Goal: Task Accomplishment & Management: Manage account settings

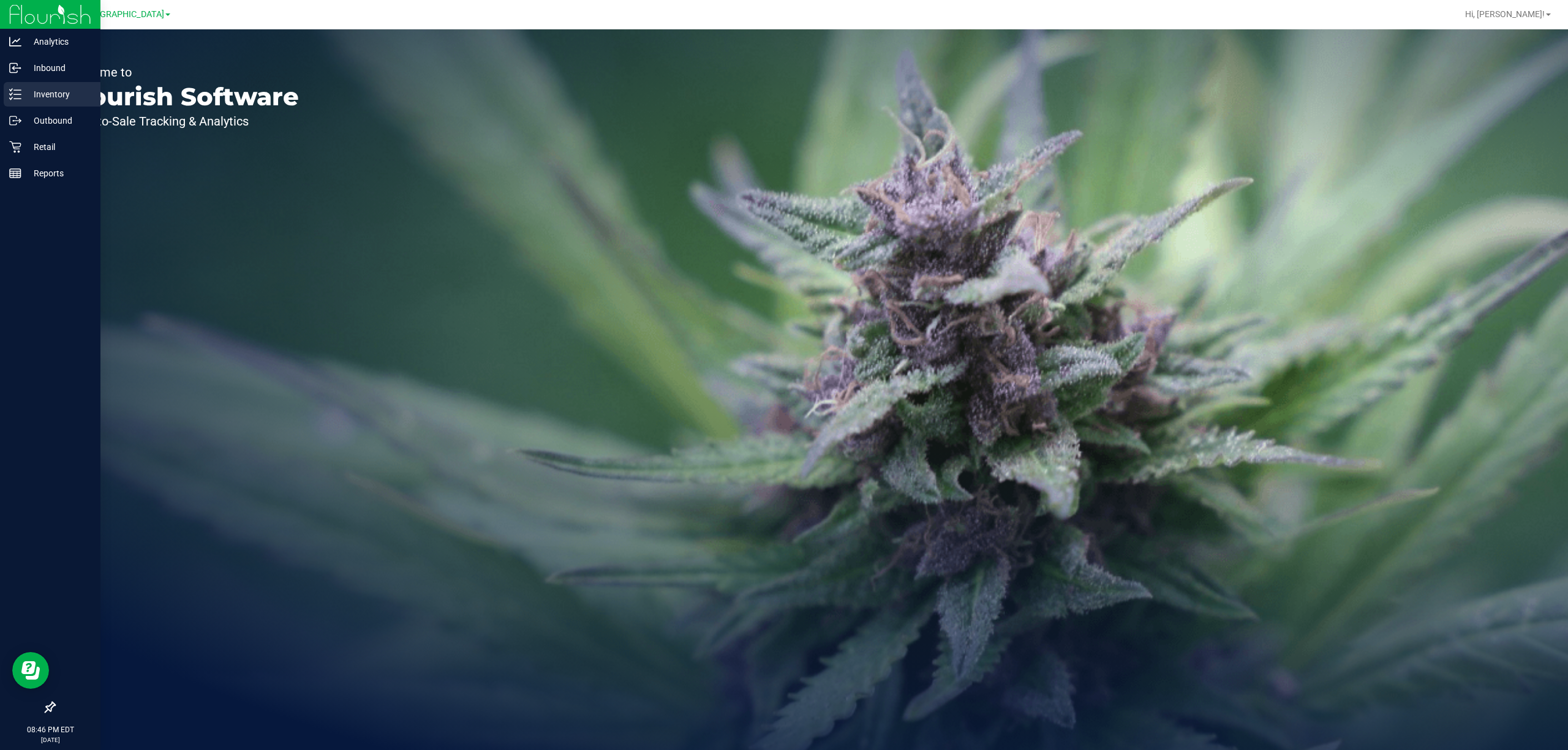
click at [37, 97] on p "Inventory" at bounding box center [58, 94] width 74 height 15
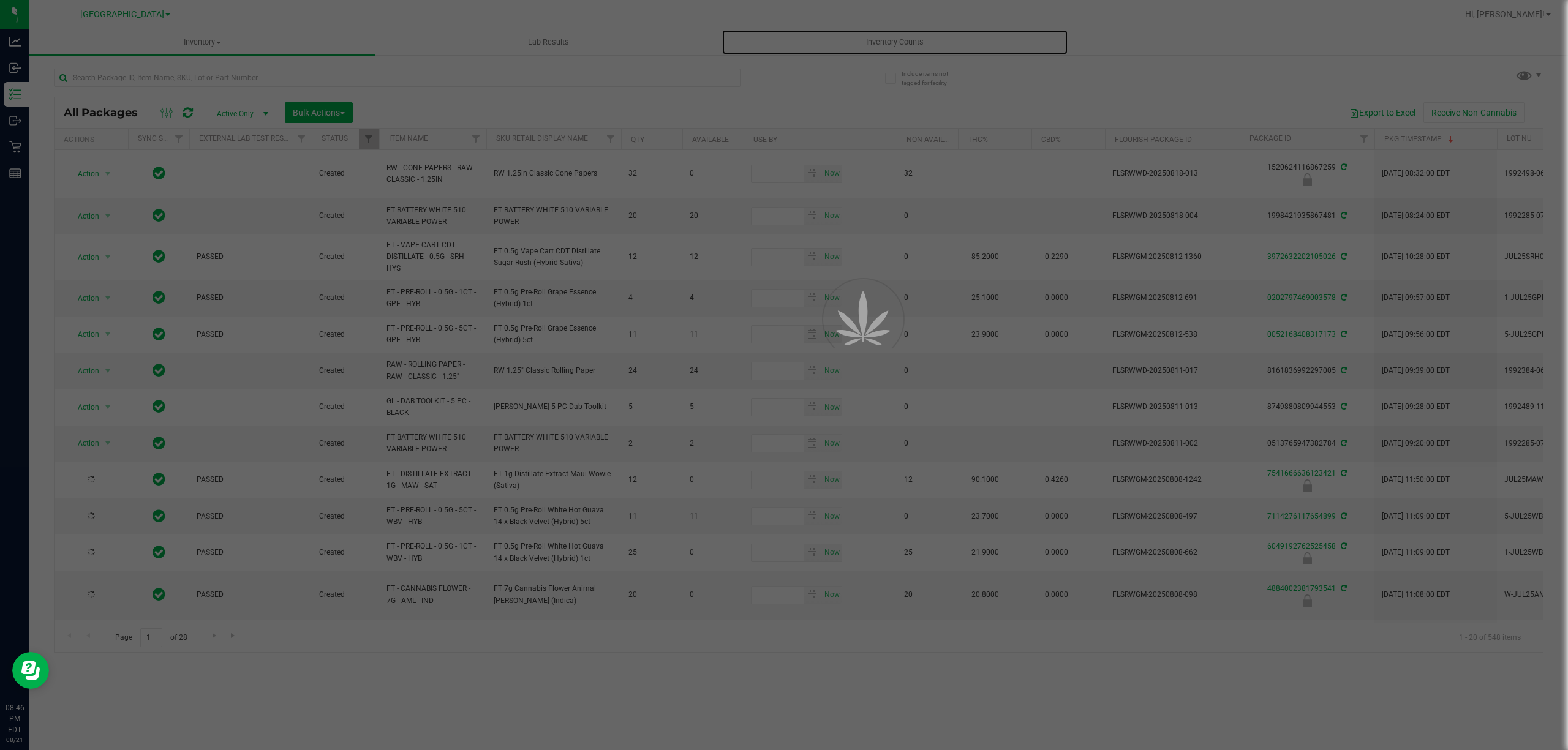
click at [899, 45] on span "Inventory Counts" at bounding box center [895, 42] width 91 height 11
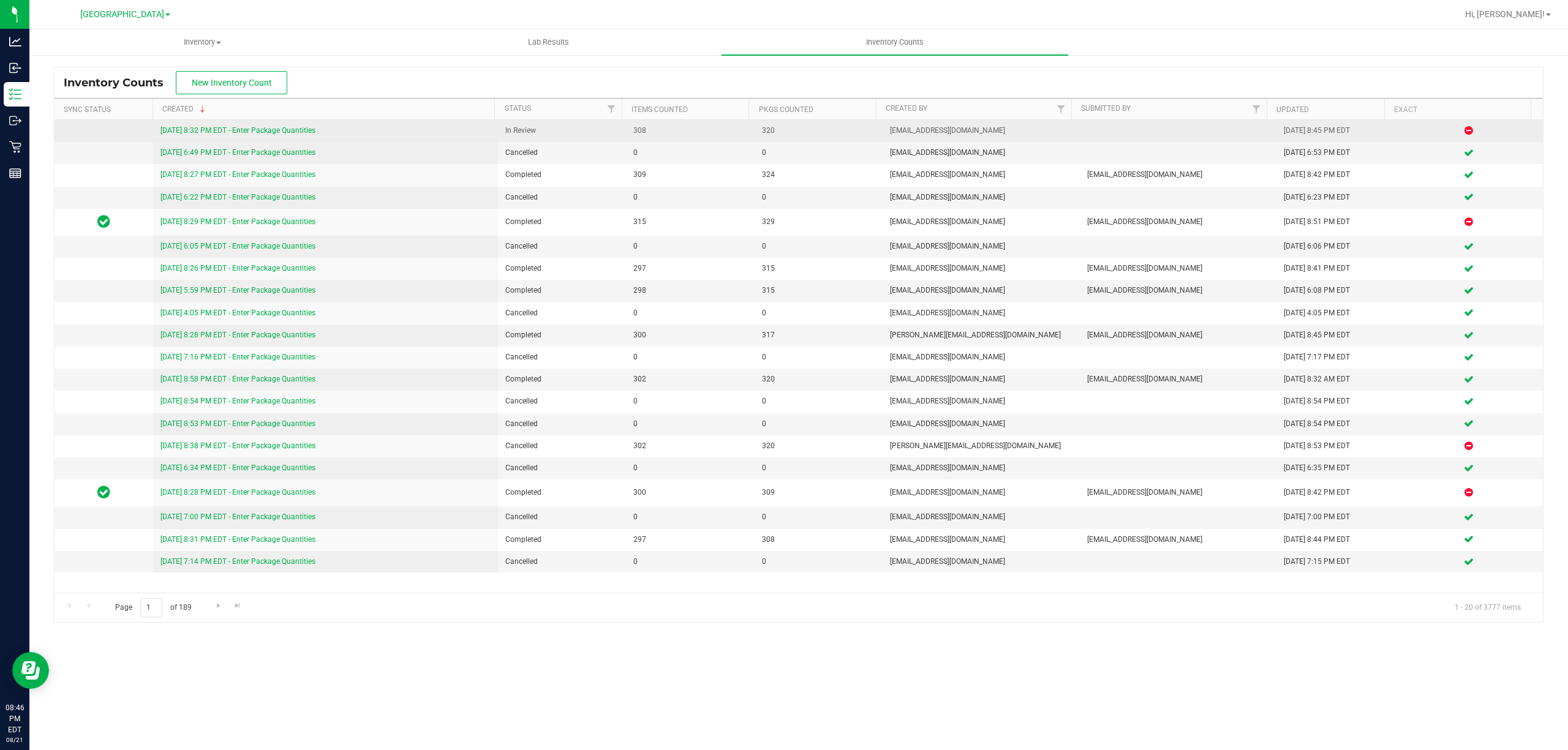
click at [221, 131] on link "[DATE] 8:32 PM EDT - Enter Package Quantities" at bounding box center [238, 130] width 155 height 9
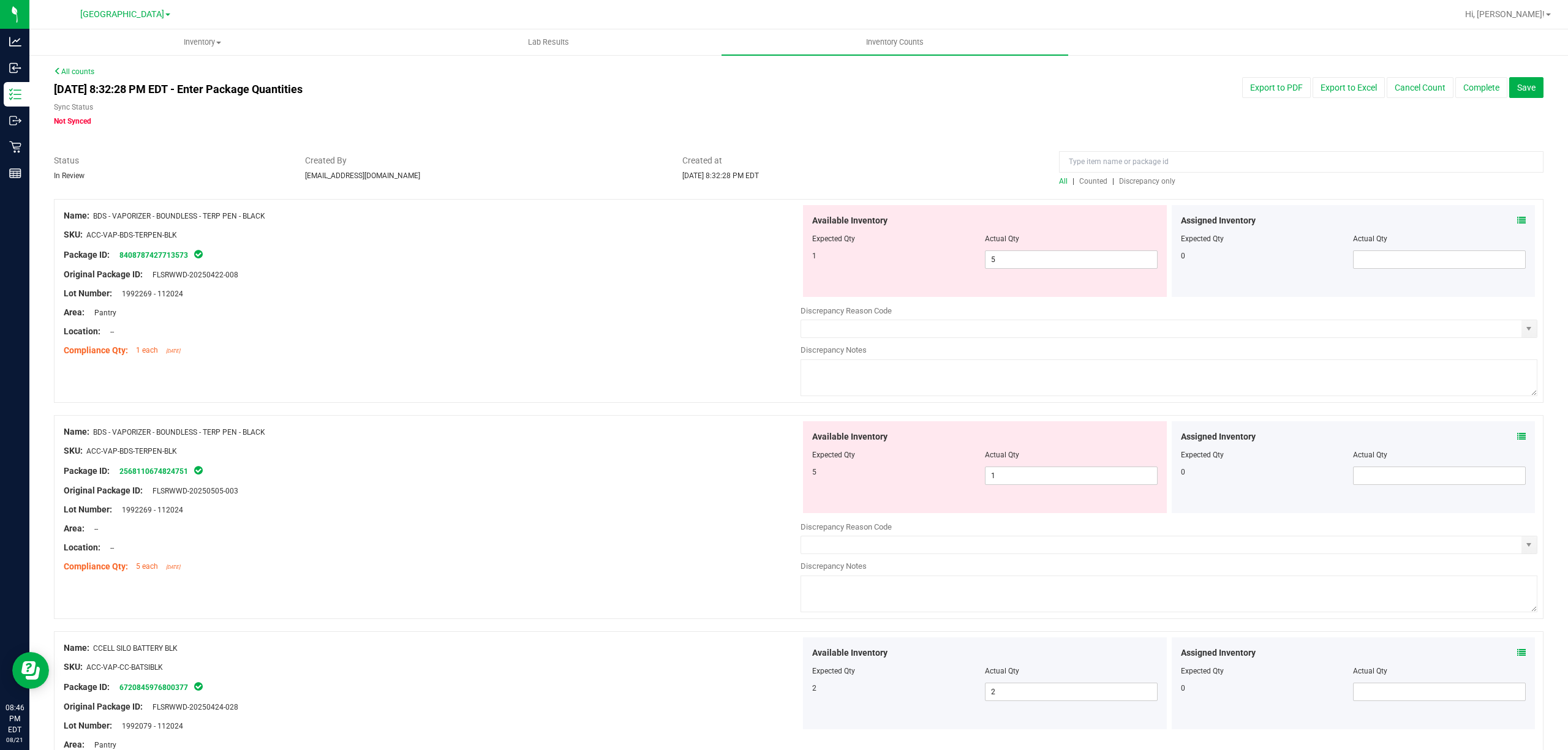
click at [1119, 179] on span "Discrepancy only" at bounding box center [1147, 181] width 56 height 9
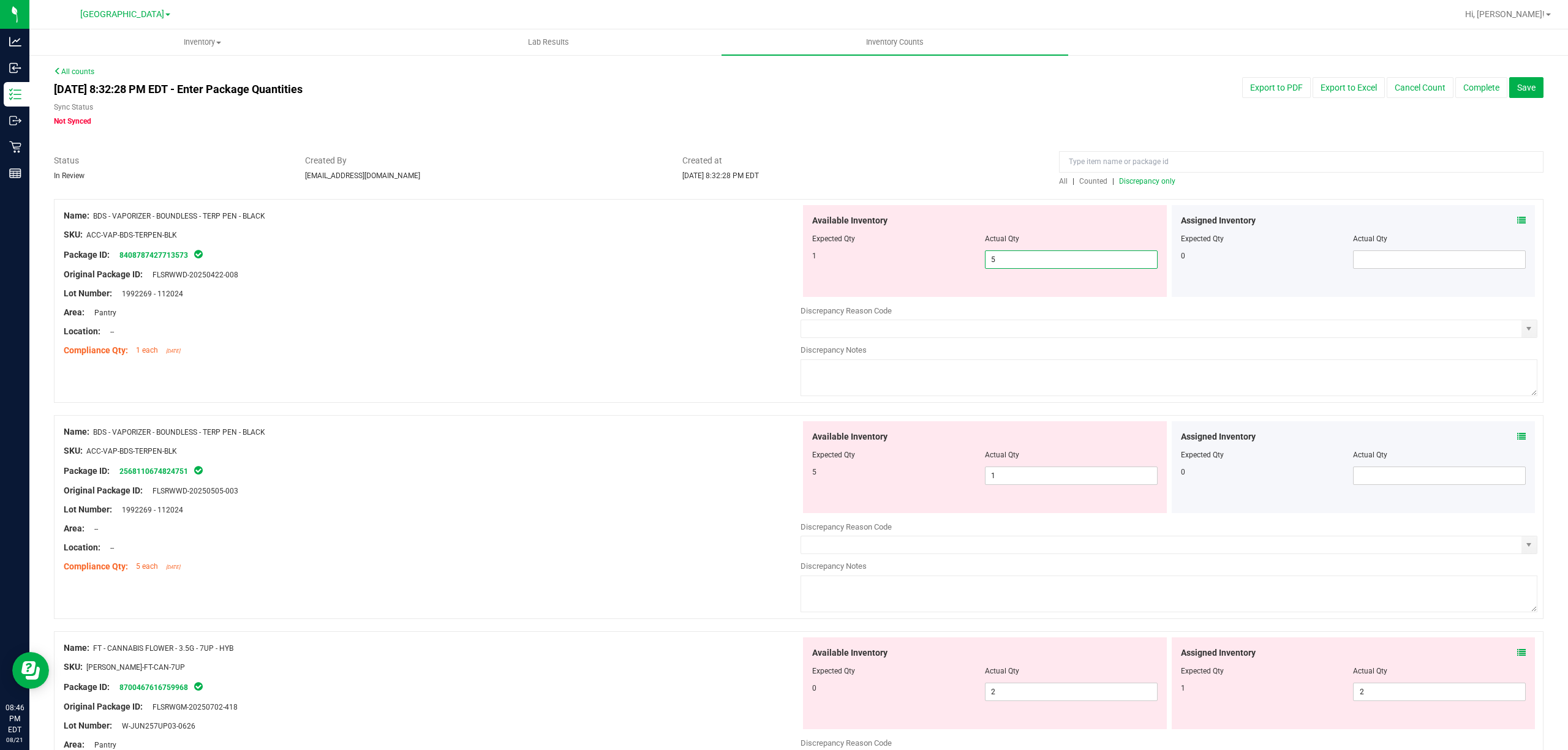
click at [1021, 260] on span "5 5" at bounding box center [1071, 260] width 172 height 18
type input "1"
click at [1033, 477] on div "Available Inventory Expected Qty Actual Qty 5 1 1" at bounding box center [1169, 518] width 737 height 194
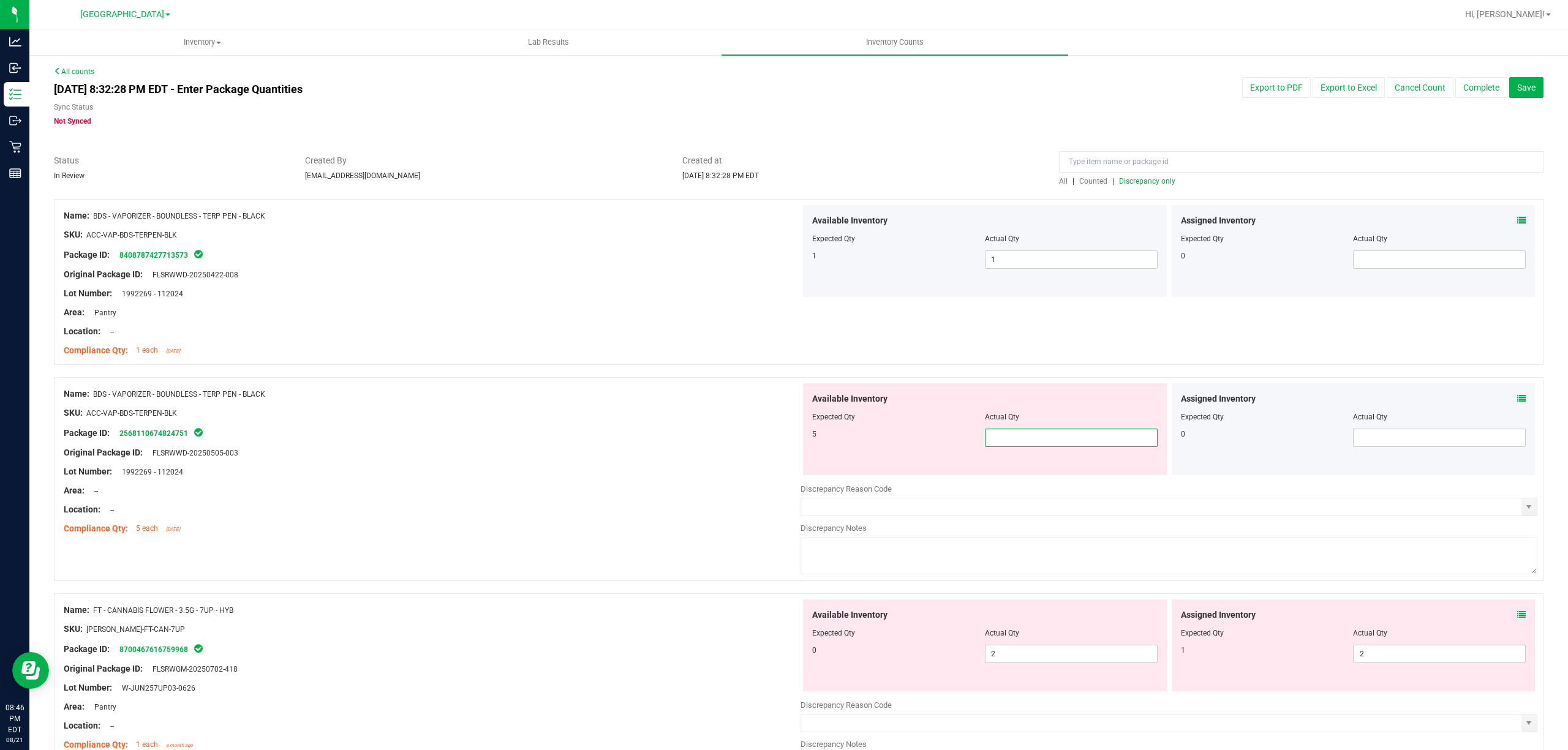
type input "5"
click at [670, 463] on div at bounding box center [432, 462] width 737 height 6
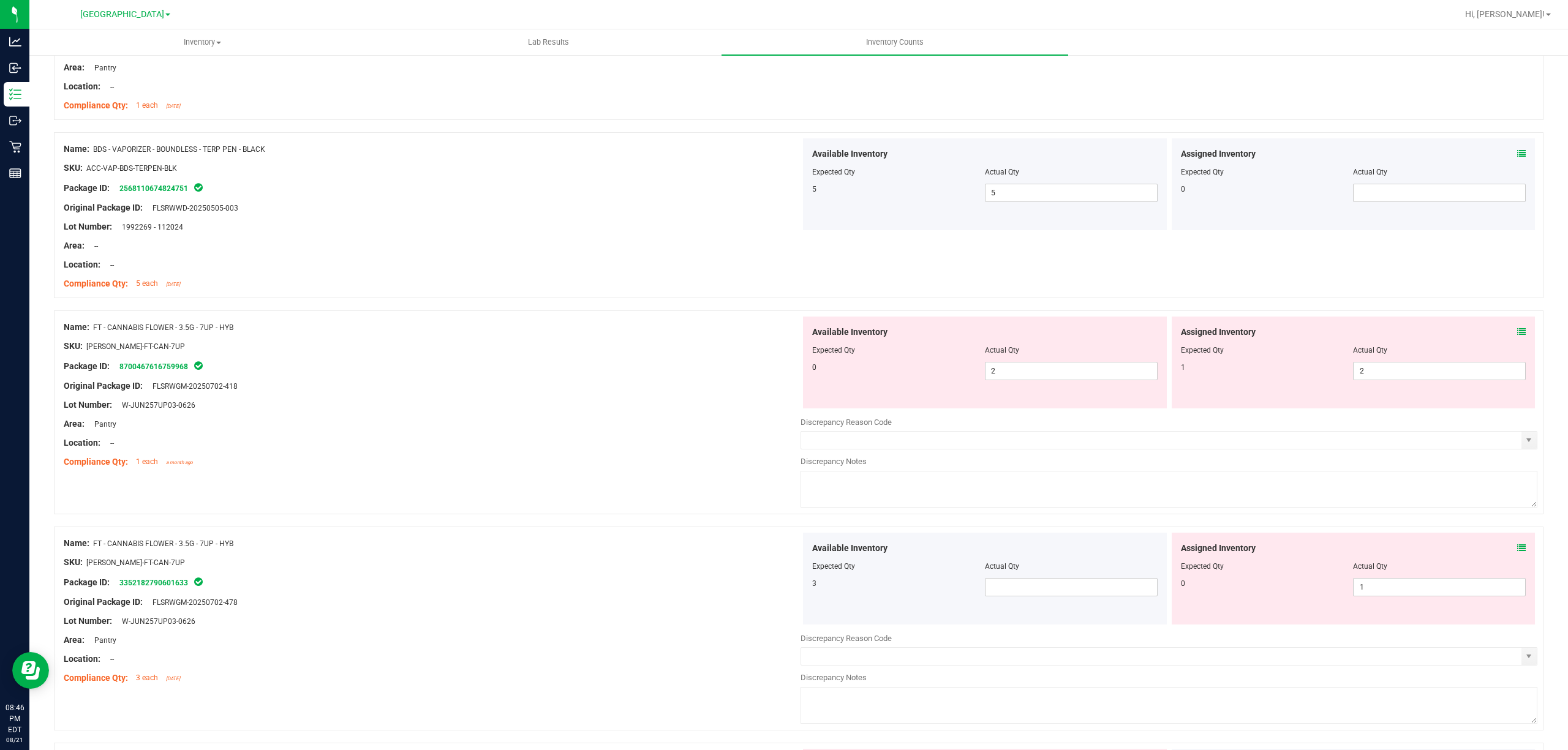
scroll to position [327, 0]
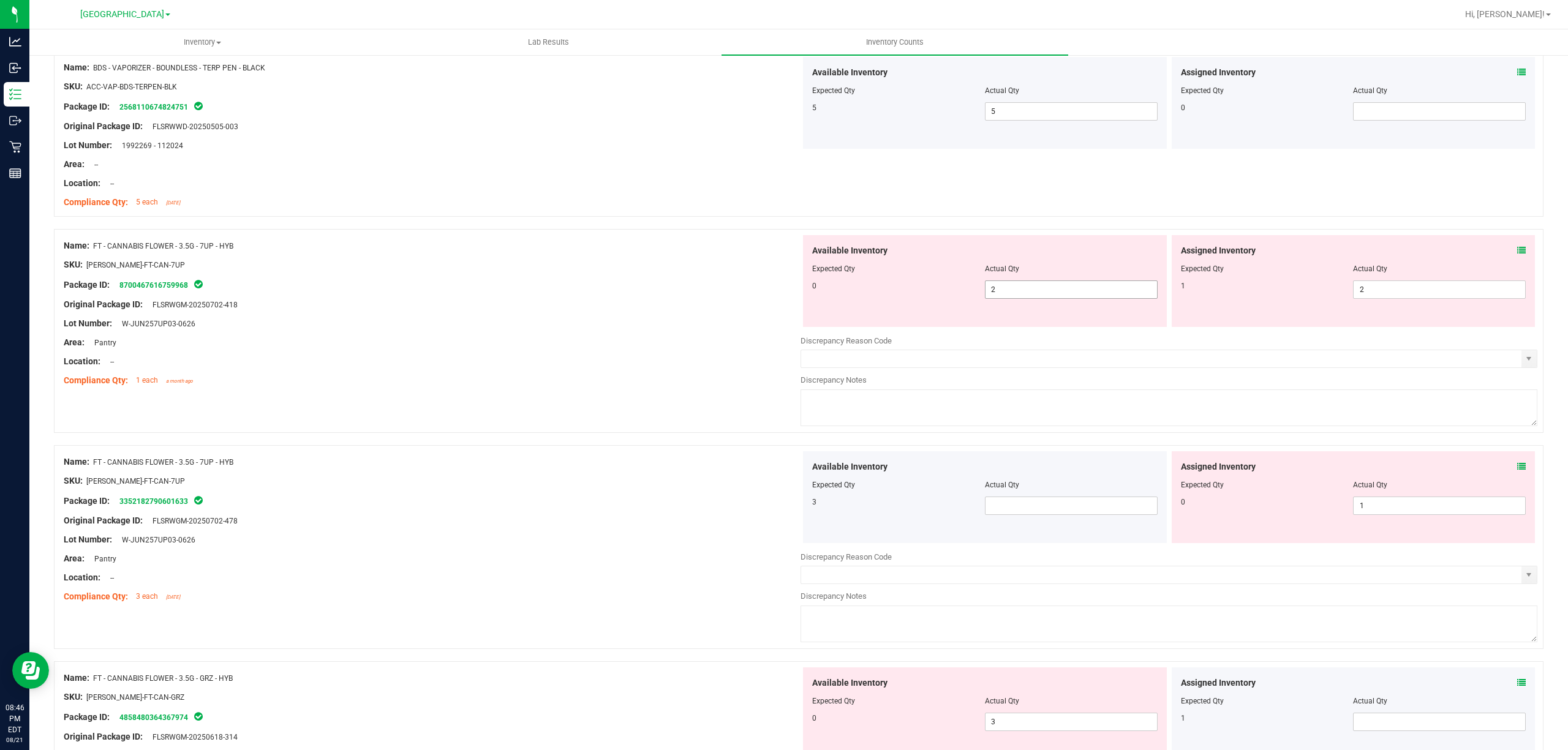
click at [1028, 291] on span "2 2" at bounding box center [1071, 289] width 172 height 18
type input "0"
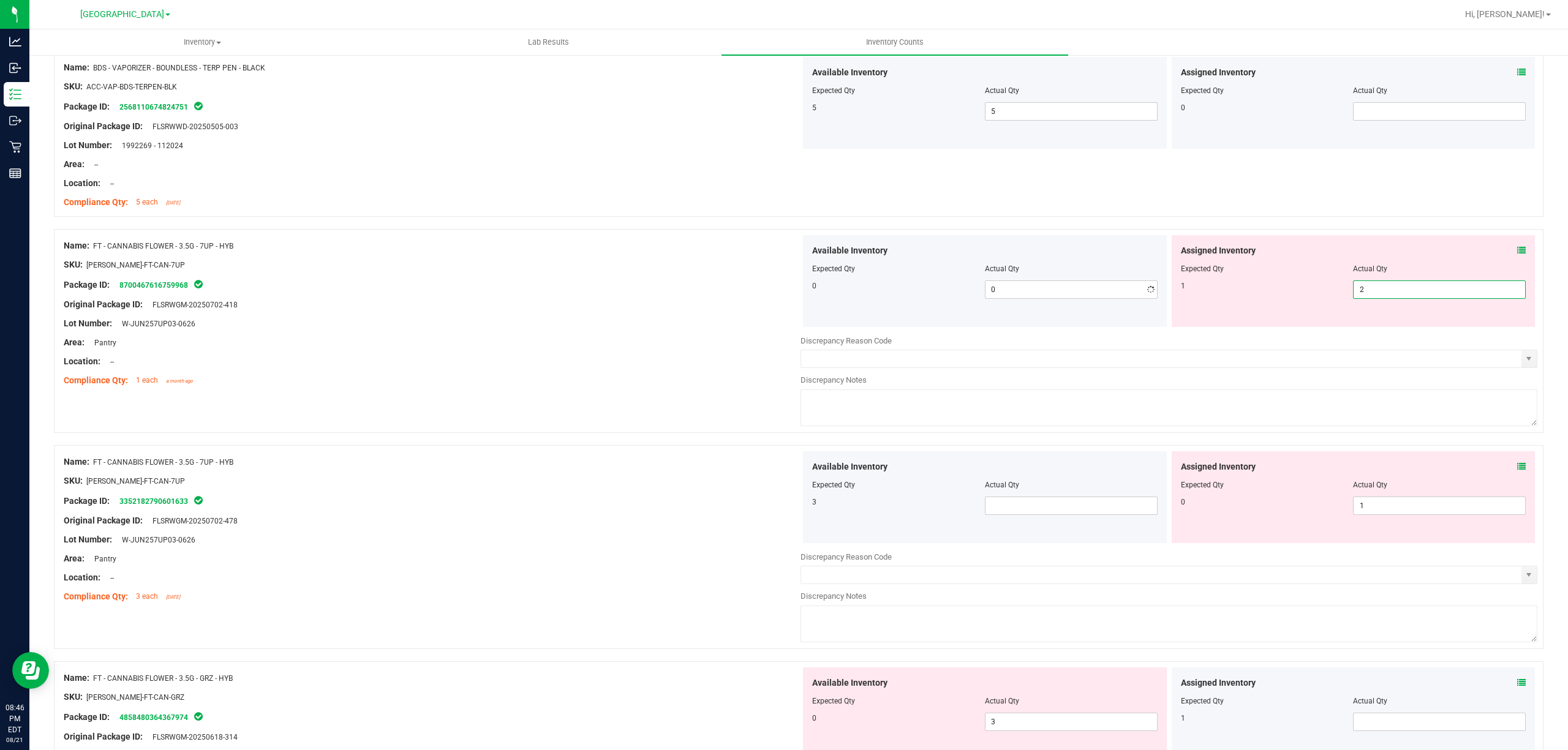
click at [1393, 296] on span "2 2" at bounding box center [1439, 289] width 172 height 18
type input "1"
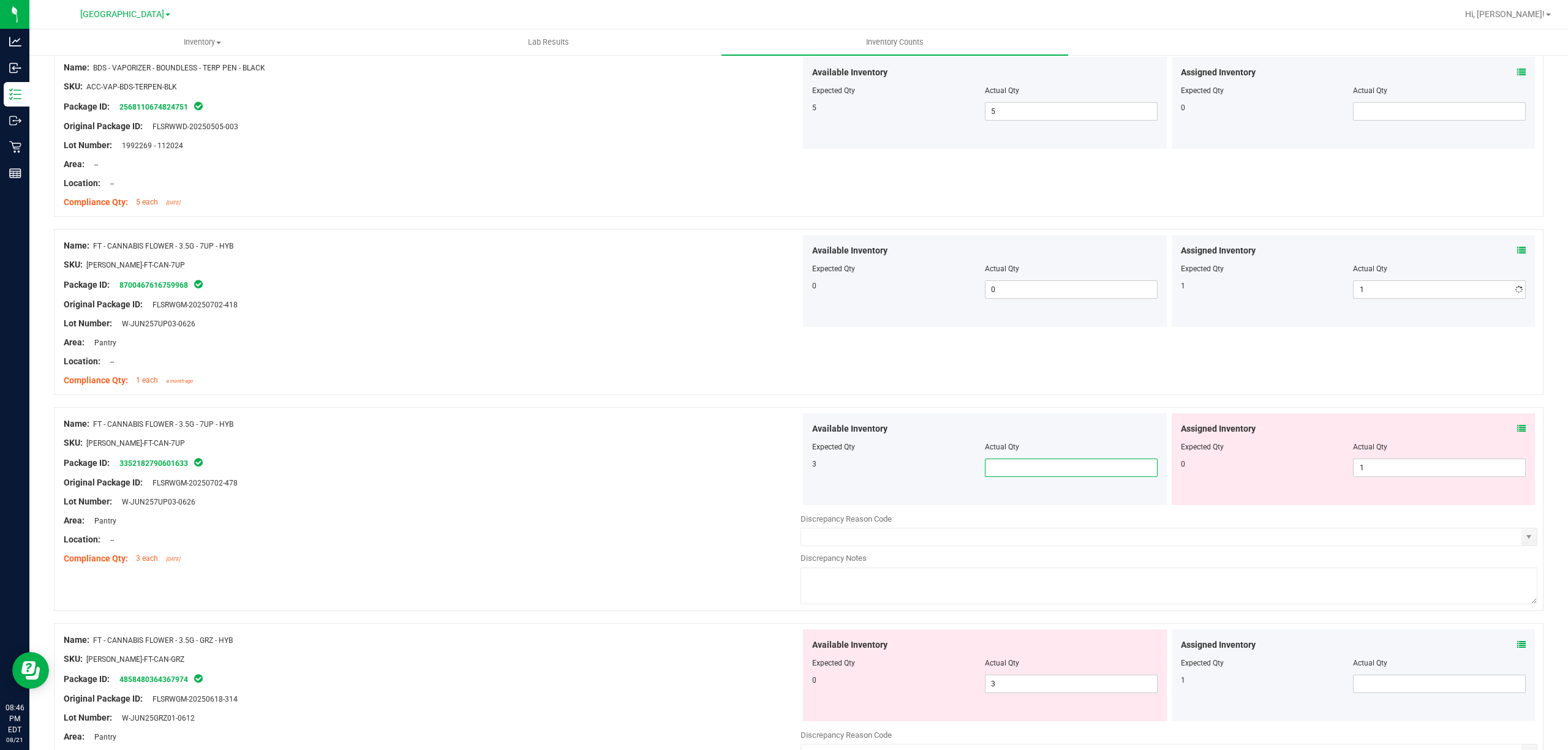
click at [1015, 498] on div "Available Inventory Expected Qty Actual Qty 3" at bounding box center [985, 459] width 363 height 92
type input "3"
click at [583, 529] on div at bounding box center [432, 530] width 737 height 6
click at [1367, 471] on span "1 1" at bounding box center [1439, 467] width 172 height 18
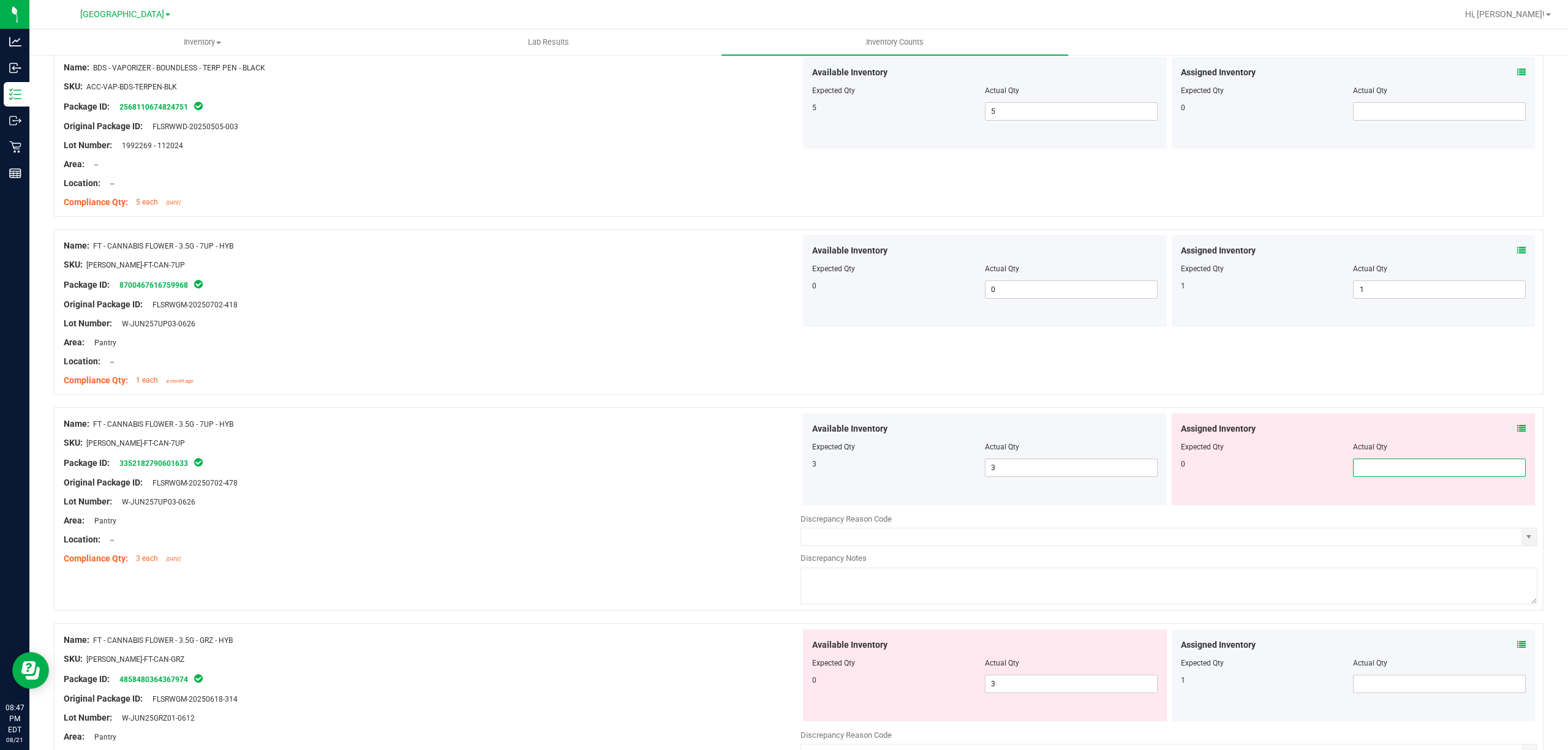
type input "0"
click at [643, 529] on div at bounding box center [432, 530] width 737 height 6
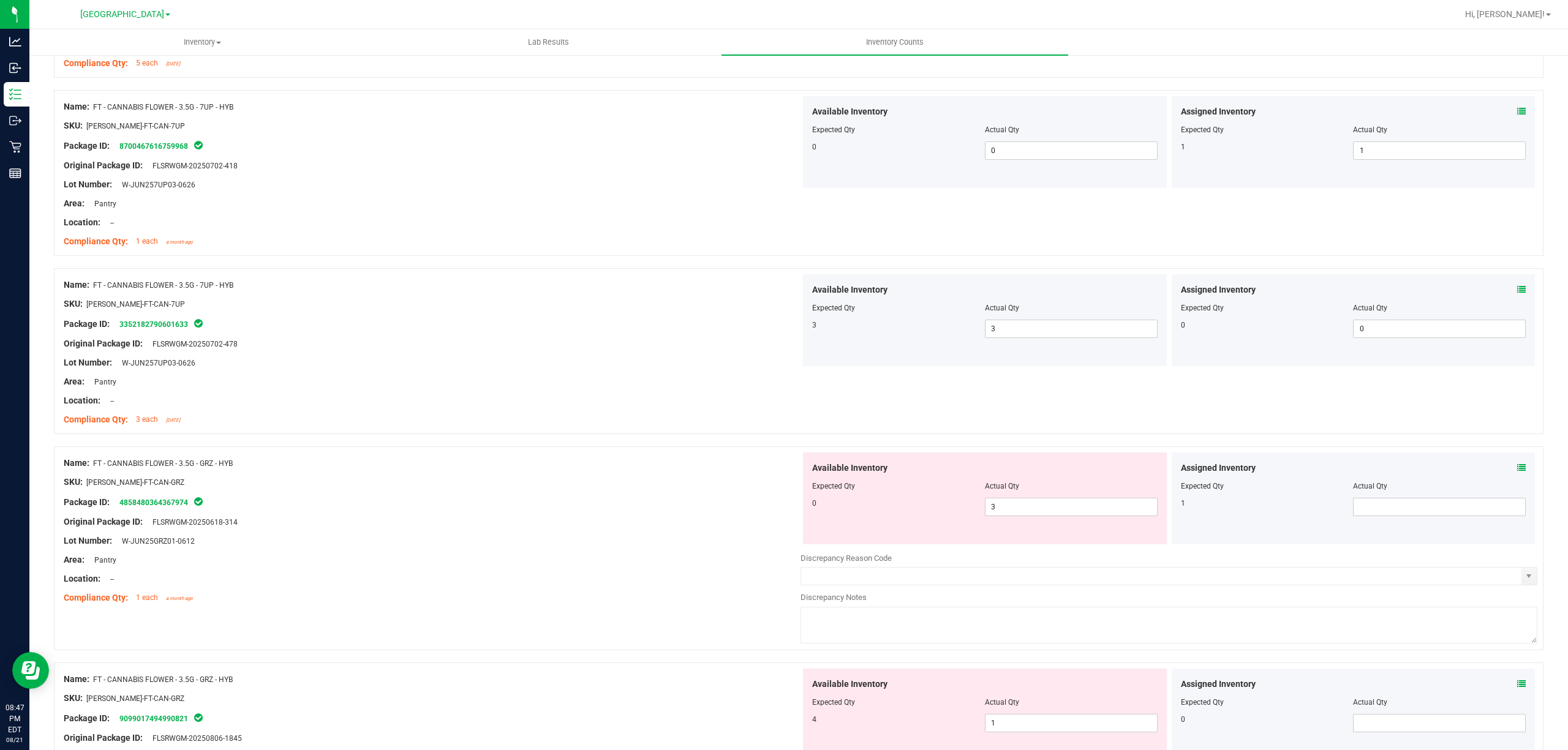
scroll to position [734, 0]
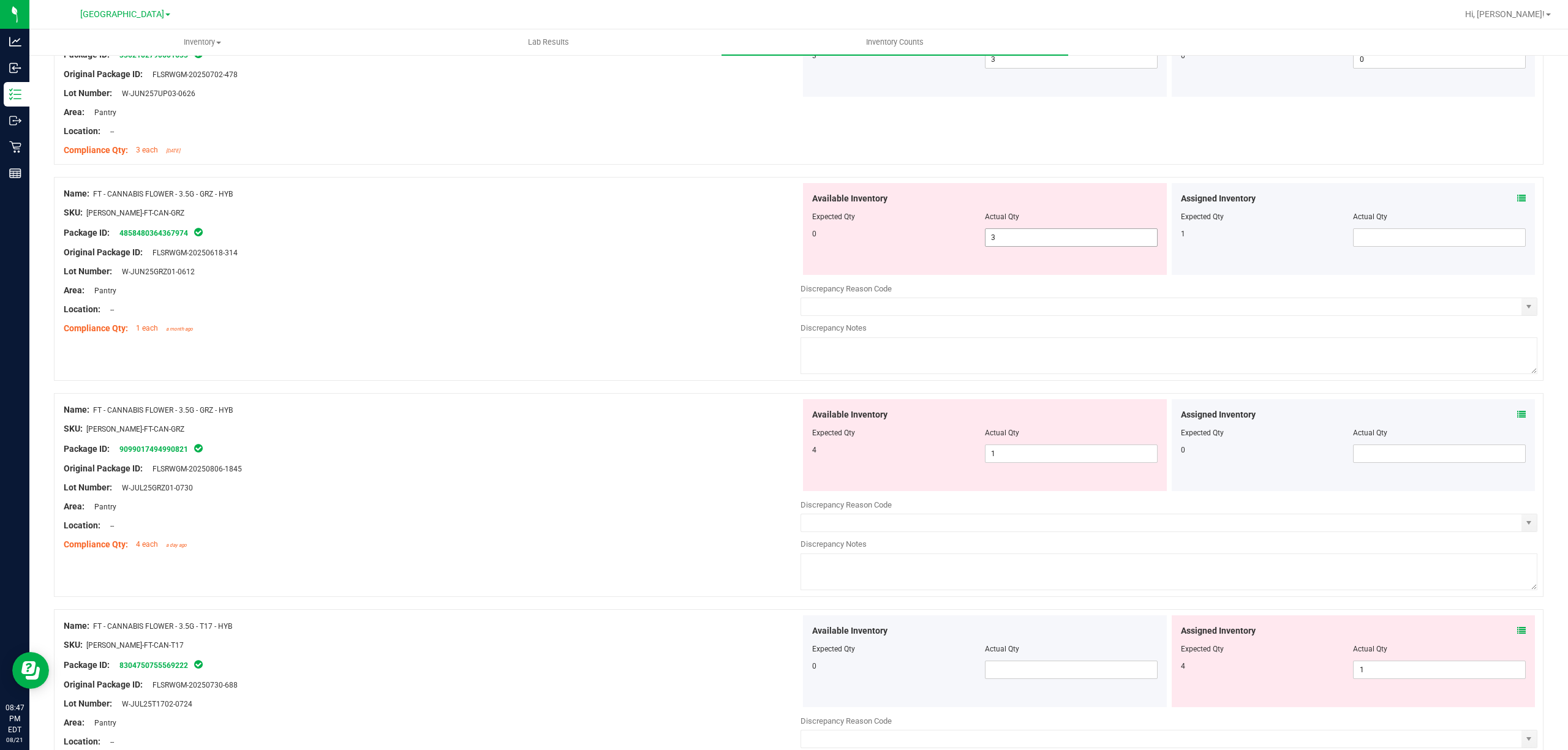
click at [1021, 242] on span "3 3" at bounding box center [1071, 237] width 172 height 18
type input "0"
click at [1058, 456] on div "Available Inventory Expected Qty Actual Qty 4 1 1" at bounding box center [1169, 496] width 737 height 194
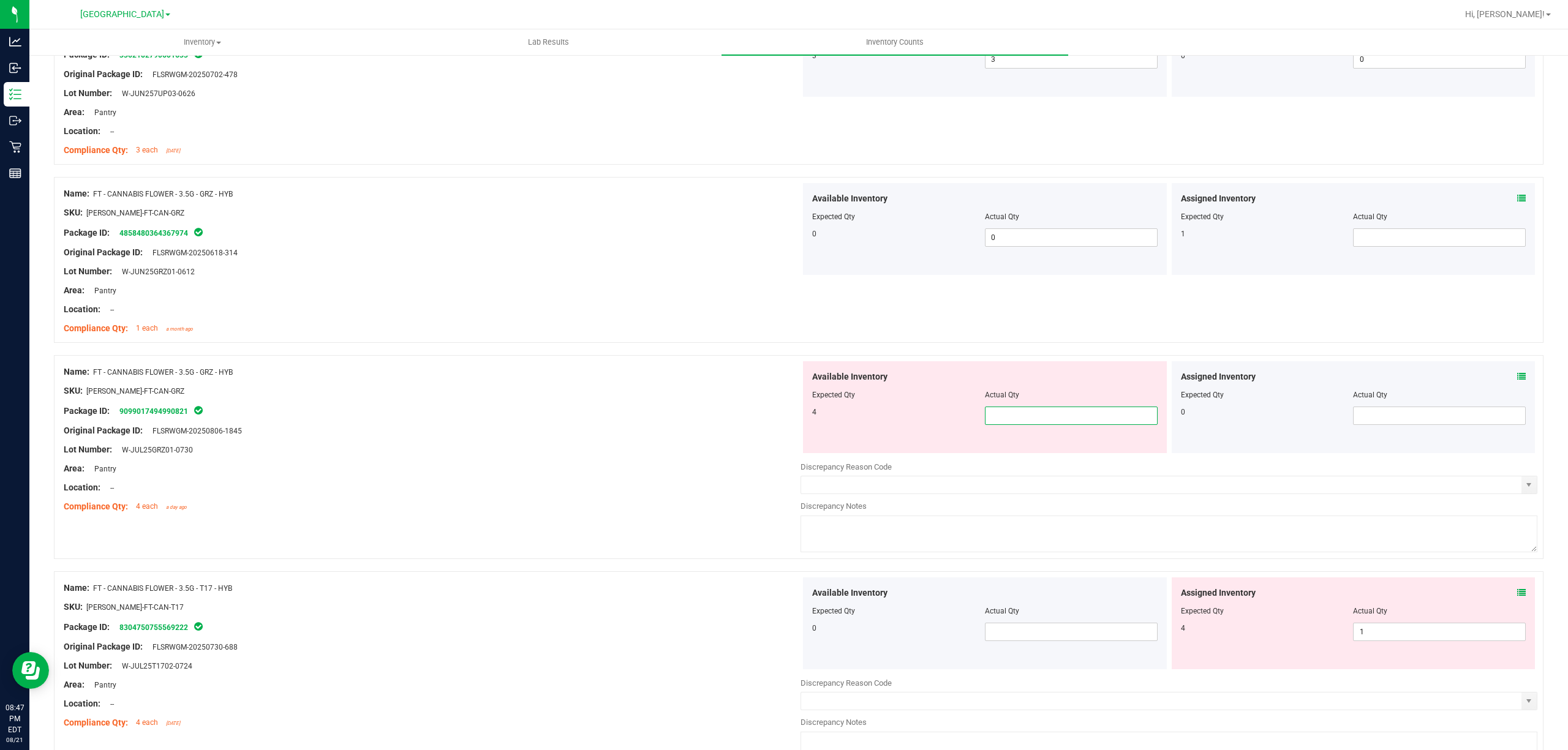
type input "4"
click at [692, 458] on div at bounding box center [432, 459] width 737 height 6
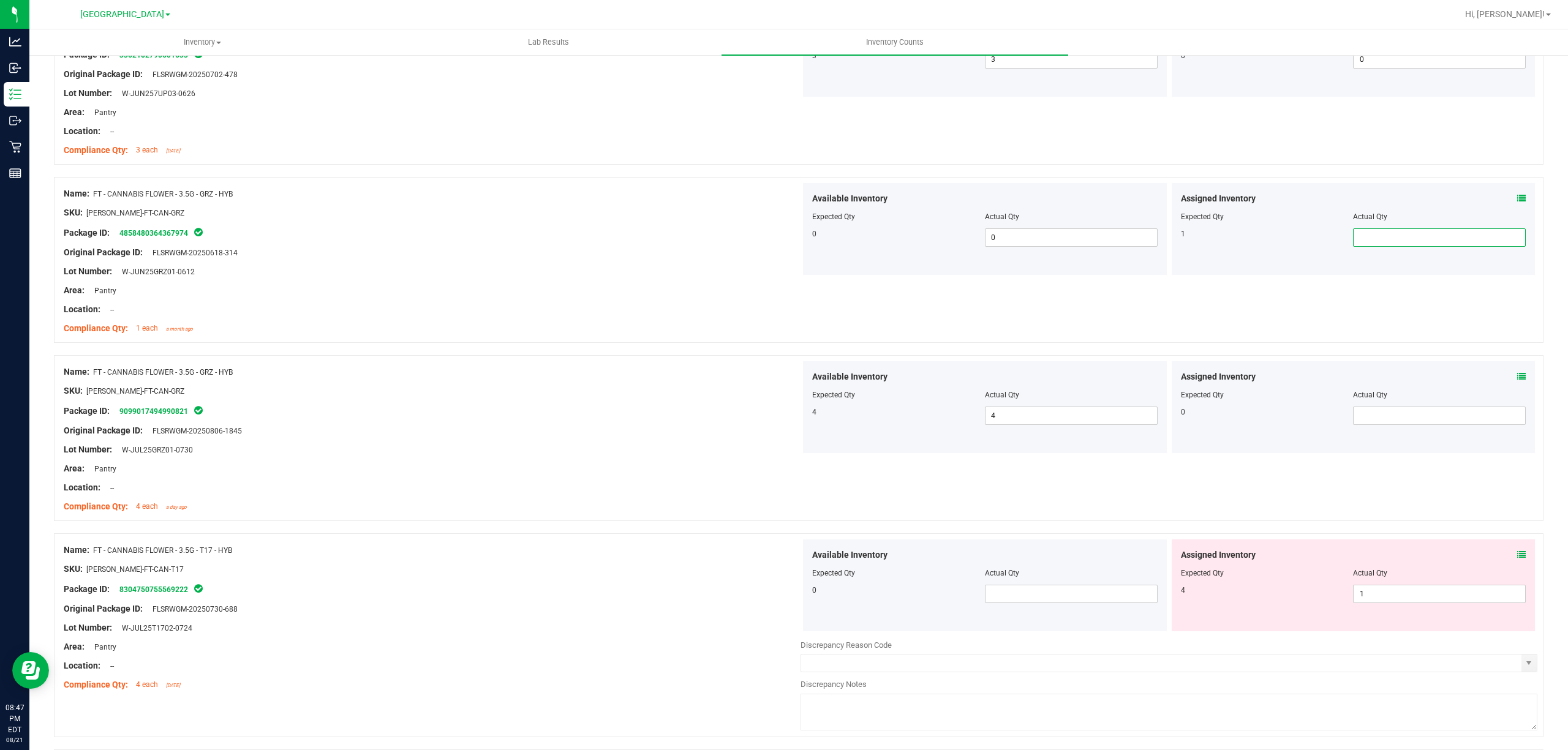
drag, startPoint x: 1373, startPoint y: 234, endPoint x: 1384, endPoint y: 170, distance: 64.9
click at [1373, 235] on span at bounding box center [1439, 237] width 172 height 18
type input "1"
click at [638, 222] on div at bounding box center [432, 222] width 737 height 6
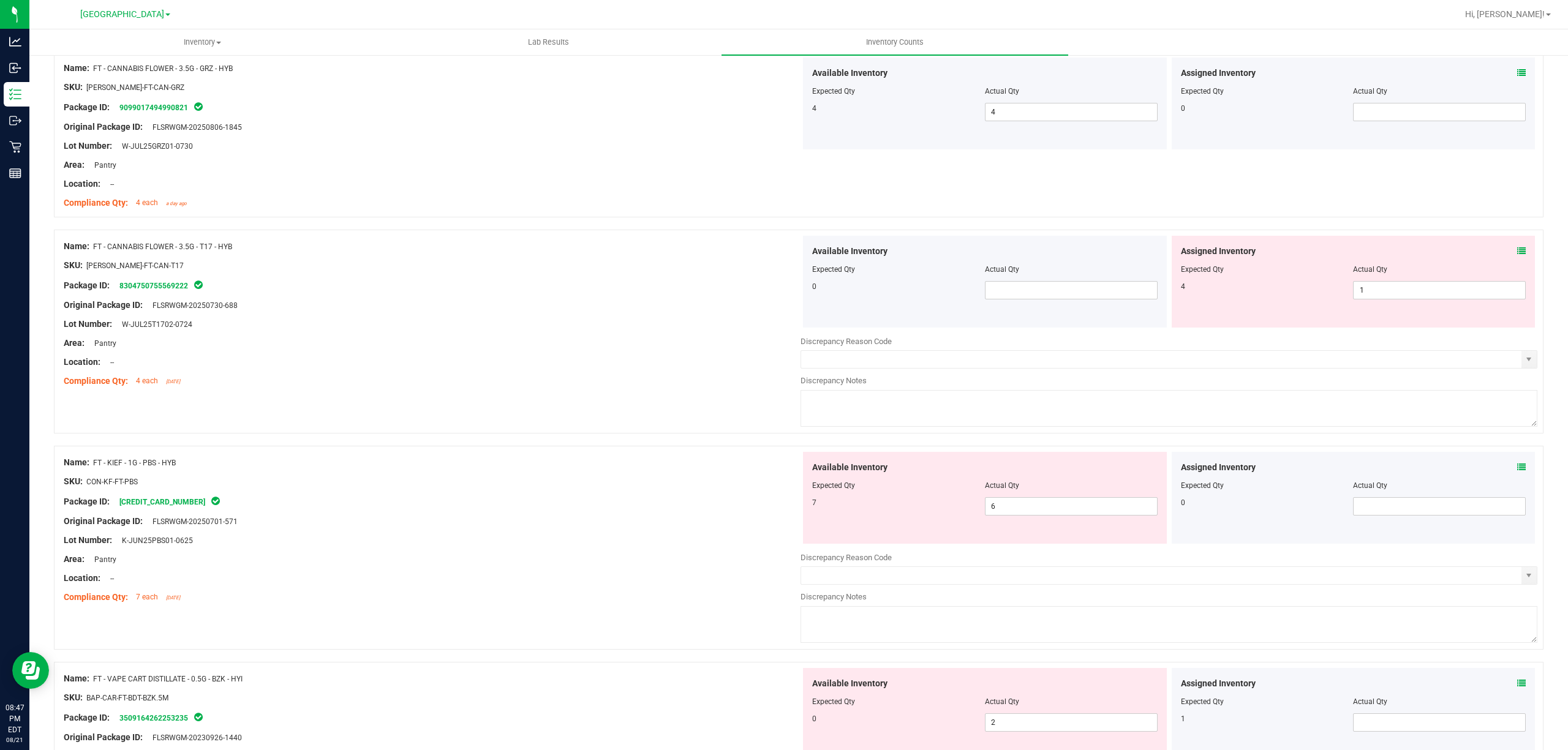
scroll to position [1061, 0]
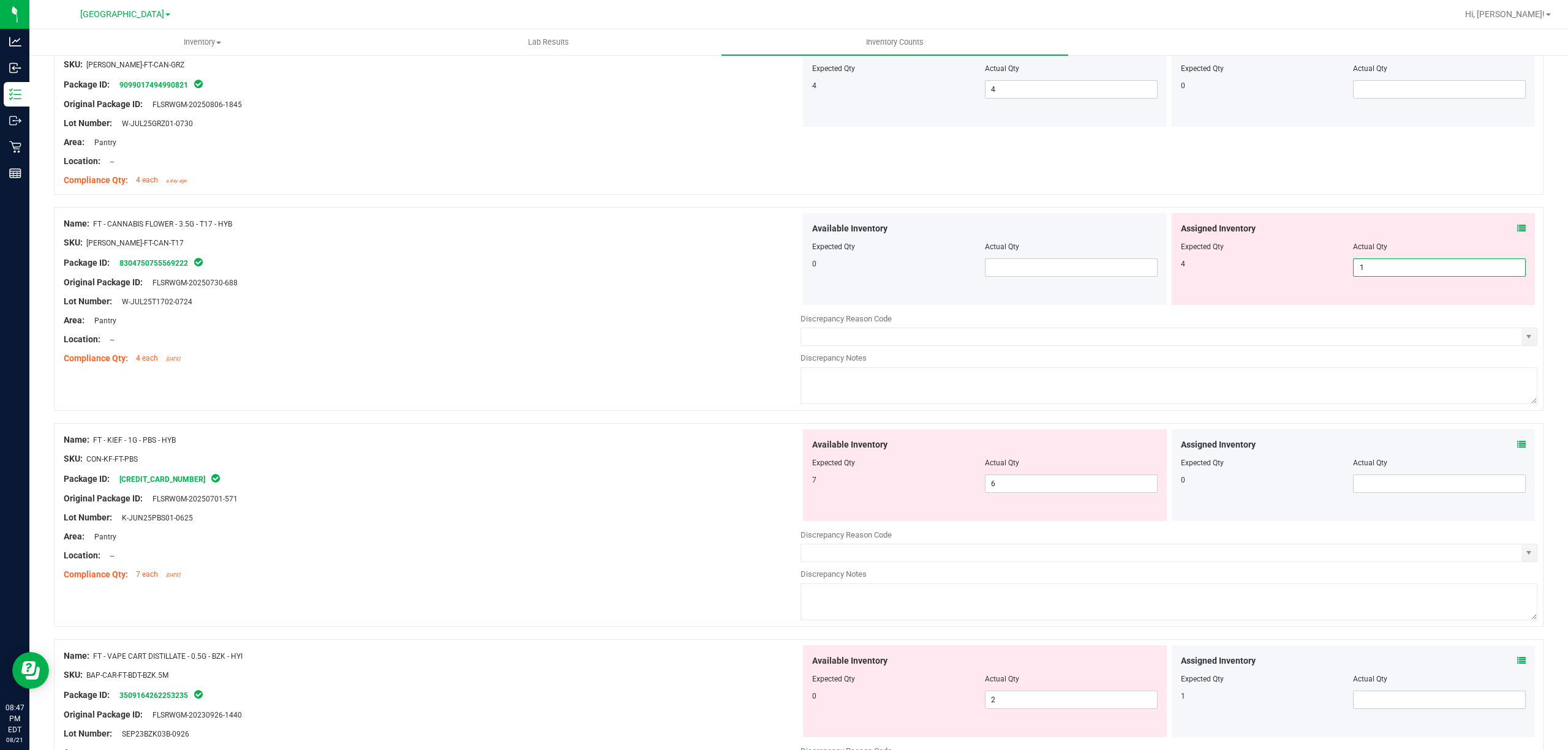
click at [1405, 272] on span "1 1" at bounding box center [1439, 267] width 172 height 18
type input "4"
click at [520, 328] on div "Area: Pantry" at bounding box center [432, 320] width 737 height 13
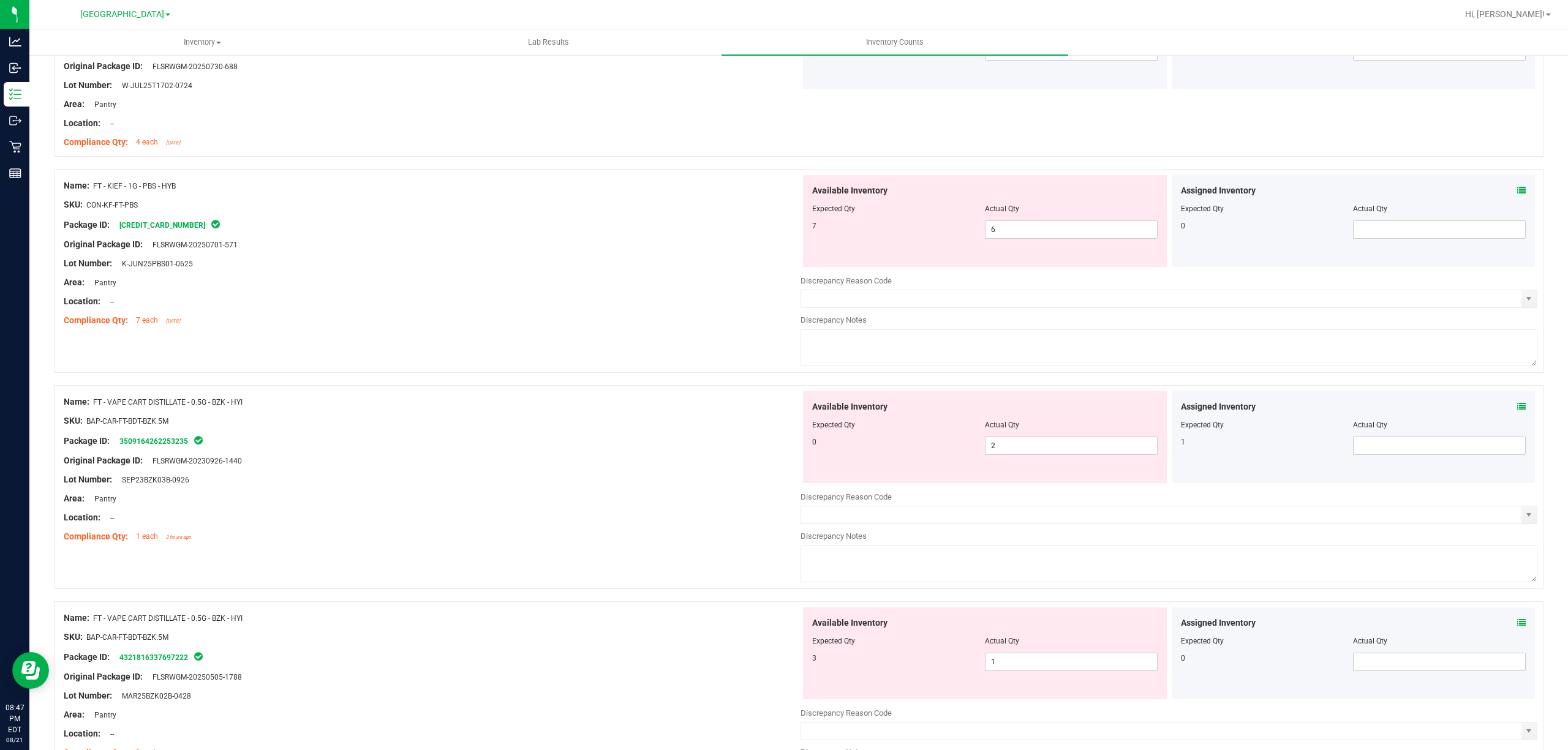
scroll to position [1306, 0]
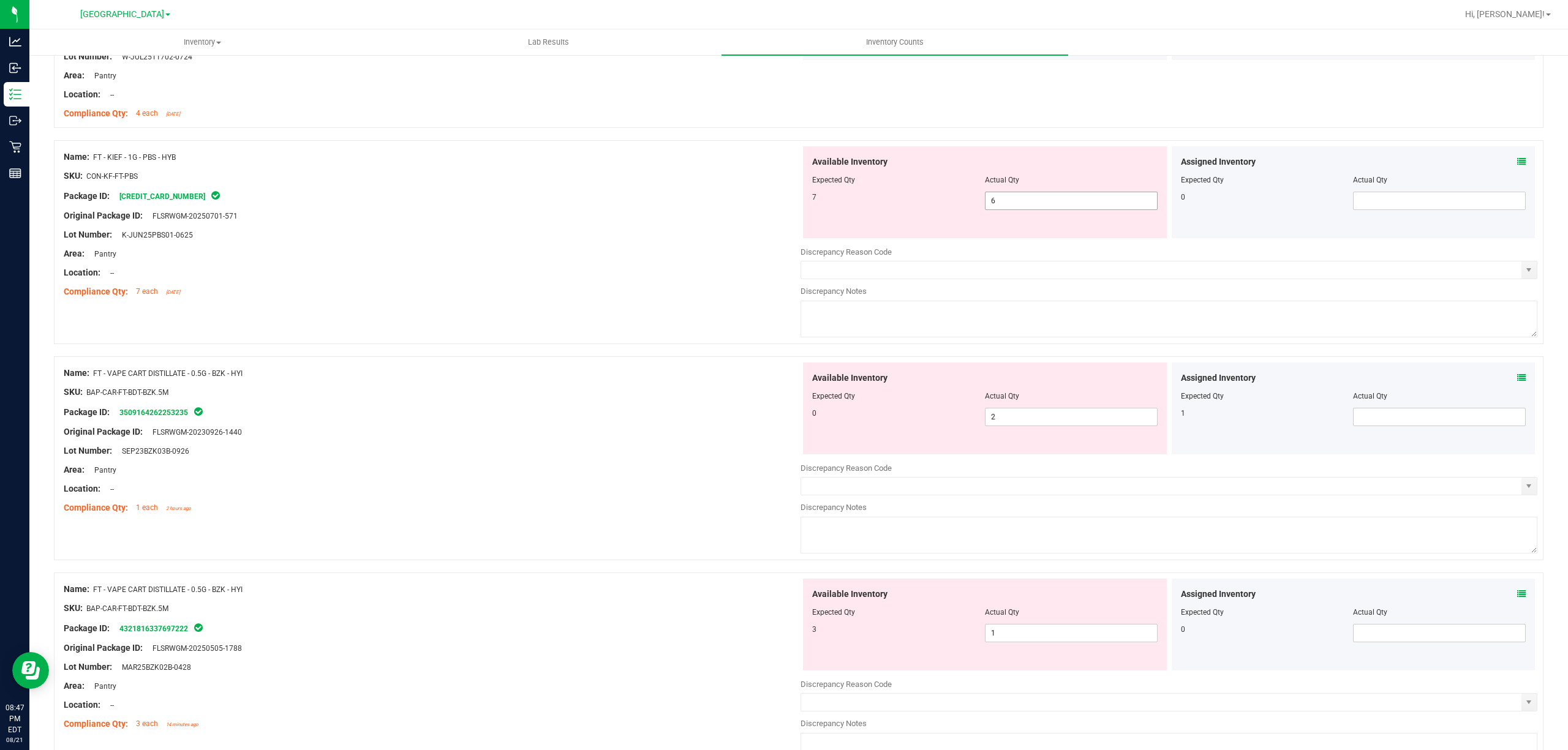
click at [1026, 204] on span "6 6" at bounding box center [1071, 201] width 172 height 18
type input "7"
click at [747, 240] on div "Lot Number: K-JUN25PBS01-0625" at bounding box center [432, 234] width 737 height 13
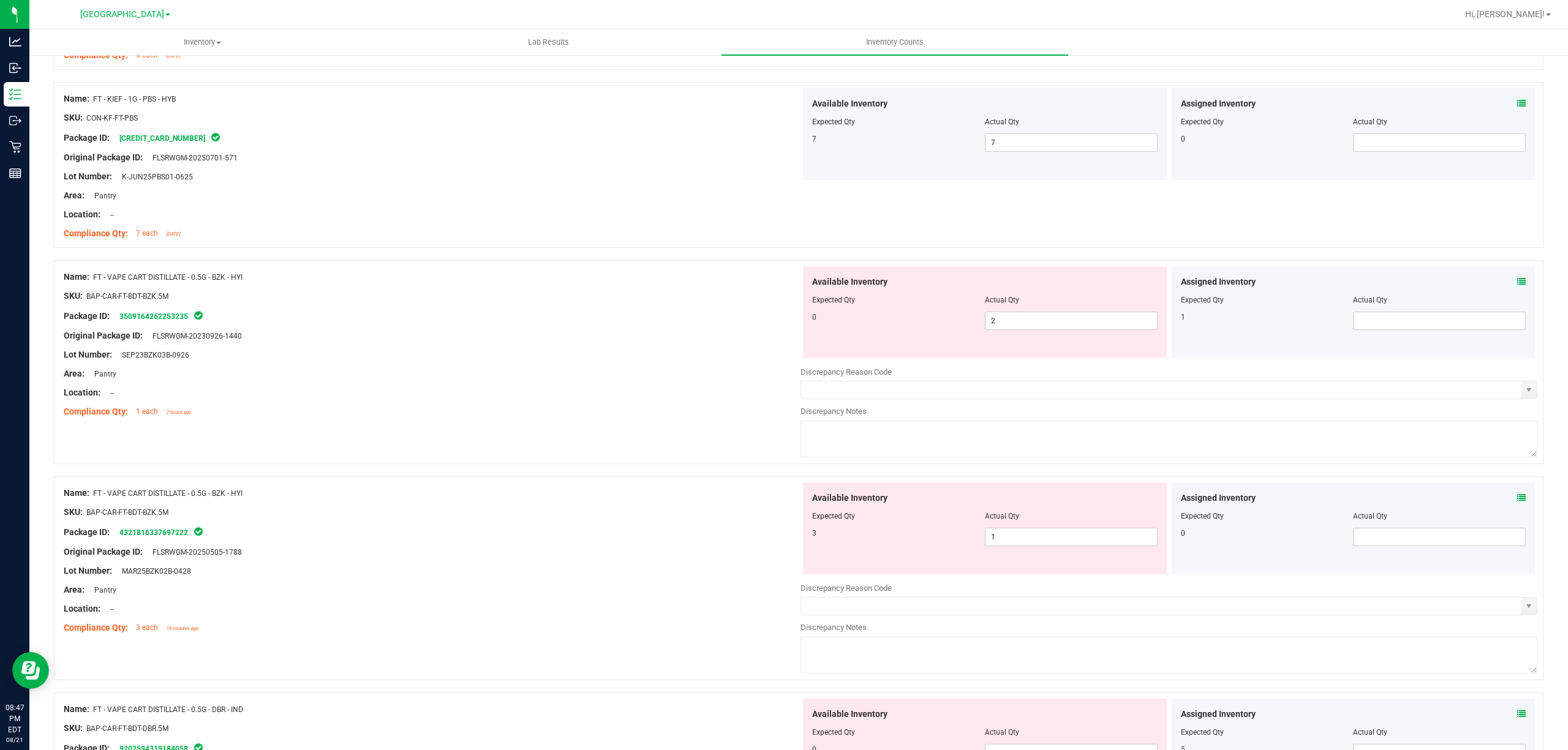
scroll to position [1388, 0]
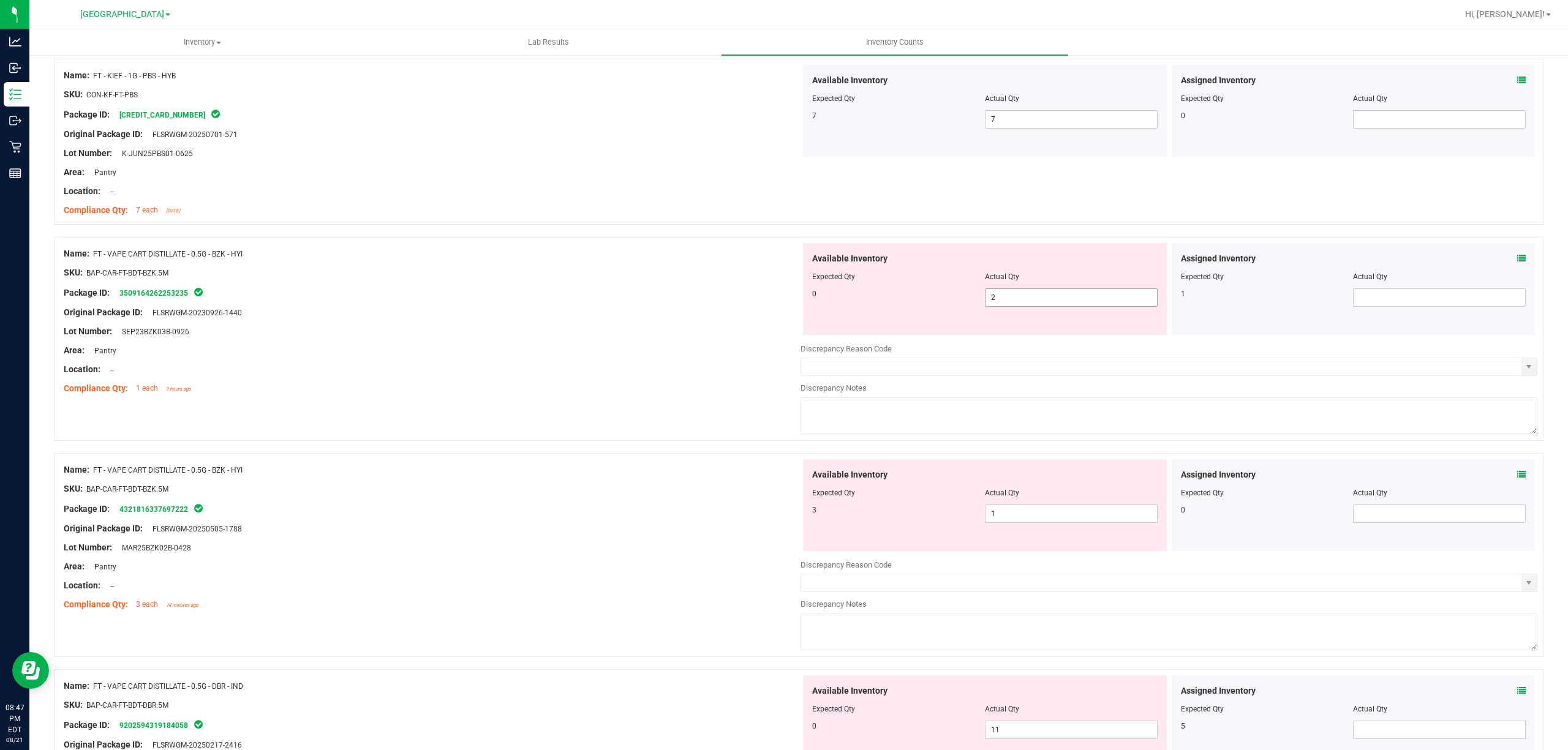
click at [1045, 300] on span "2 2" at bounding box center [1071, 297] width 172 height 18
type input "0"
click at [1002, 524] on div "Available Inventory Expected Qty Actual Qty 3 1 1" at bounding box center [1169, 556] width 737 height 194
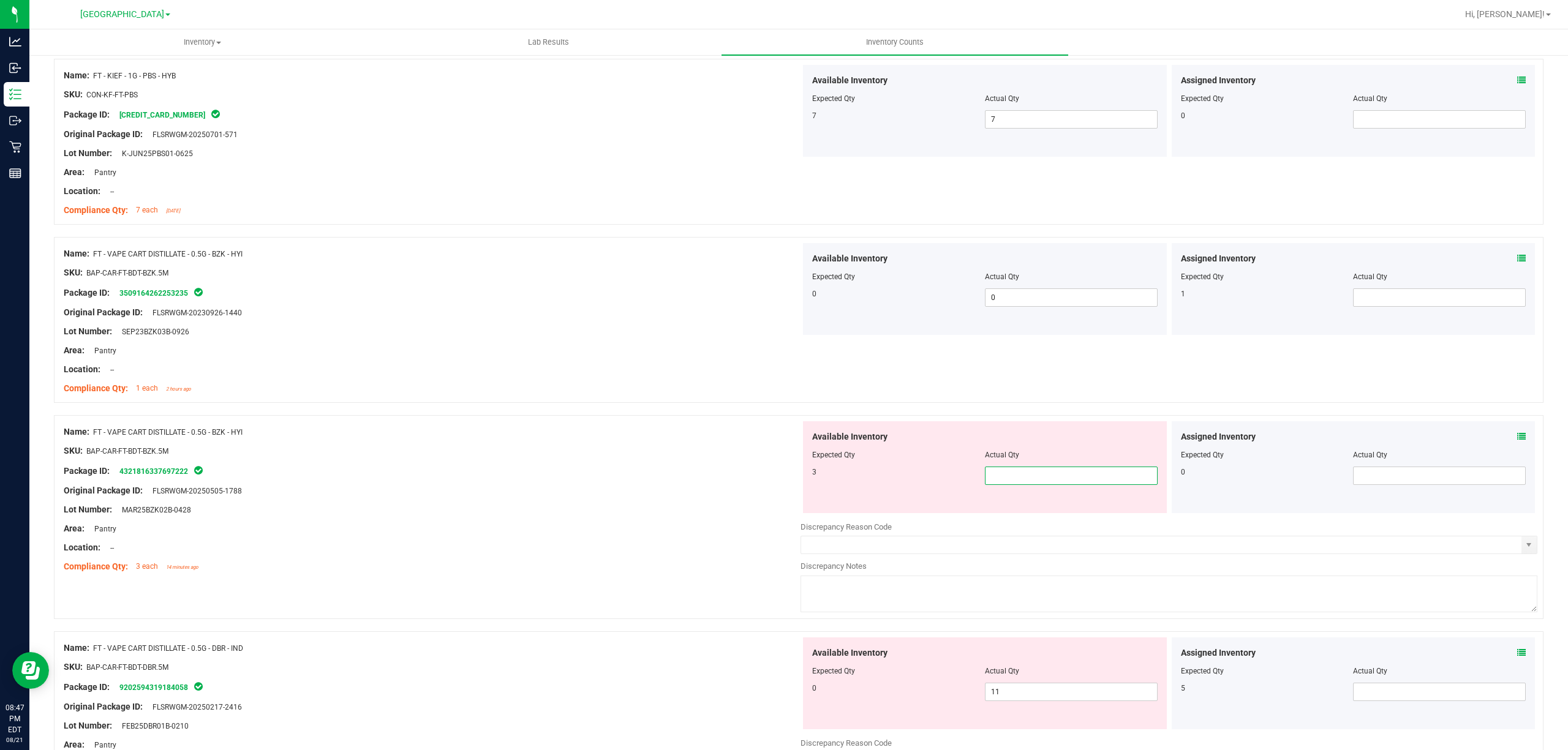
type input "3"
click at [770, 504] on div at bounding box center [432, 500] width 737 height 6
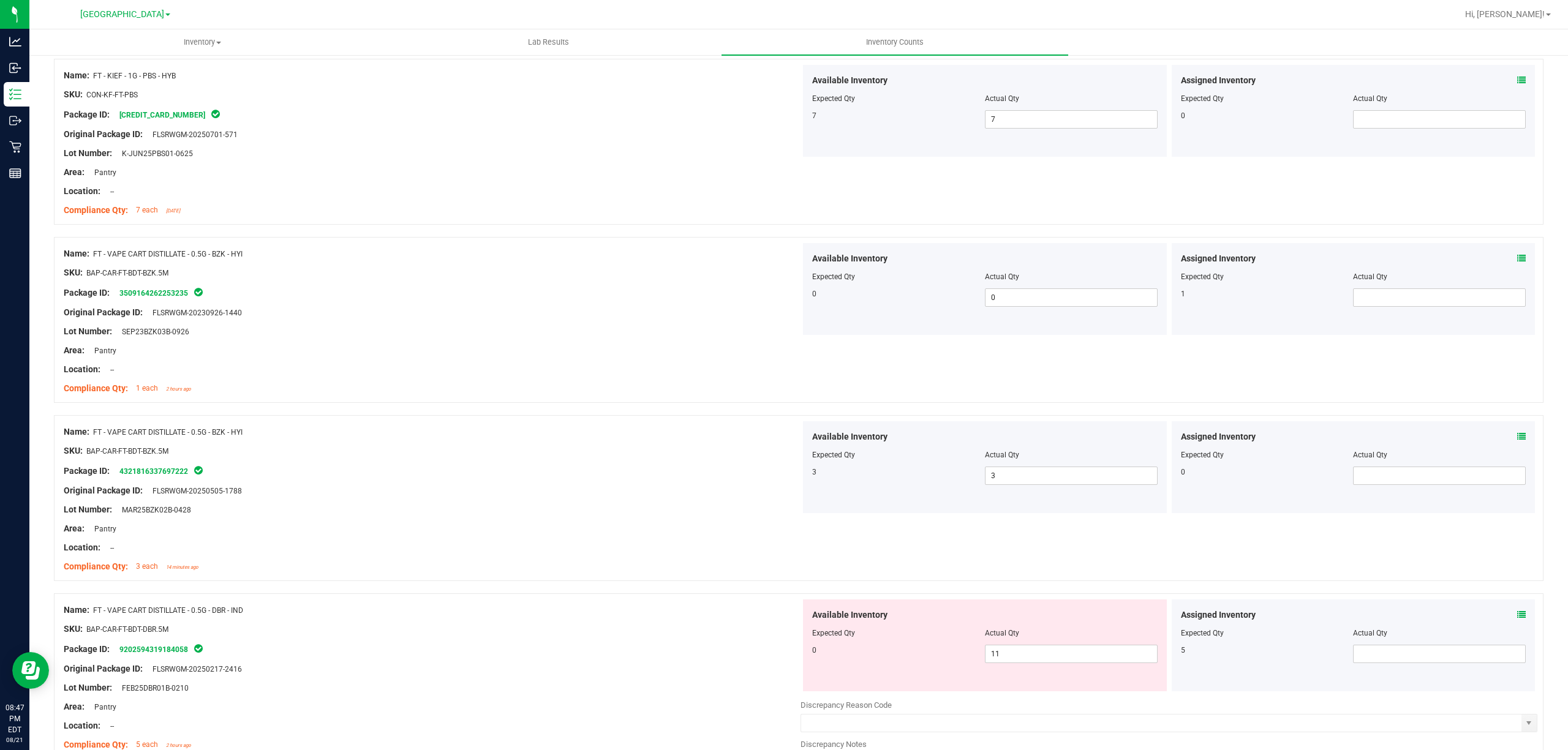
click at [1380, 286] on div at bounding box center [1354, 285] width 345 height 6
click at [1368, 297] on span at bounding box center [1439, 297] width 172 height 18
type input "1"
click at [665, 270] on div "SKU: BAP-CAR-FT-BDT-BZK.5M" at bounding box center [432, 272] width 737 height 13
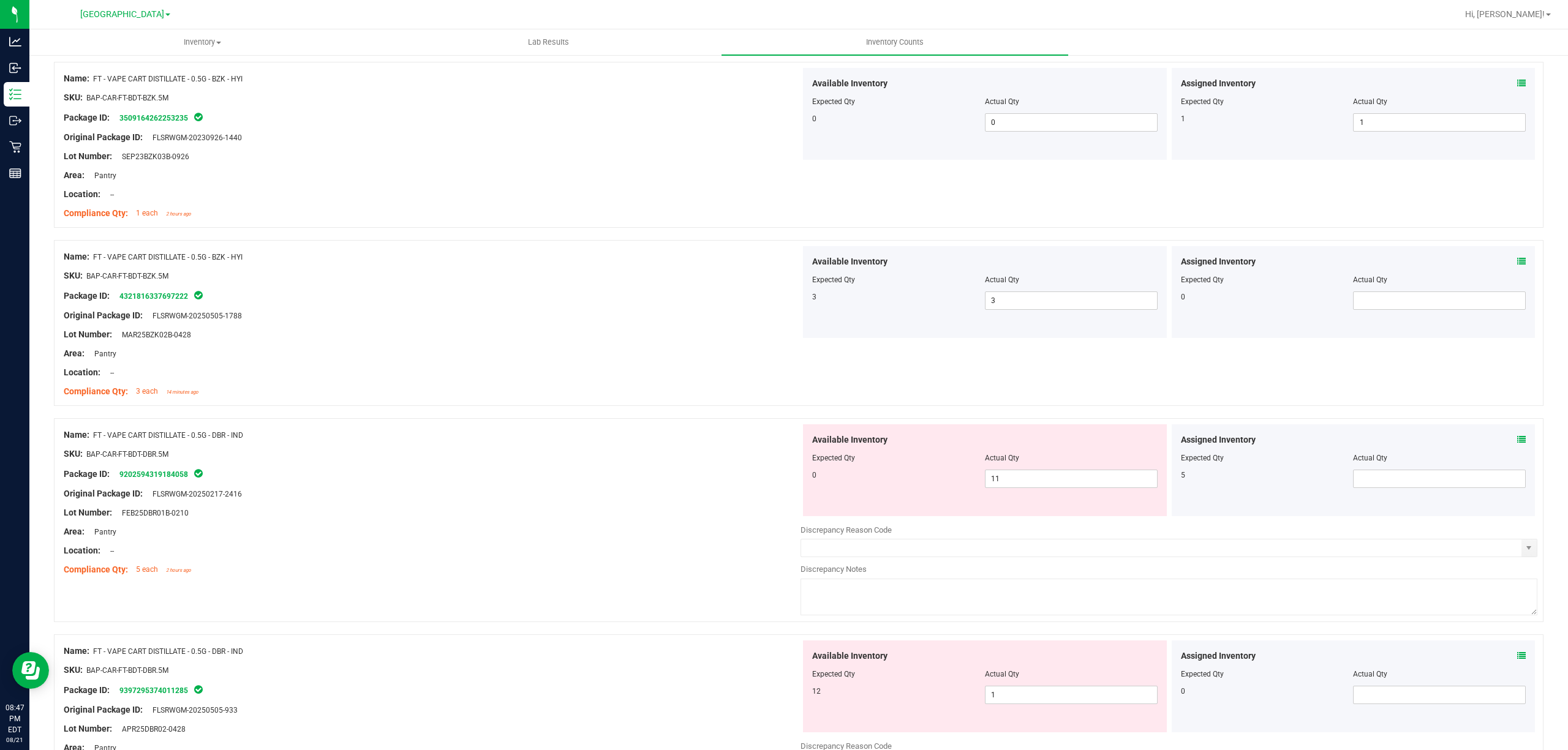
scroll to position [1797, 0]
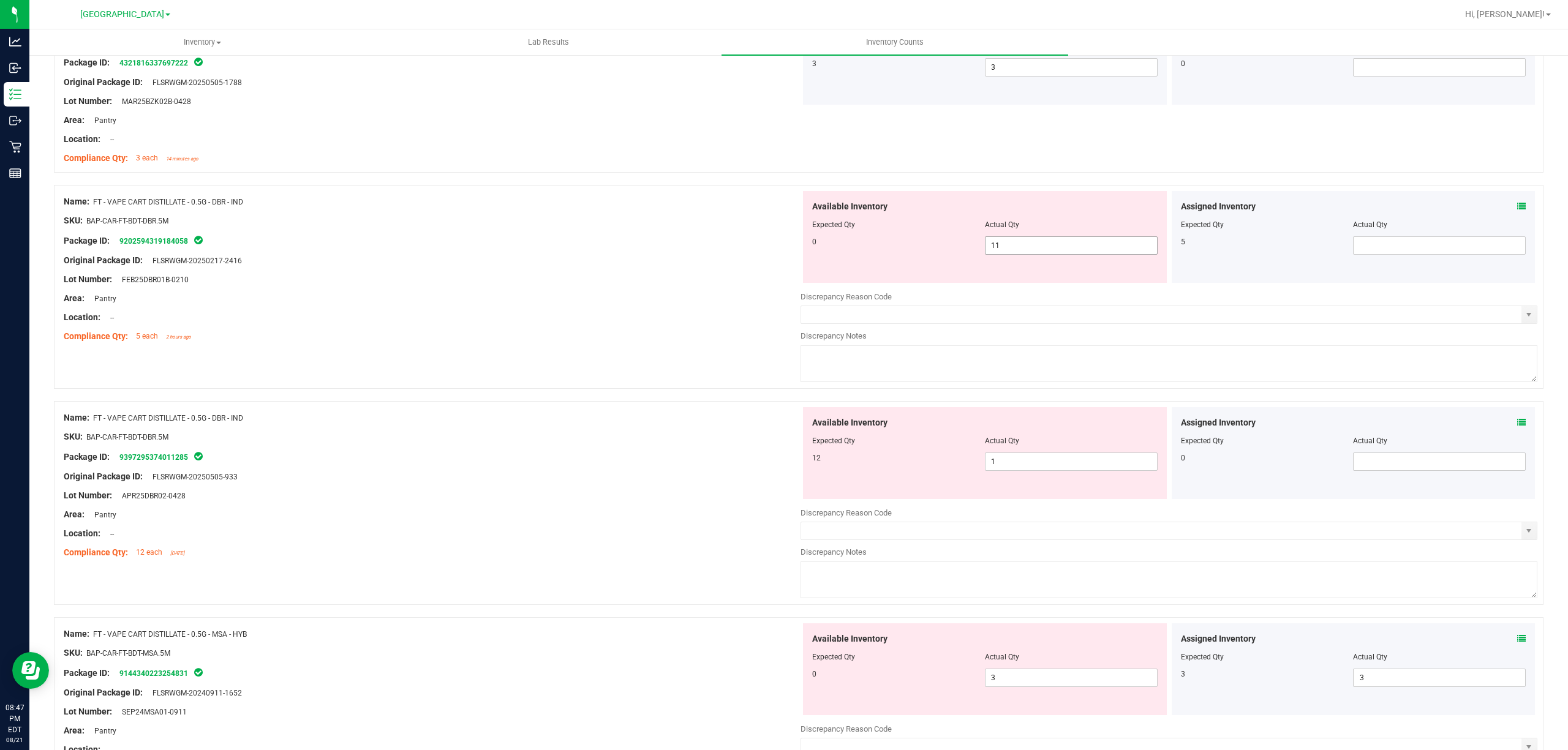
click at [1047, 255] on span "11 11" at bounding box center [1071, 245] width 172 height 18
type input "1"
type input "0"
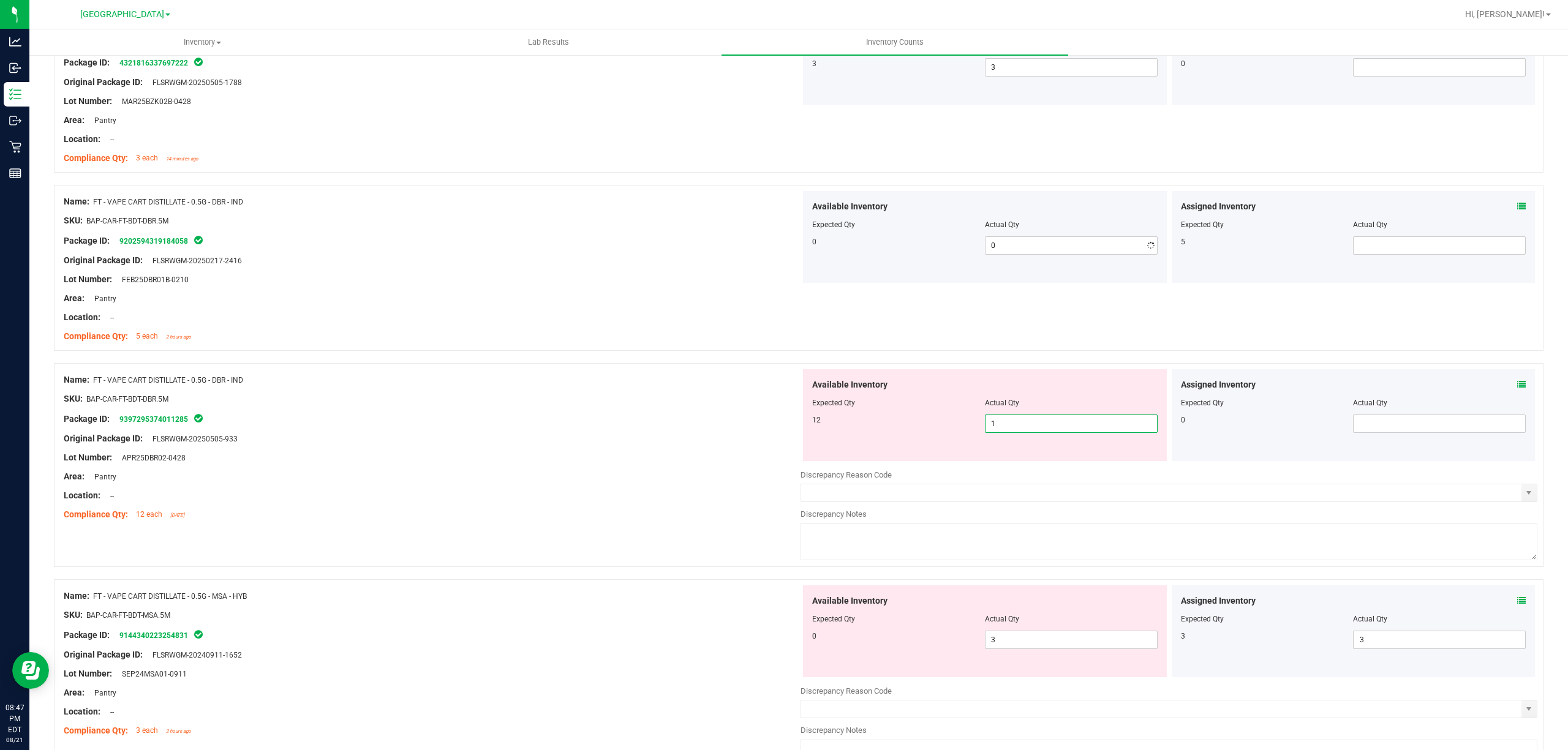
click at [1002, 468] on div "Available Inventory Expected Qty Actual Qty 12 1 1" at bounding box center [1169, 466] width 737 height 194
type input "12"
click at [1387, 248] on span at bounding box center [1439, 245] width 172 height 18
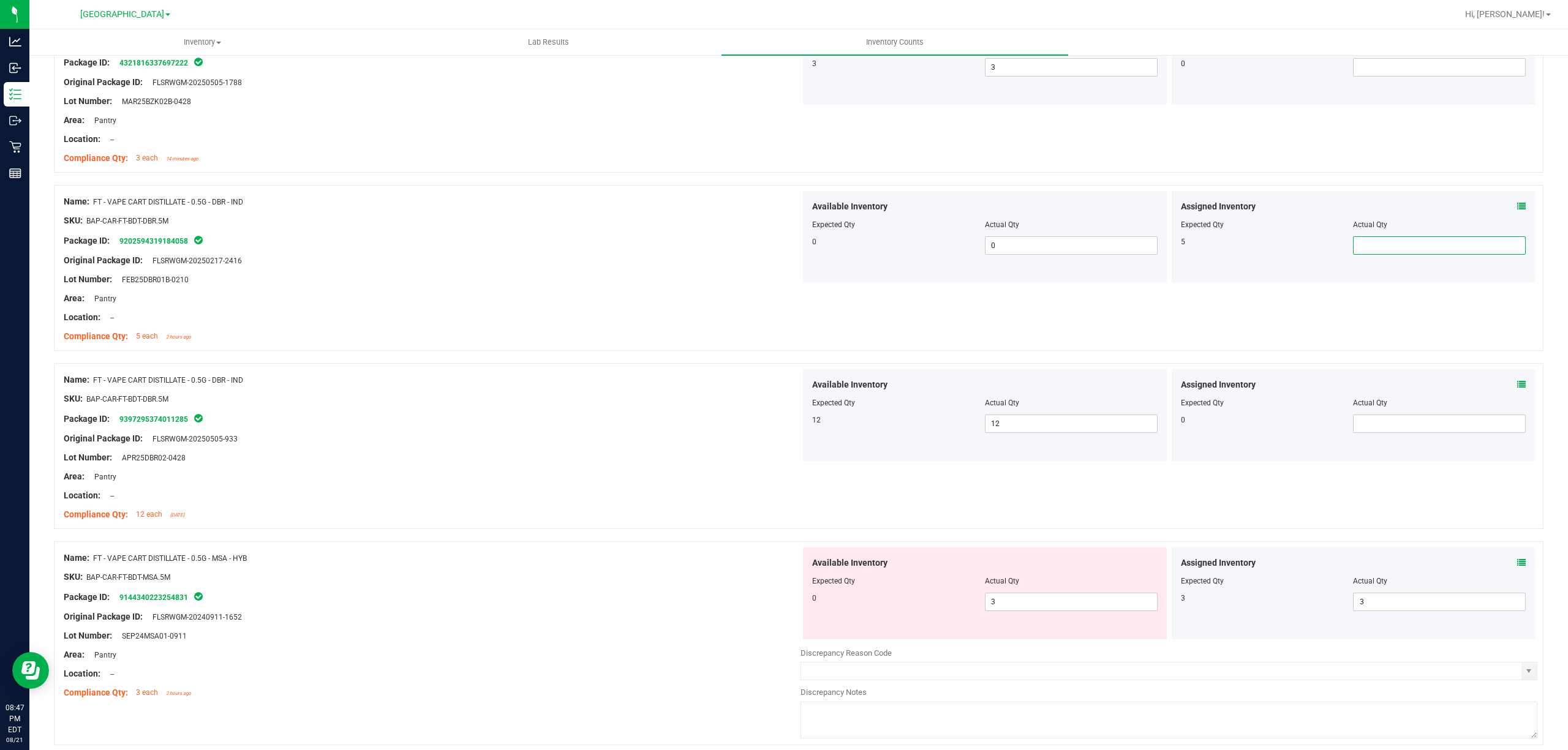
type input "5"
drag, startPoint x: 690, startPoint y: 305, endPoint x: 675, endPoint y: 289, distance: 21.9
click at [689, 304] on div "Area: Pantry" at bounding box center [432, 297] width 737 height 13
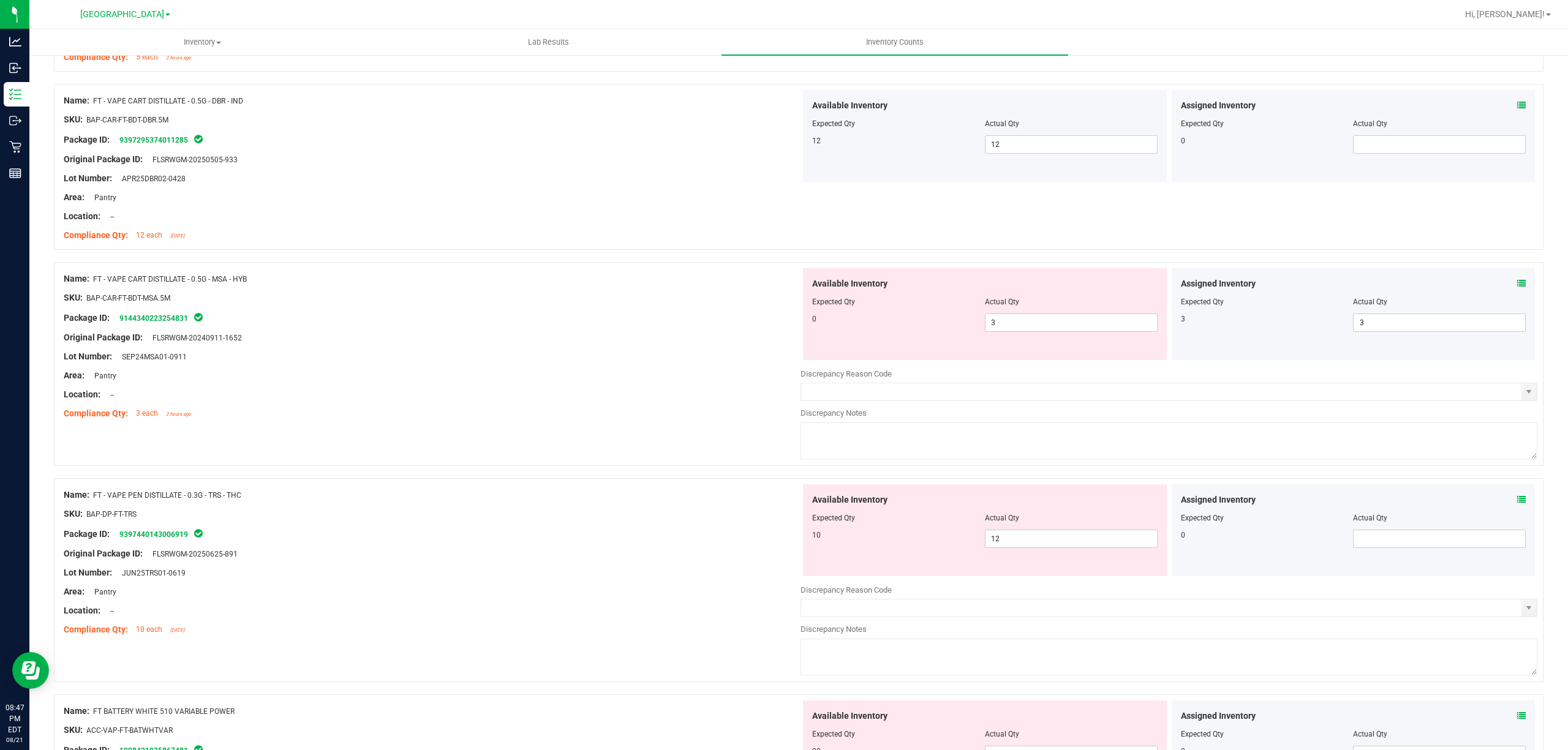
scroll to position [2204, 0]
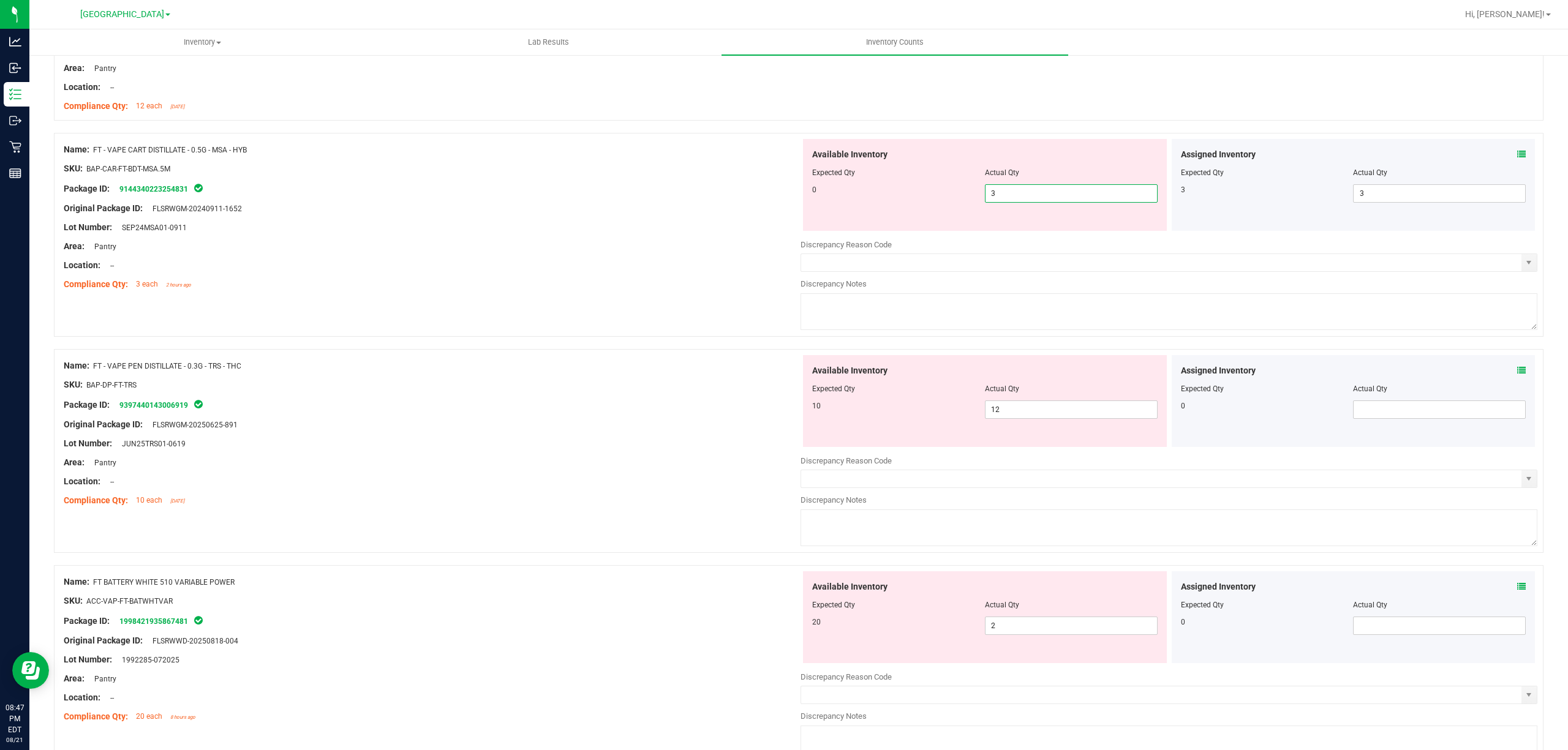
click at [1007, 203] on span "3 3" at bounding box center [1071, 193] width 172 height 18
type input "0"
click at [603, 247] on div "Area: Pantry" at bounding box center [432, 246] width 737 height 13
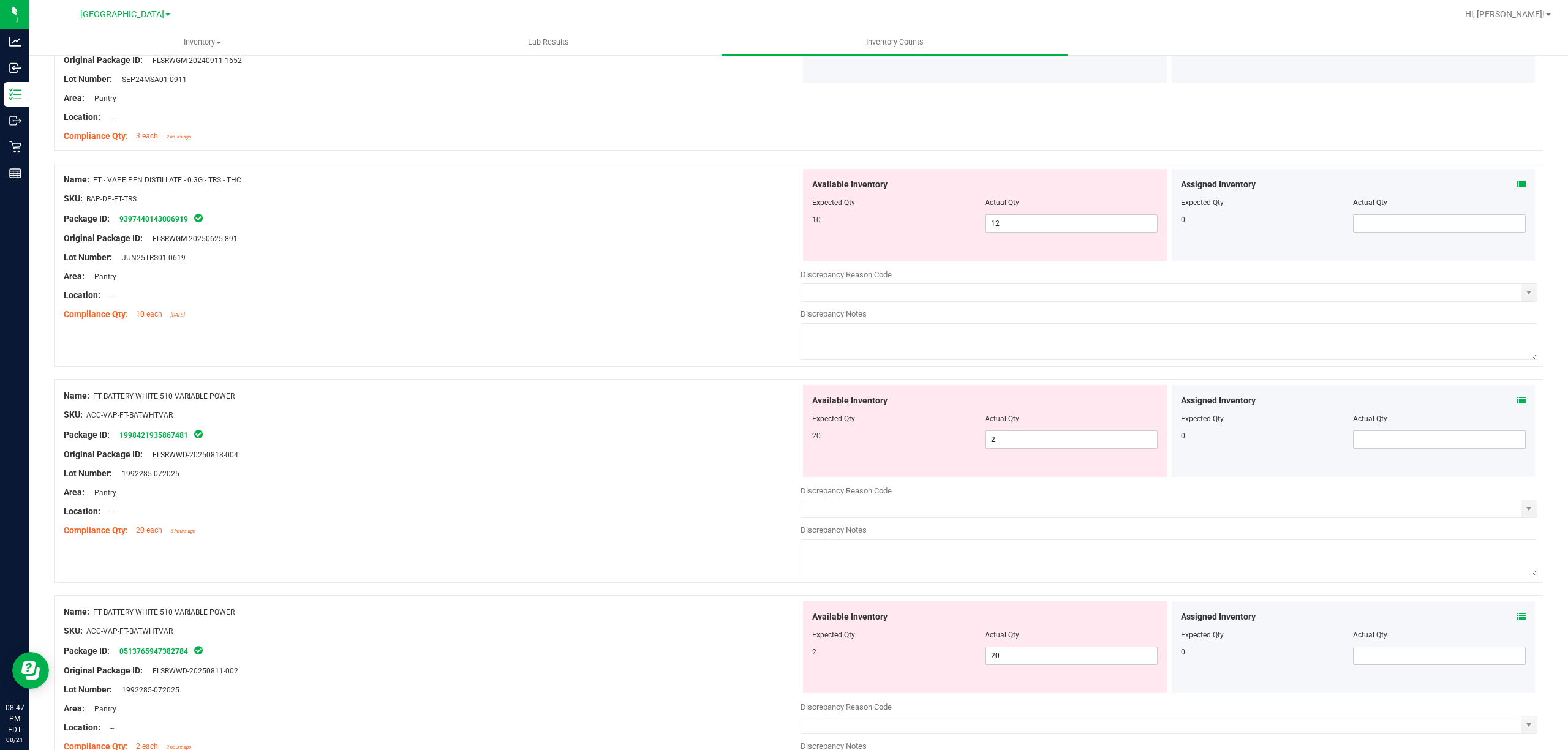
scroll to position [2367, 0]
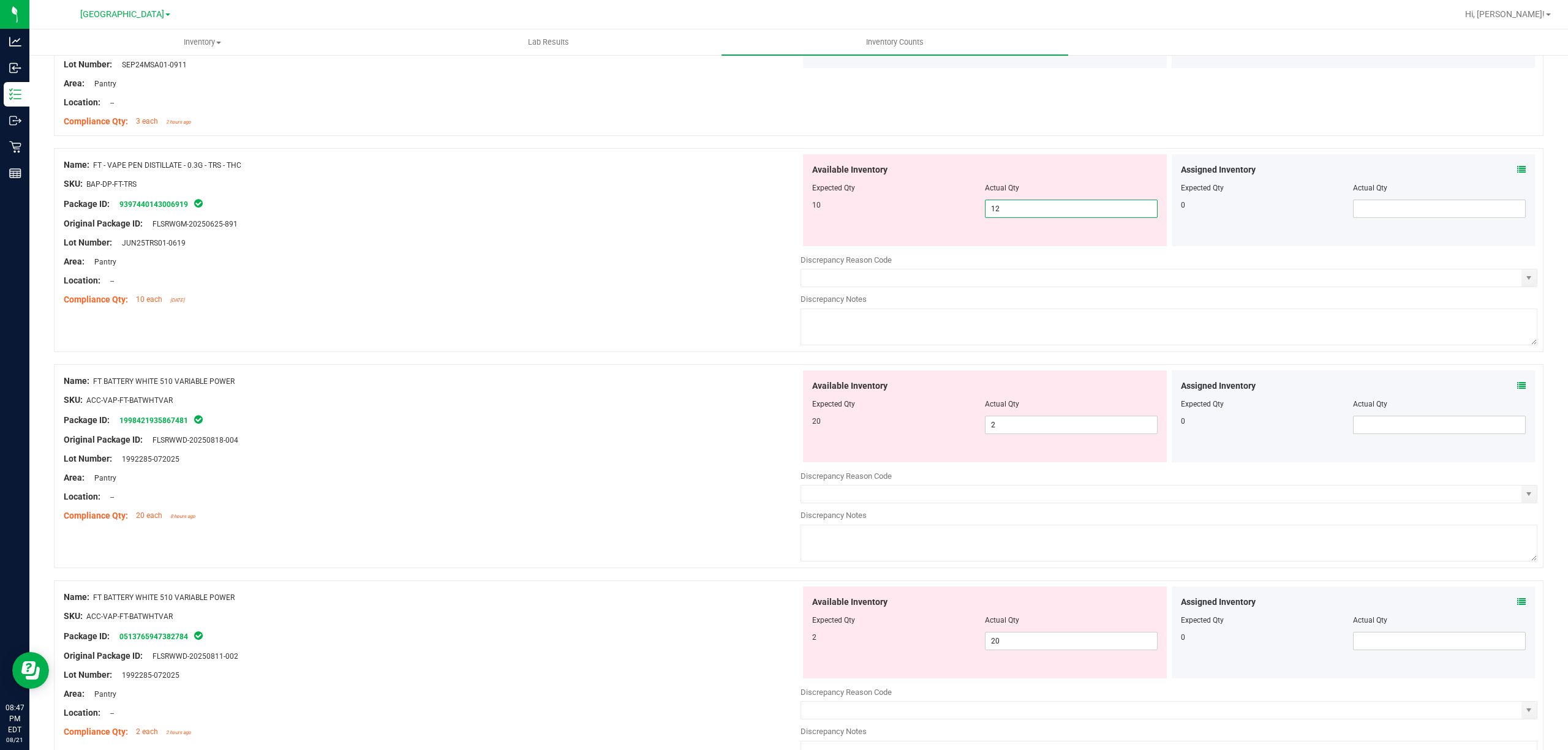
click at [1039, 218] on span "12 12" at bounding box center [1071, 208] width 172 height 18
type input "1"
type input "10"
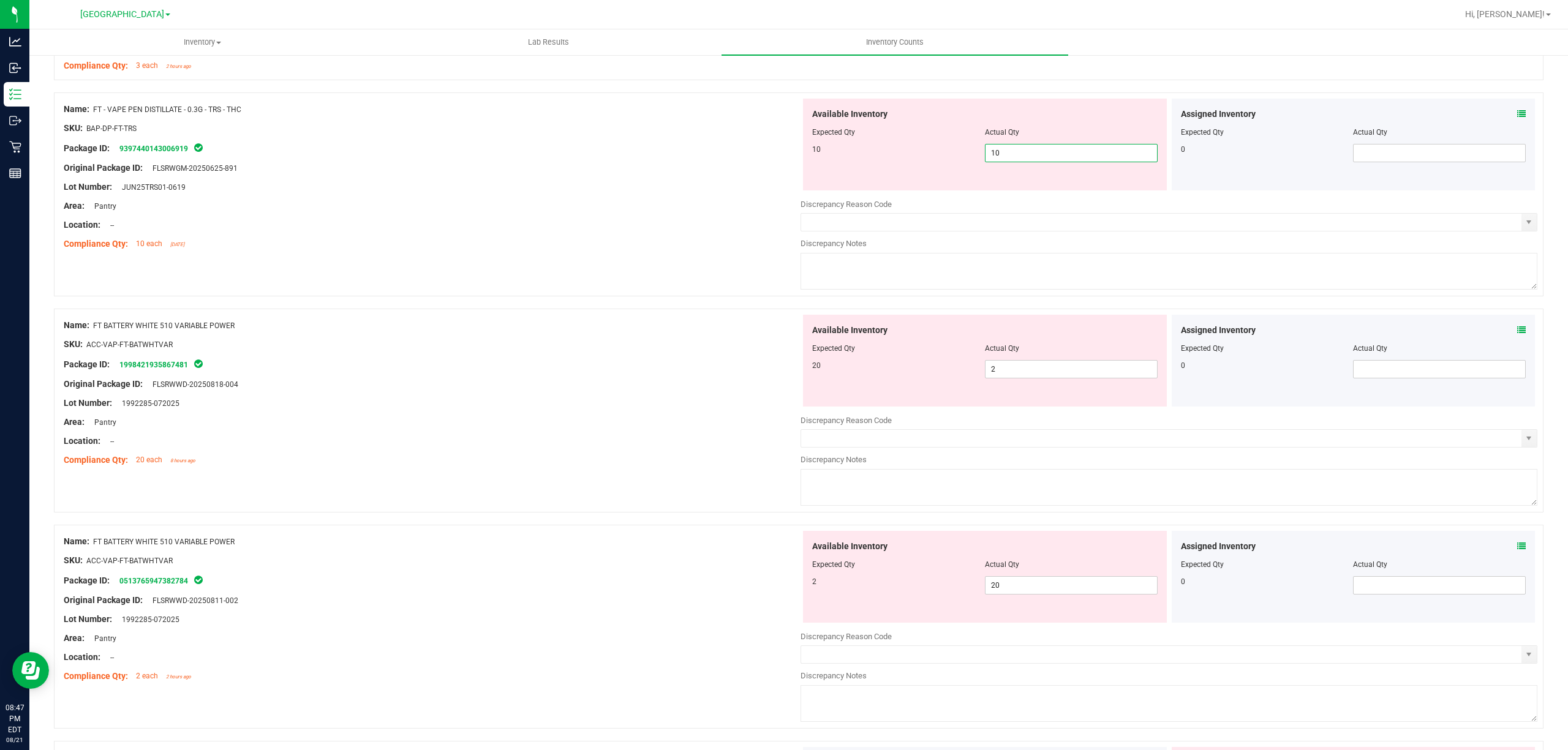
scroll to position [2450, 0]
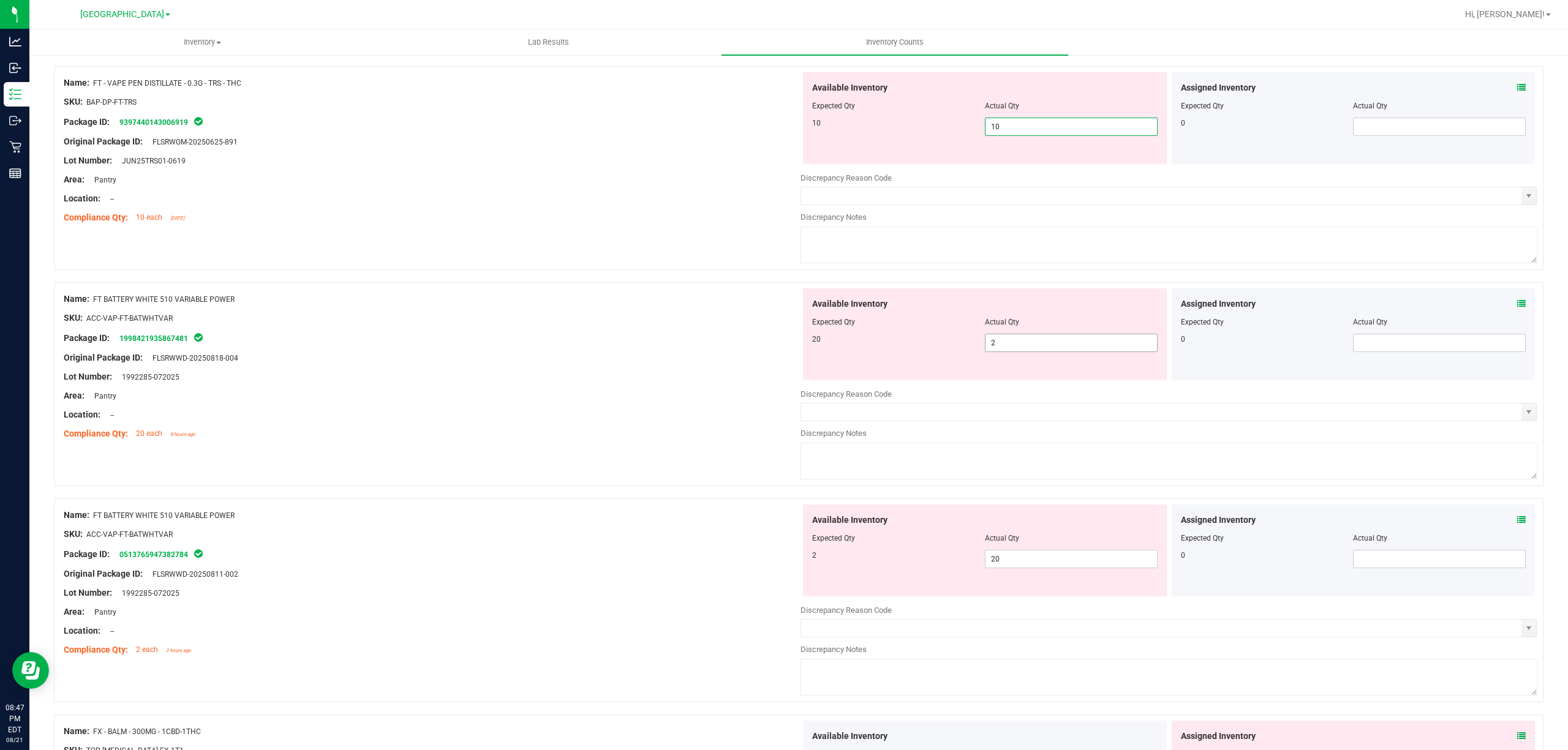
type input "10"
click at [1008, 347] on div "Available Inventory Expected Qty Actual Qty 20 2 2" at bounding box center [985, 334] width 363 height 92
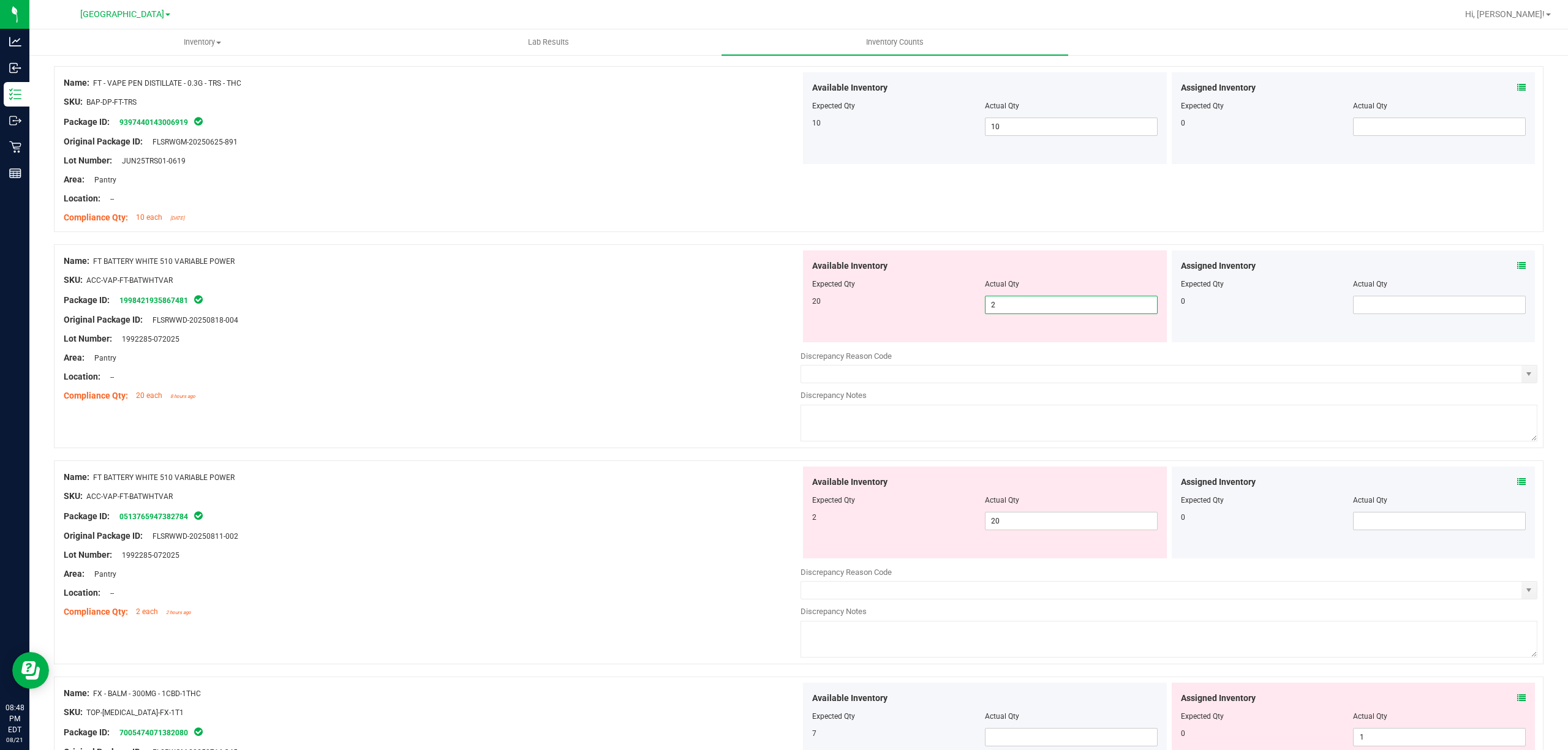
type input "20"
click at [999, 528] on div "Available Inventory Expected Qty Actual Qty 2 20 20" at bounding box center [1169, 564] width 737 height 194
type input "2"
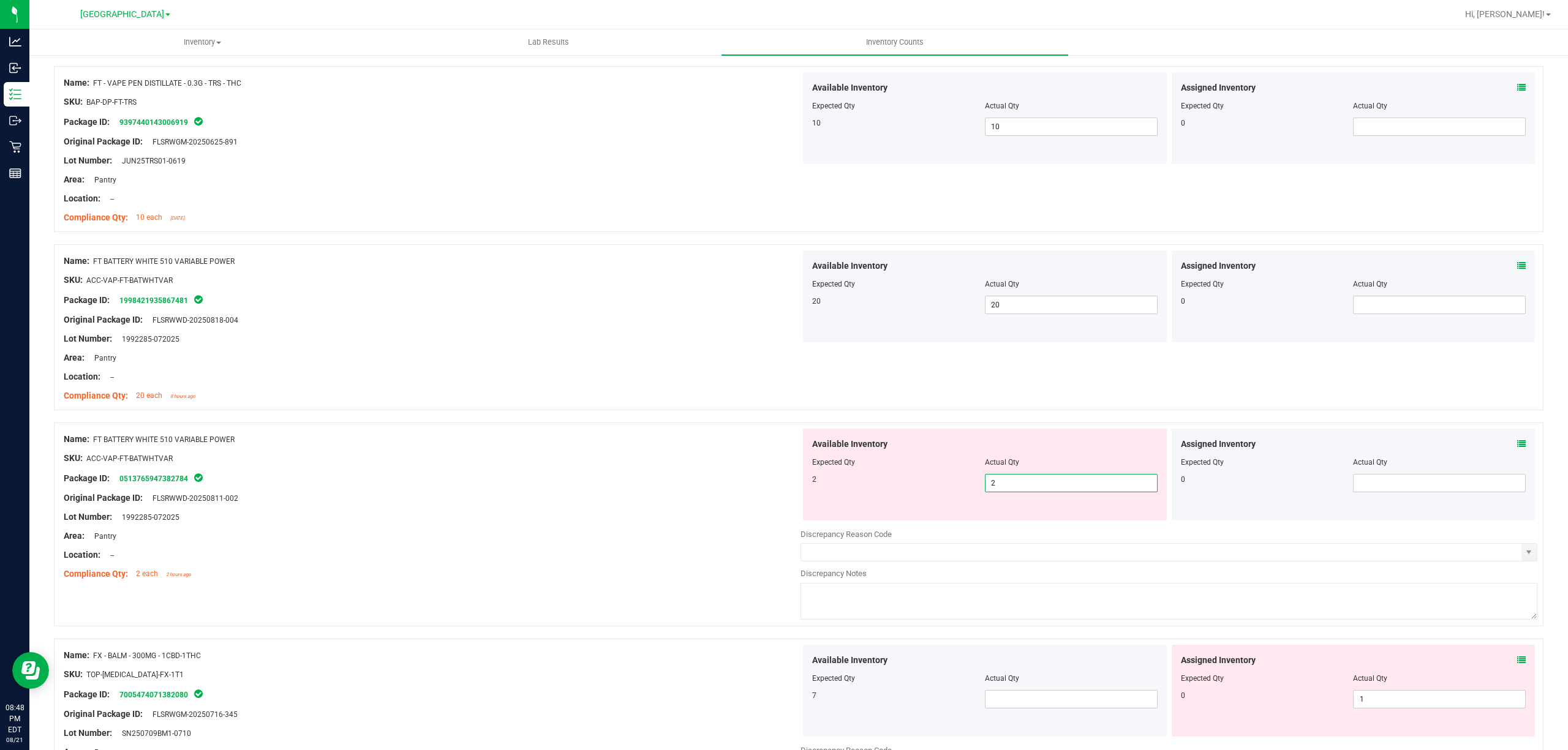
type input "2"
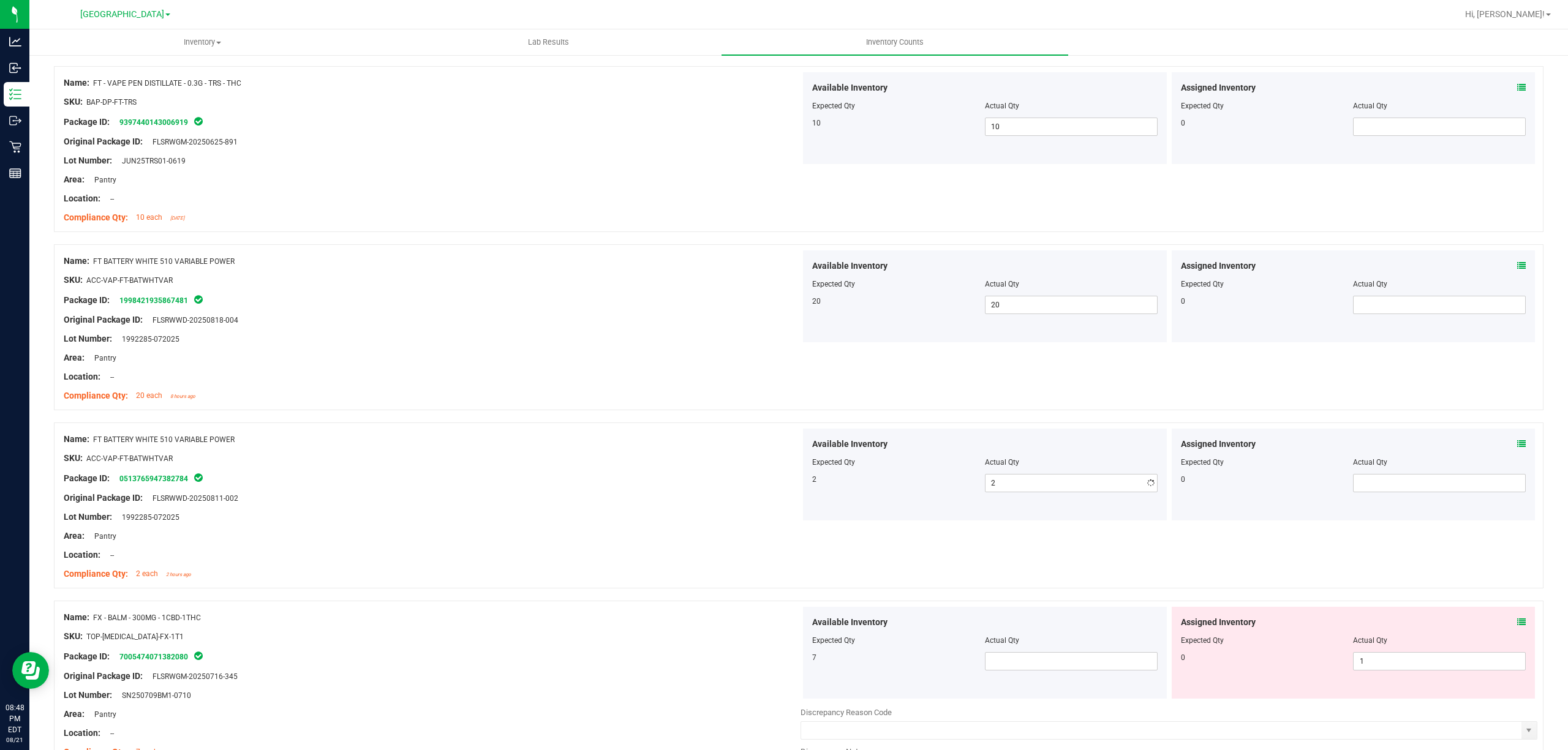
click at [681, 482] on div "Package ID: 0513765947382784" at bounding box center [432, 478] width 737 height 15
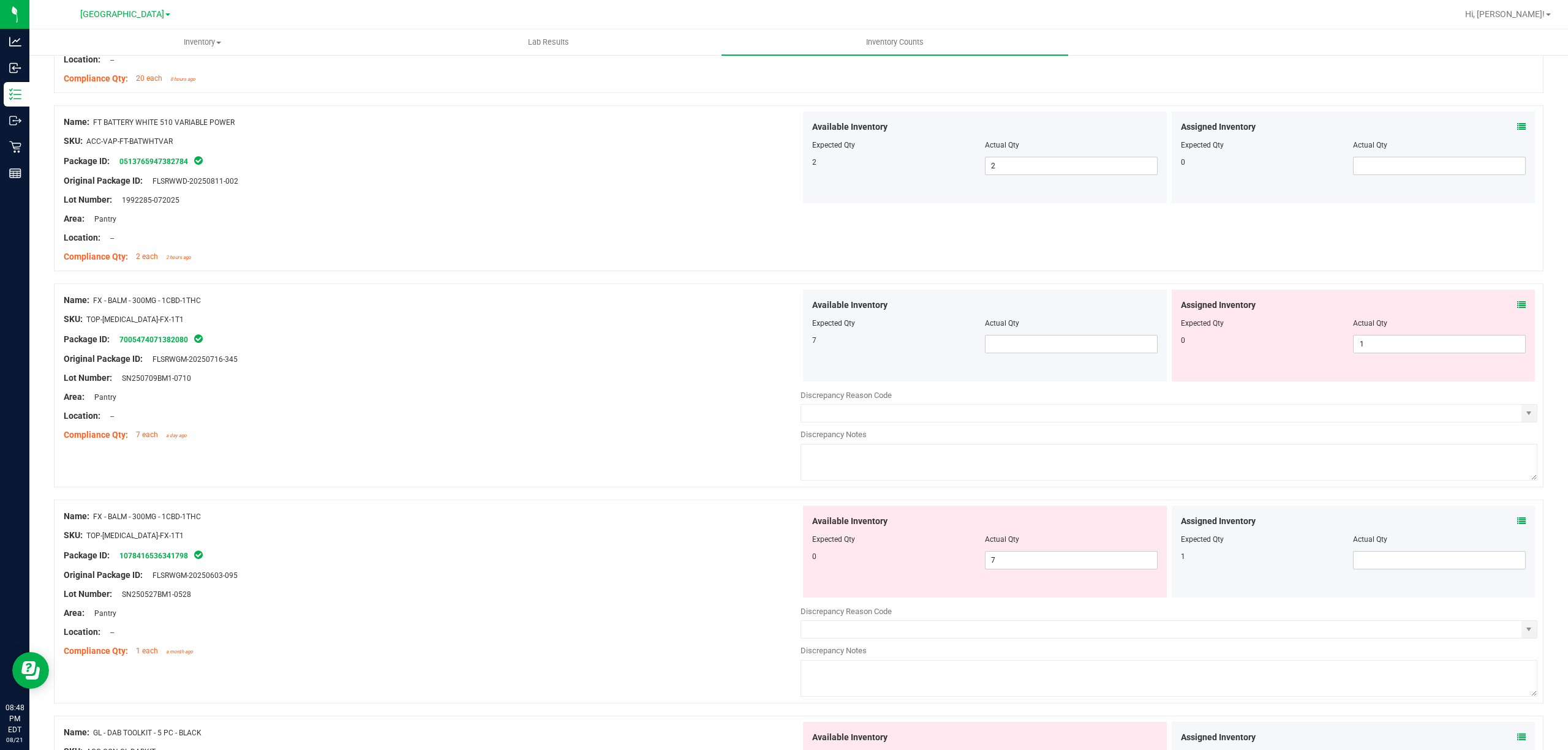
scroll to position [2776, 0]
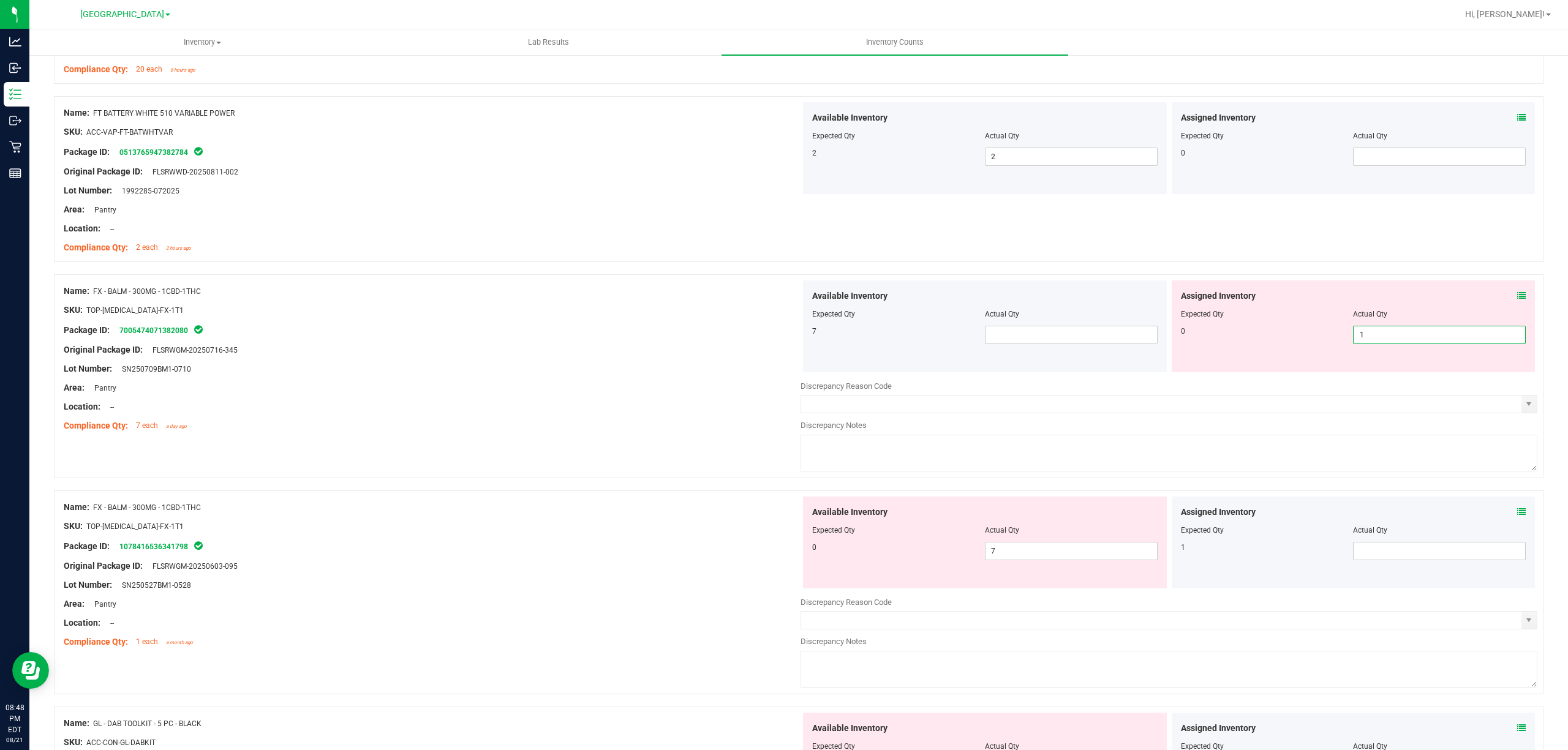
click at [1376, 339] on span "1 1" at bounding box center [1439, 334] width 172 height 18
type input "0"
click at [631, 394] on div "Area: Pantry" at bounding box center [432, 388] width 737 height 13
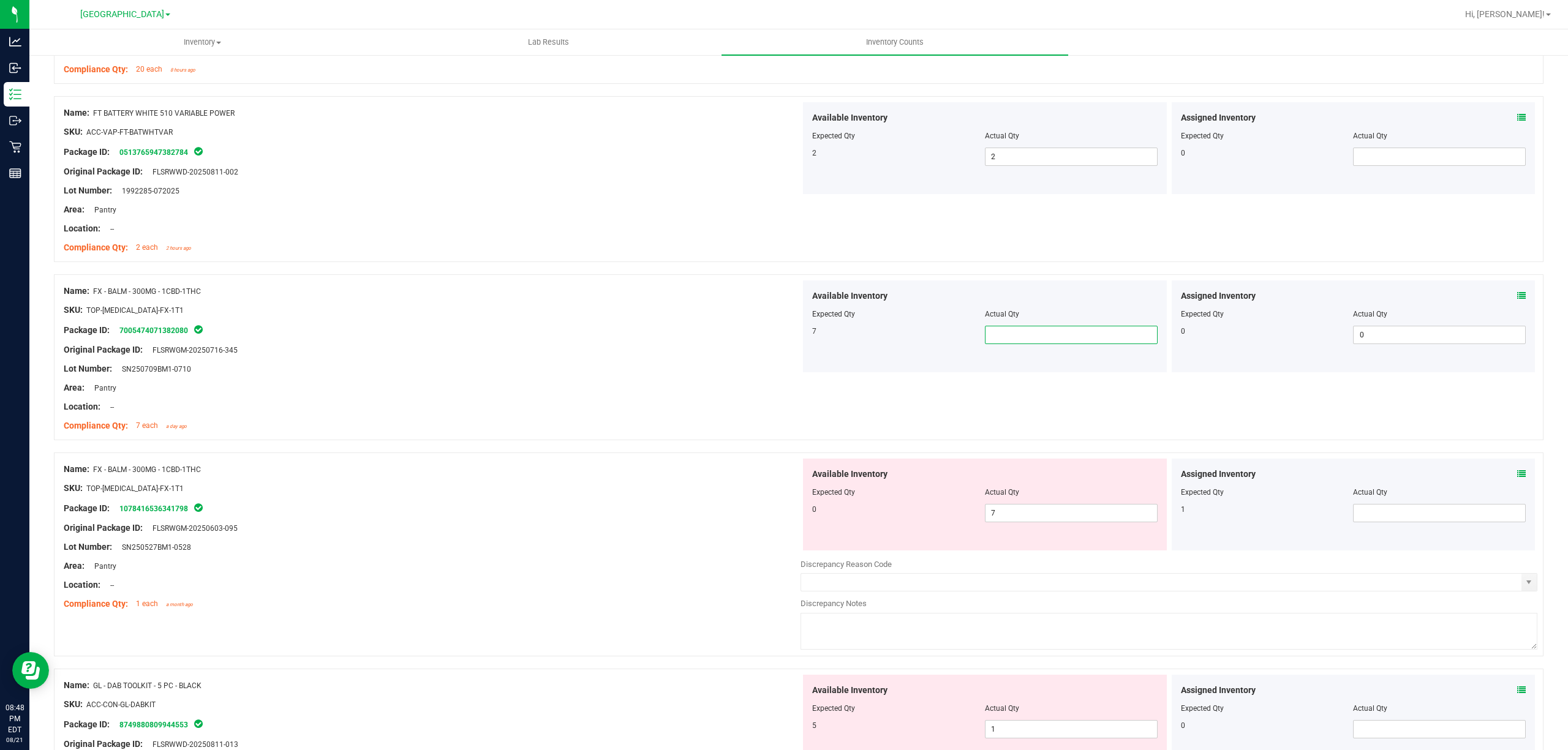
click at [1010, 344] on span at bounding box center [1071, 334] width 172 height 18
type input "7"
click at [1003, 521] on span "7 7" at bounding box center [1071, 513] width 172 height 18
type input "0"
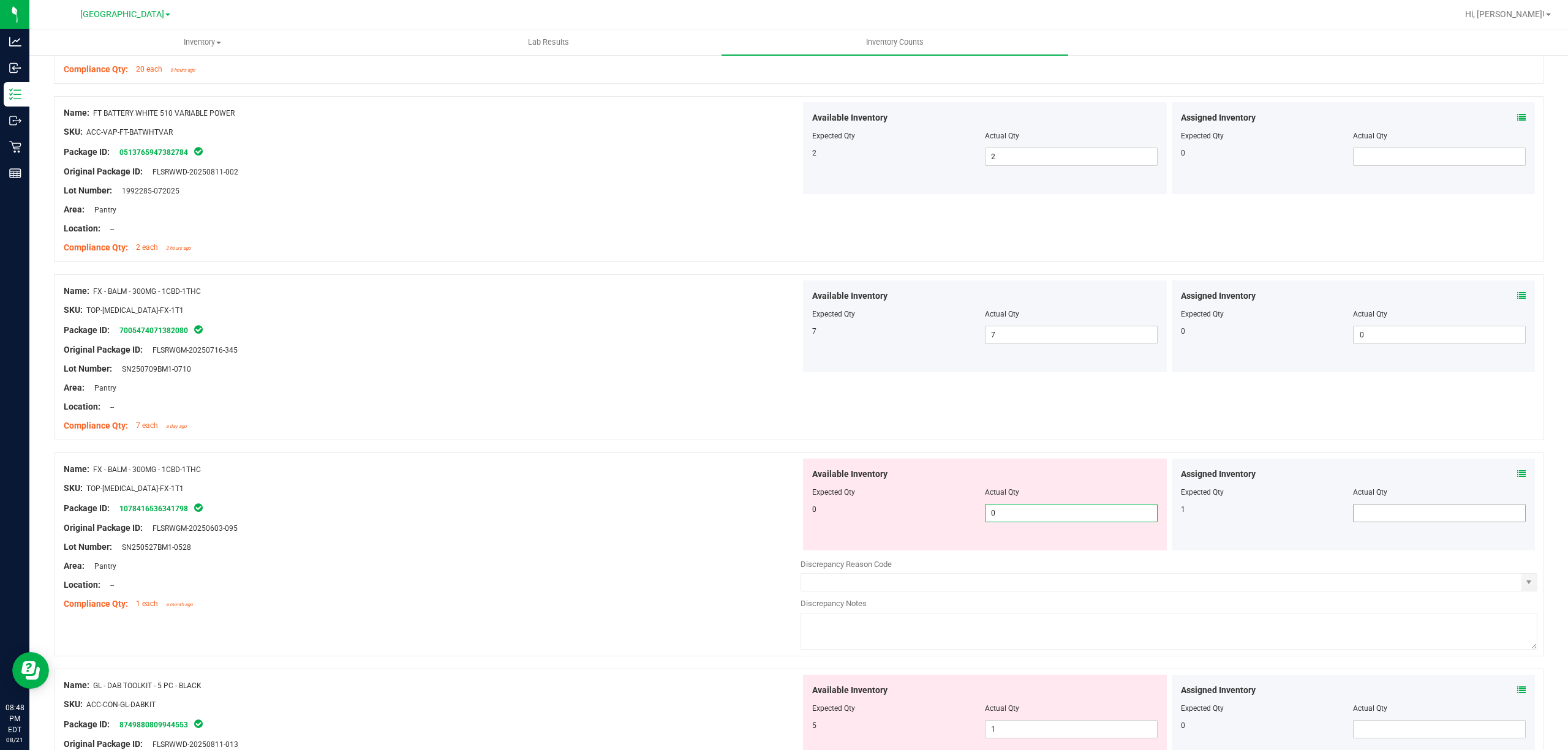
type input "0"
click at [1414, 514] on span at bounding box center [1439, 513] width 172 height 18
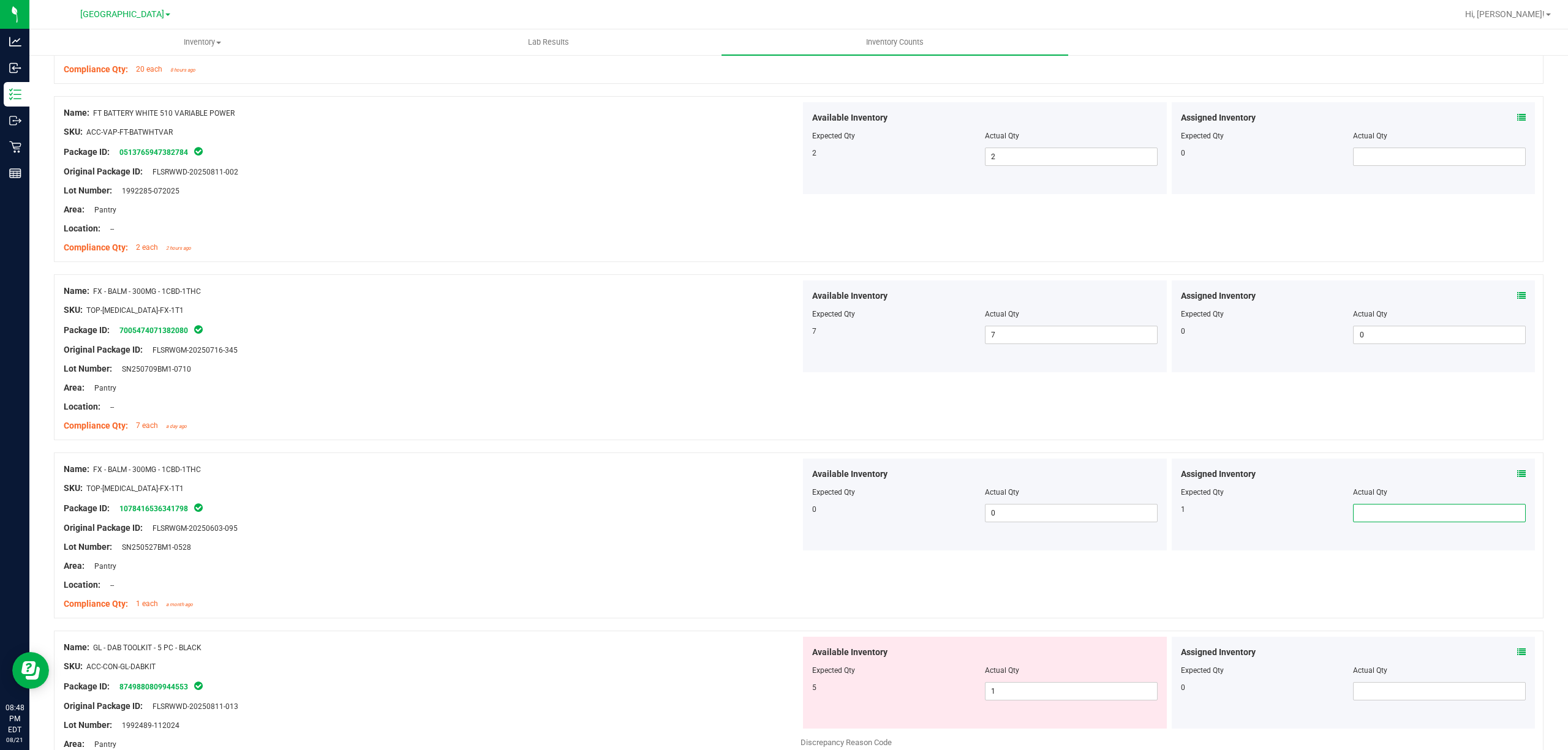
type input "1"
click at [709, 528] on div "Original Package ID: FLSRWGM-20250603-095" at bounding box center [432, 527] width 737 height 13
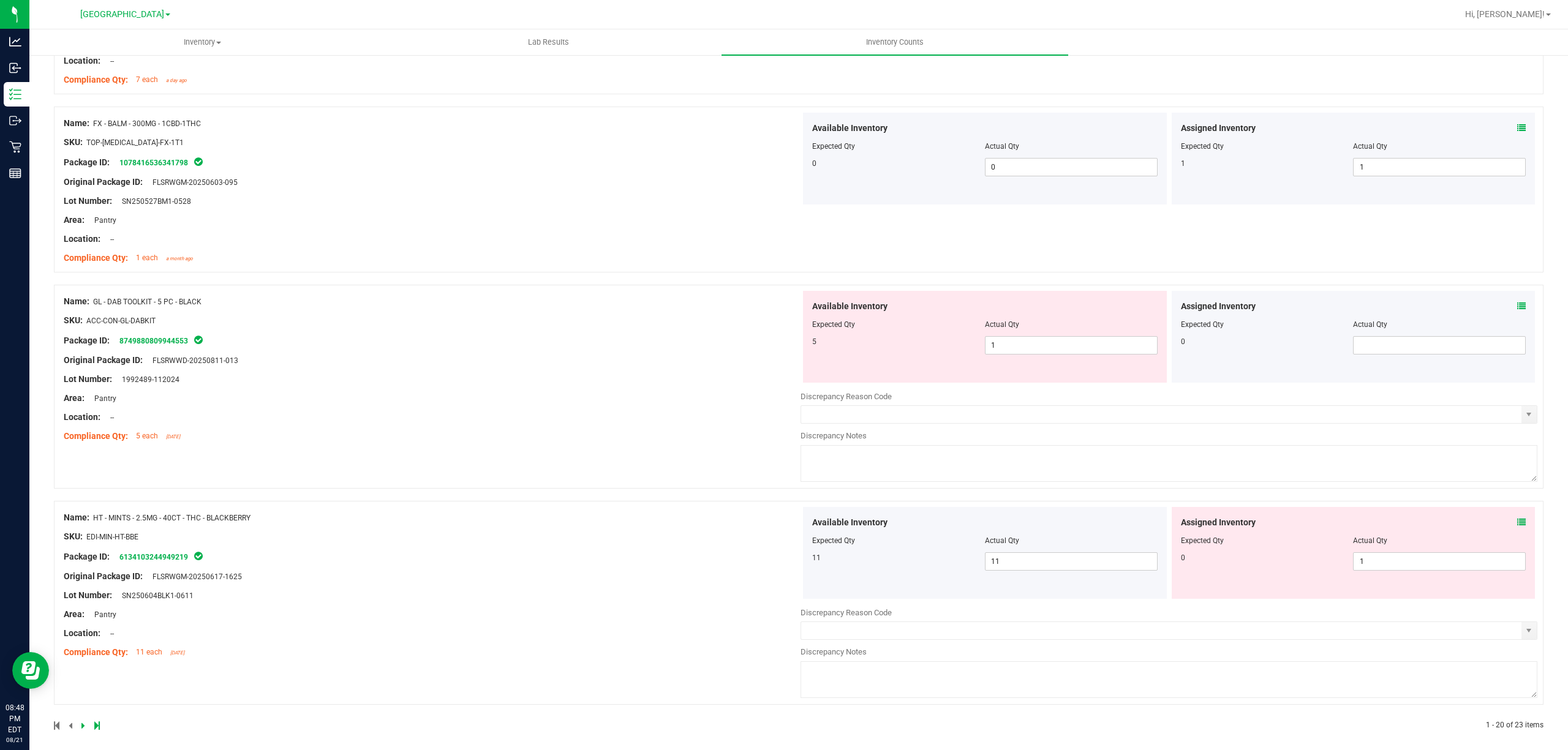
scroll to position [3139, 0]
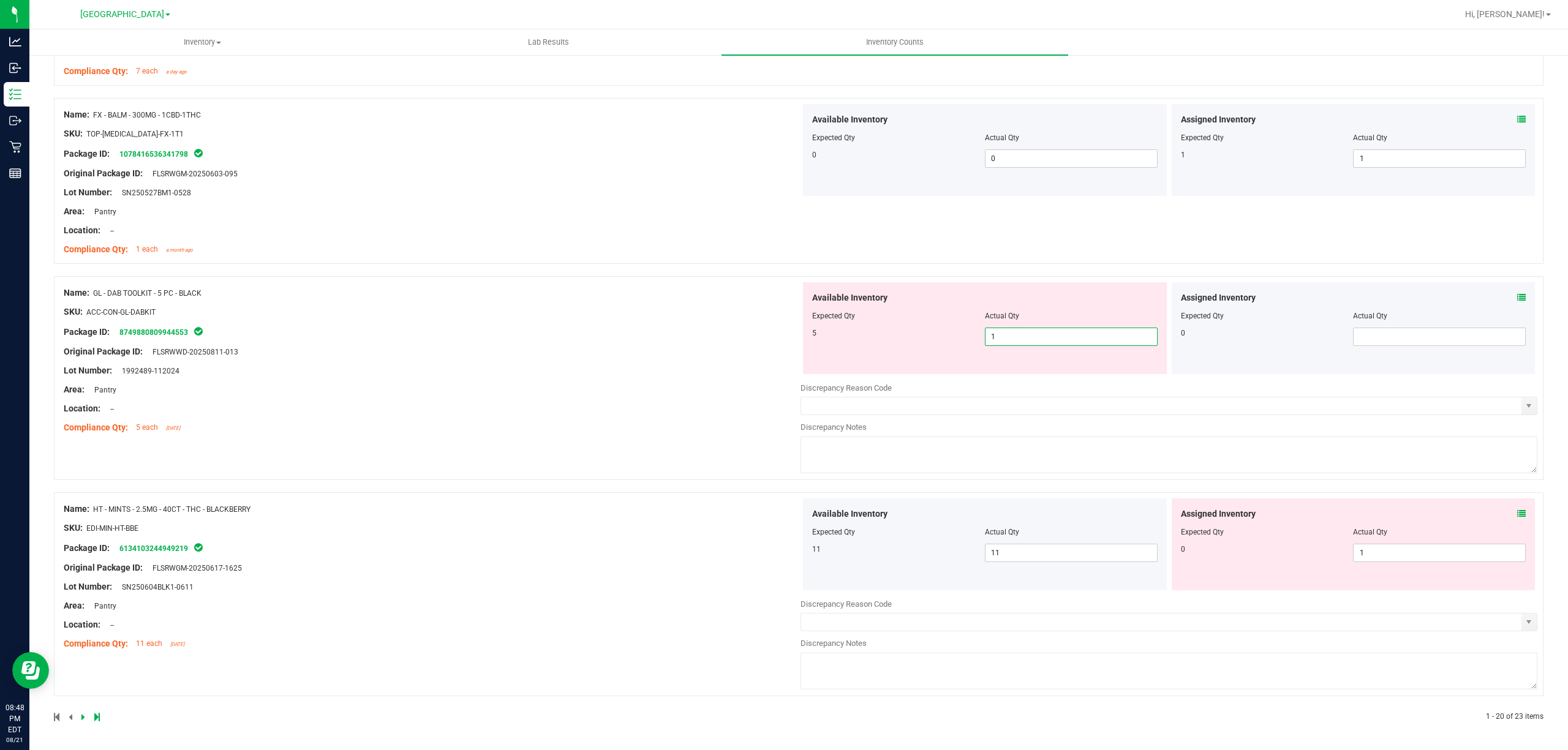
click at [1018, 333] on span "1 1" at bounding box center [1071, 336] width 172 height 18
type input "5"
drag, startPoint x: 613, startPoint y: 343, endPoint x: 787, endPoint y: 301, distance: 179.0
click at [615, 343] on div "Name: GL - DAB TOOLKIT - 5 PC - BLACK SKU: ACC-CON-GL-DABKIT Package ID: 874988…" at bounding box center [432, 359] width 737 height 156
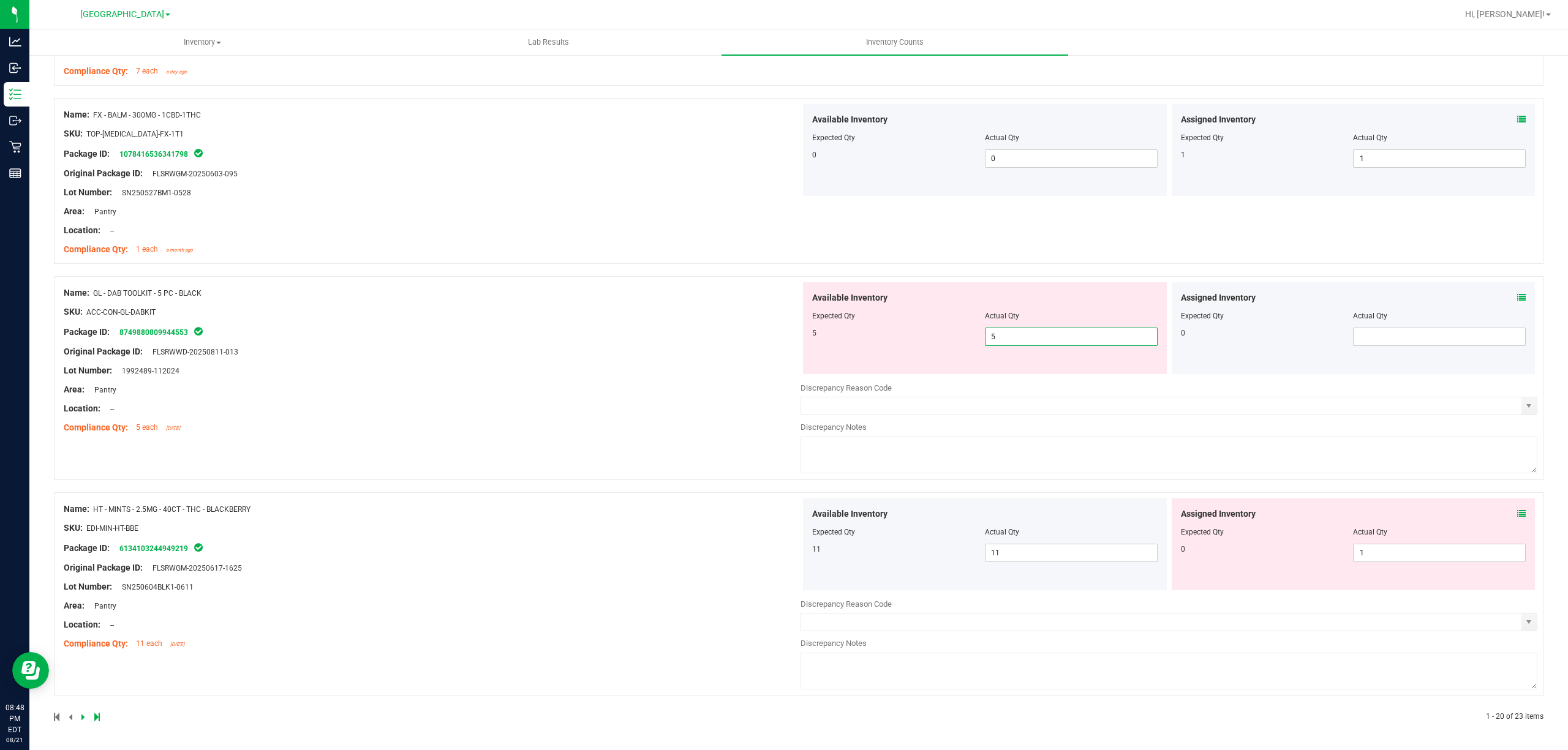
scroll to position [3100, 0]
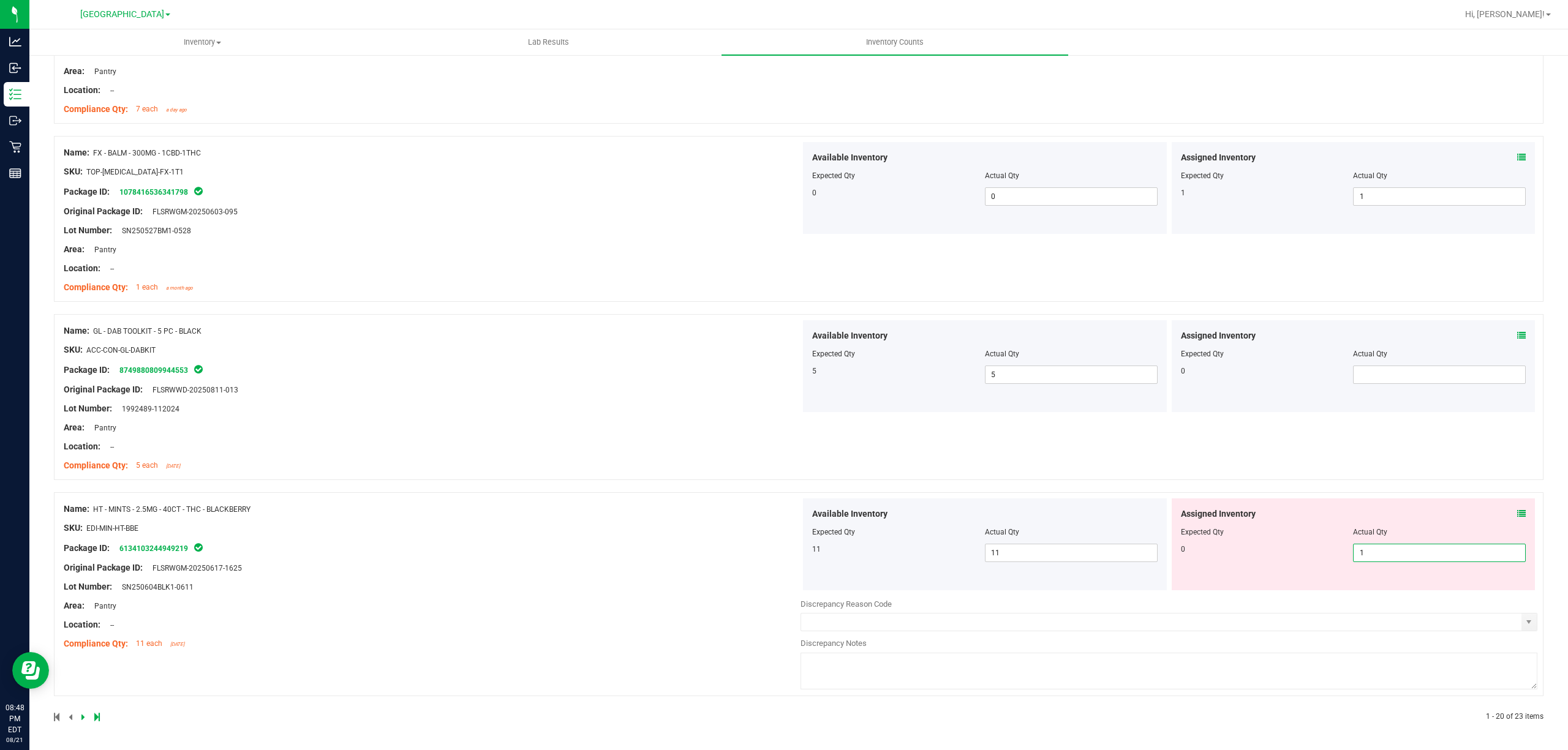
click at [1372, 550] on span "1 1" at bounding box center [1439, 552] width 172 height 18
type input "0"
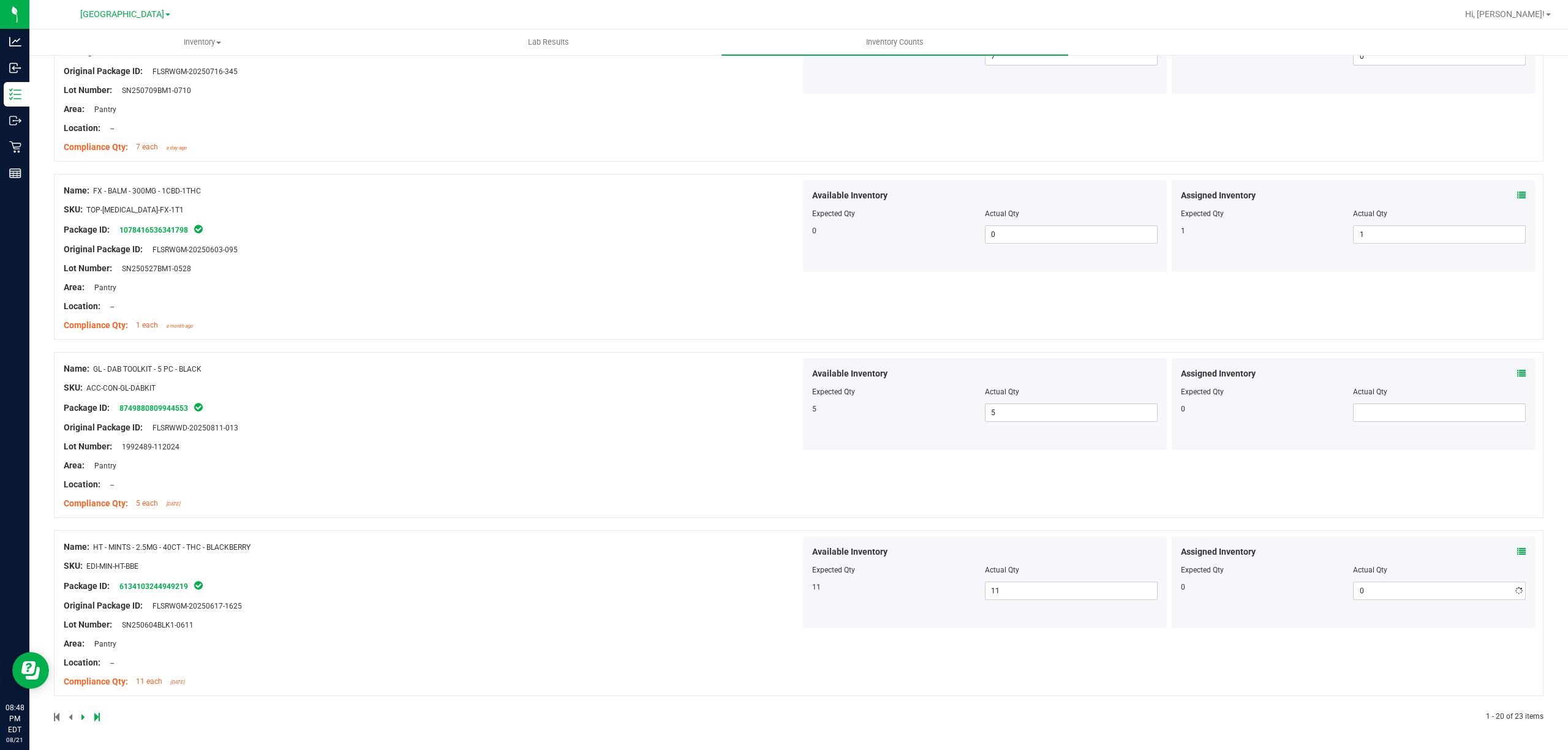
click at [498, 567] on div "Name: HT - MINTS - 2.5MG - 40CT - THC - BLACKBERRY SKU: EDI-MIN-HT-BBE Package …" at bounding box center [432, 614] width 737 height 156
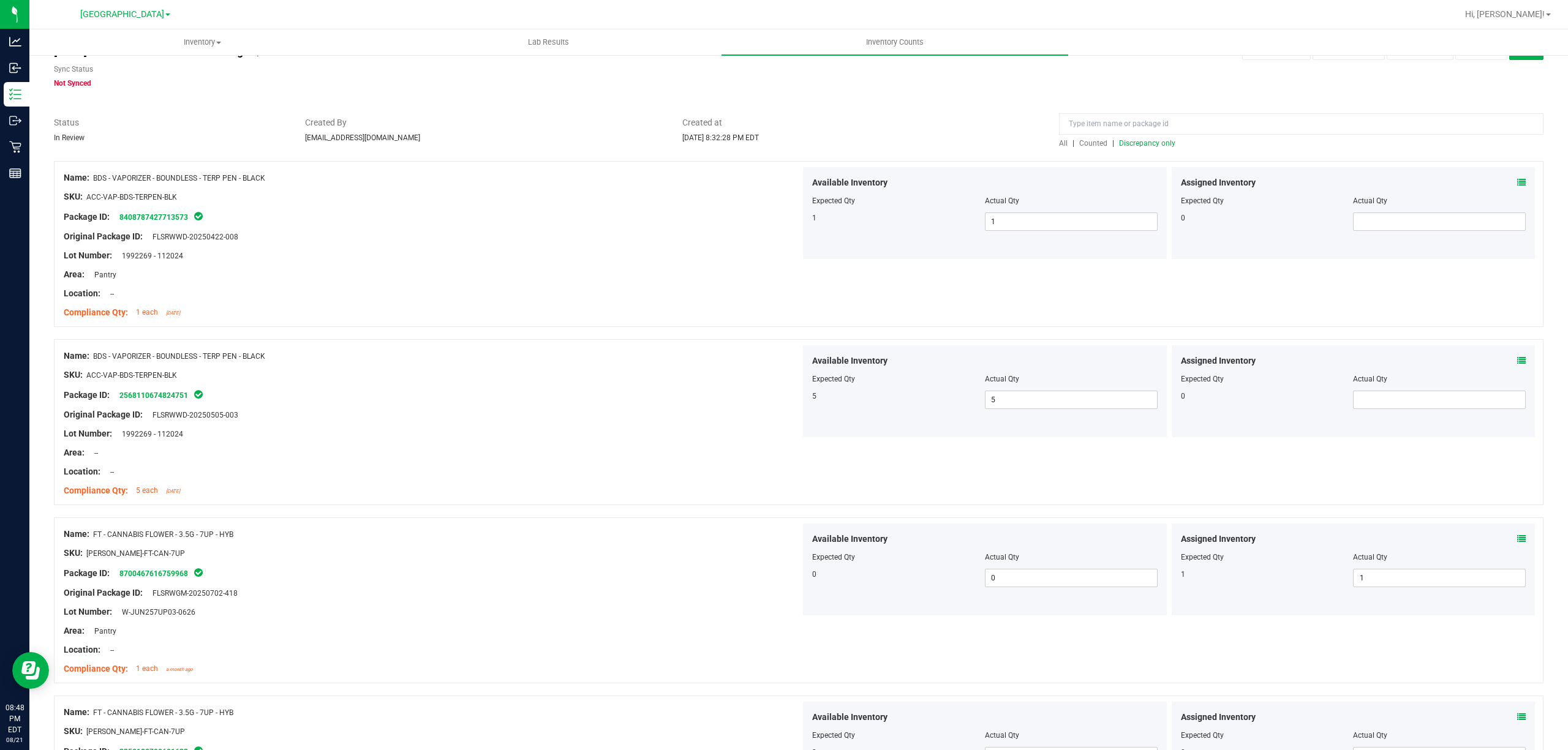
scroll to position [0, 0]
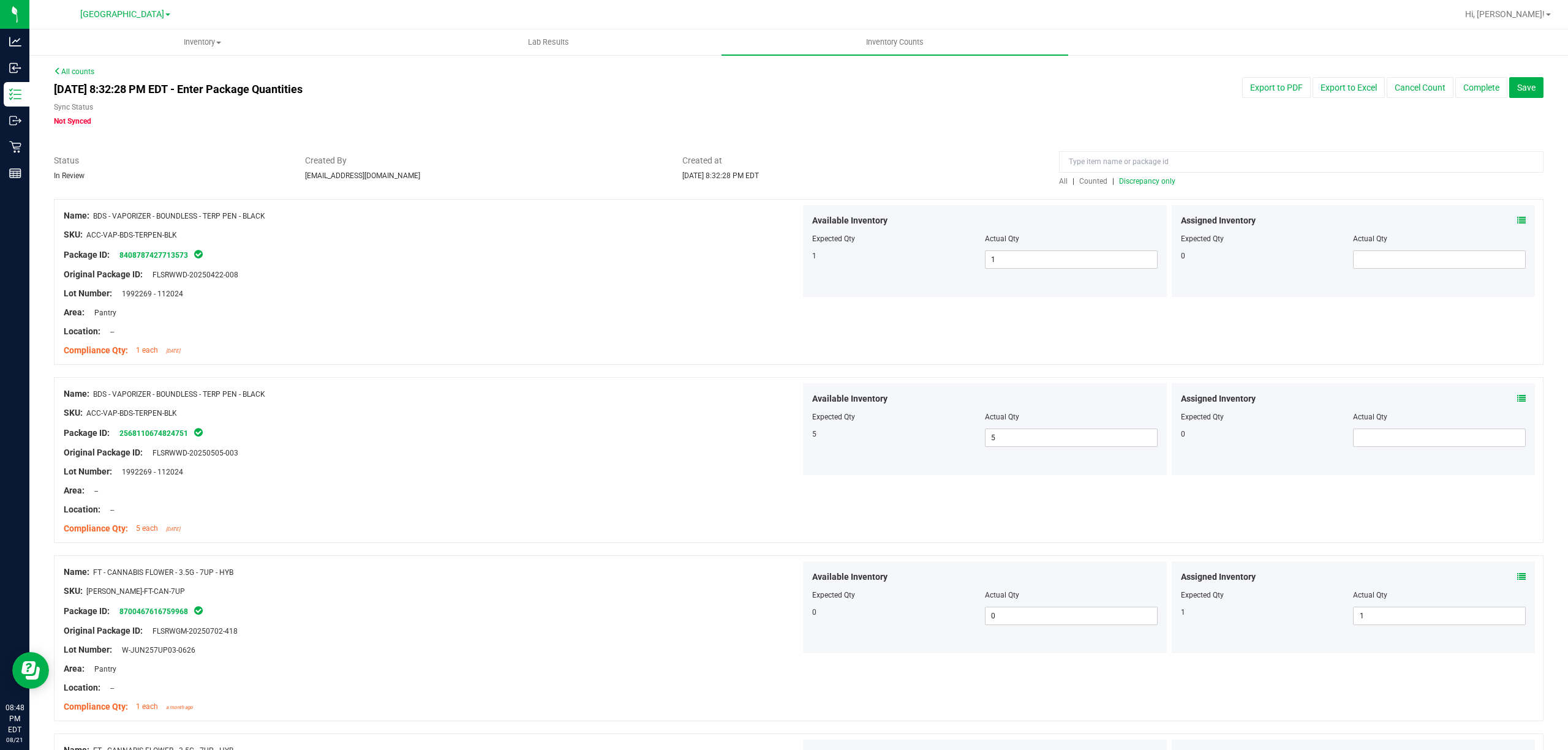
click at [1145, 181] on span "Discrepancy only" at bounding box center [1147, 181] width 56 height 9
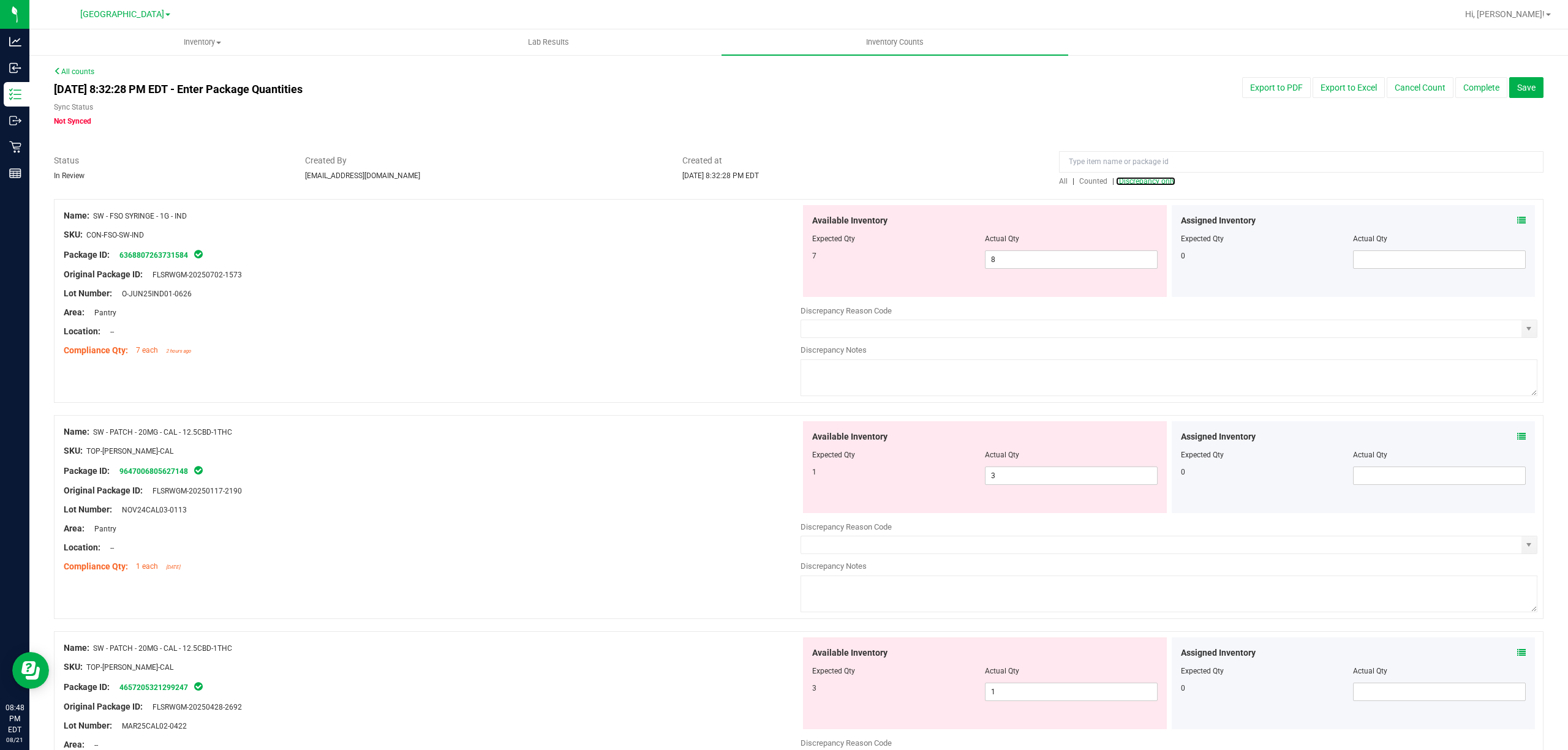
scroll to position [81, 0]
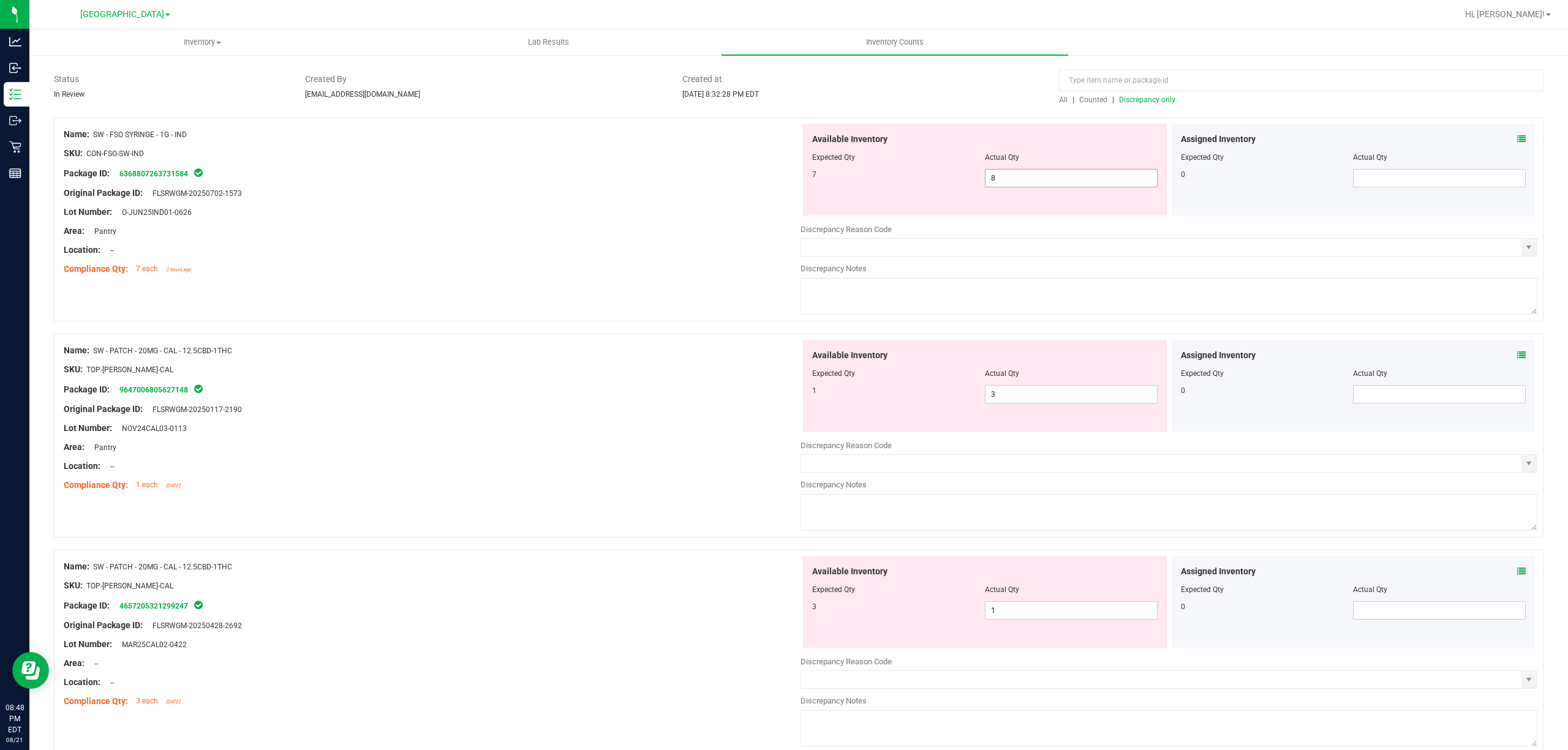
click at [1017, 177] on span "8 8" at bounding box center [1071, 177] width 172 height 18
type input "7"
click at [737, 189] on div "Original Package ID: FLSRWGM-20250702-1573" at bounding box center [432, 193] width 737 height 13
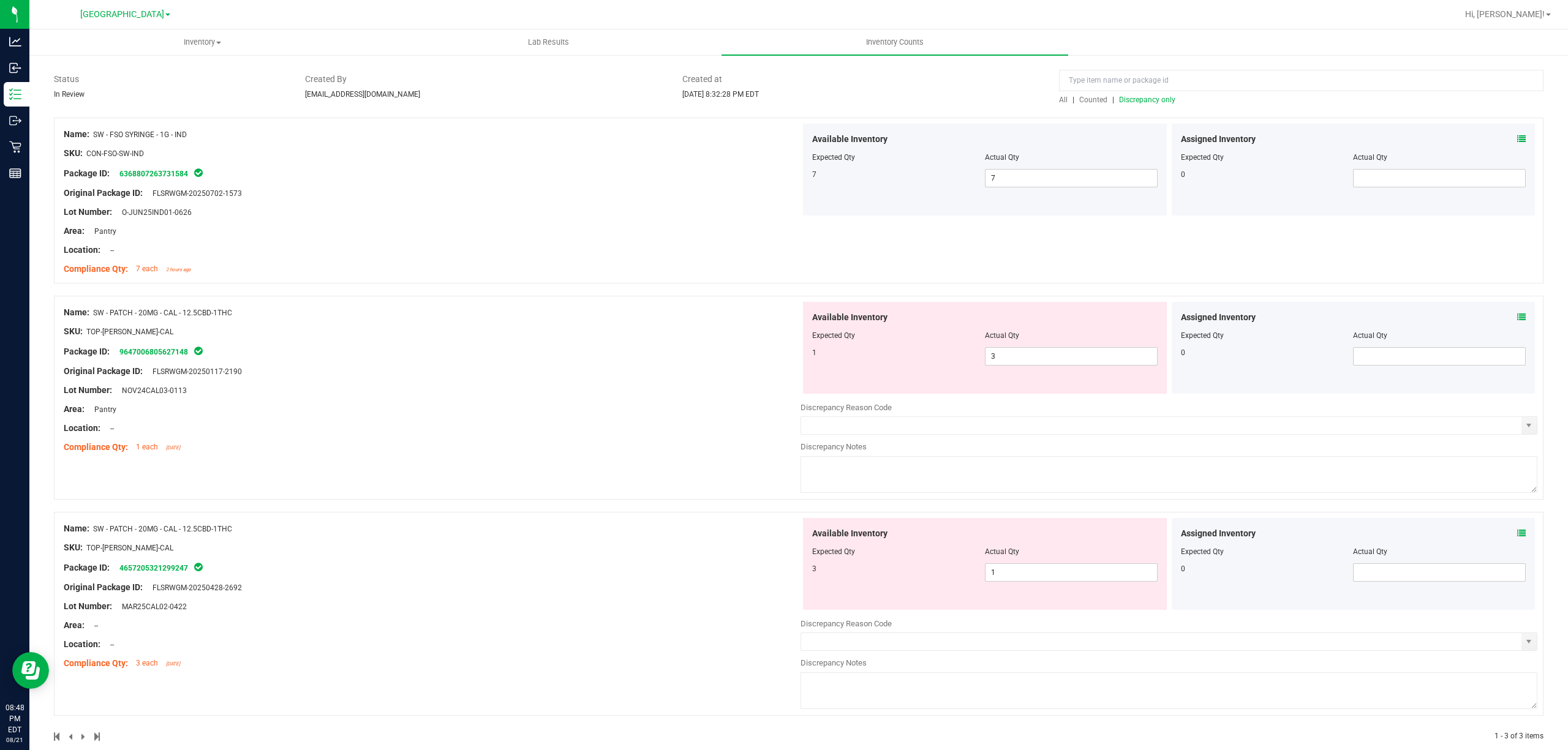
scroll to position [102, 0]
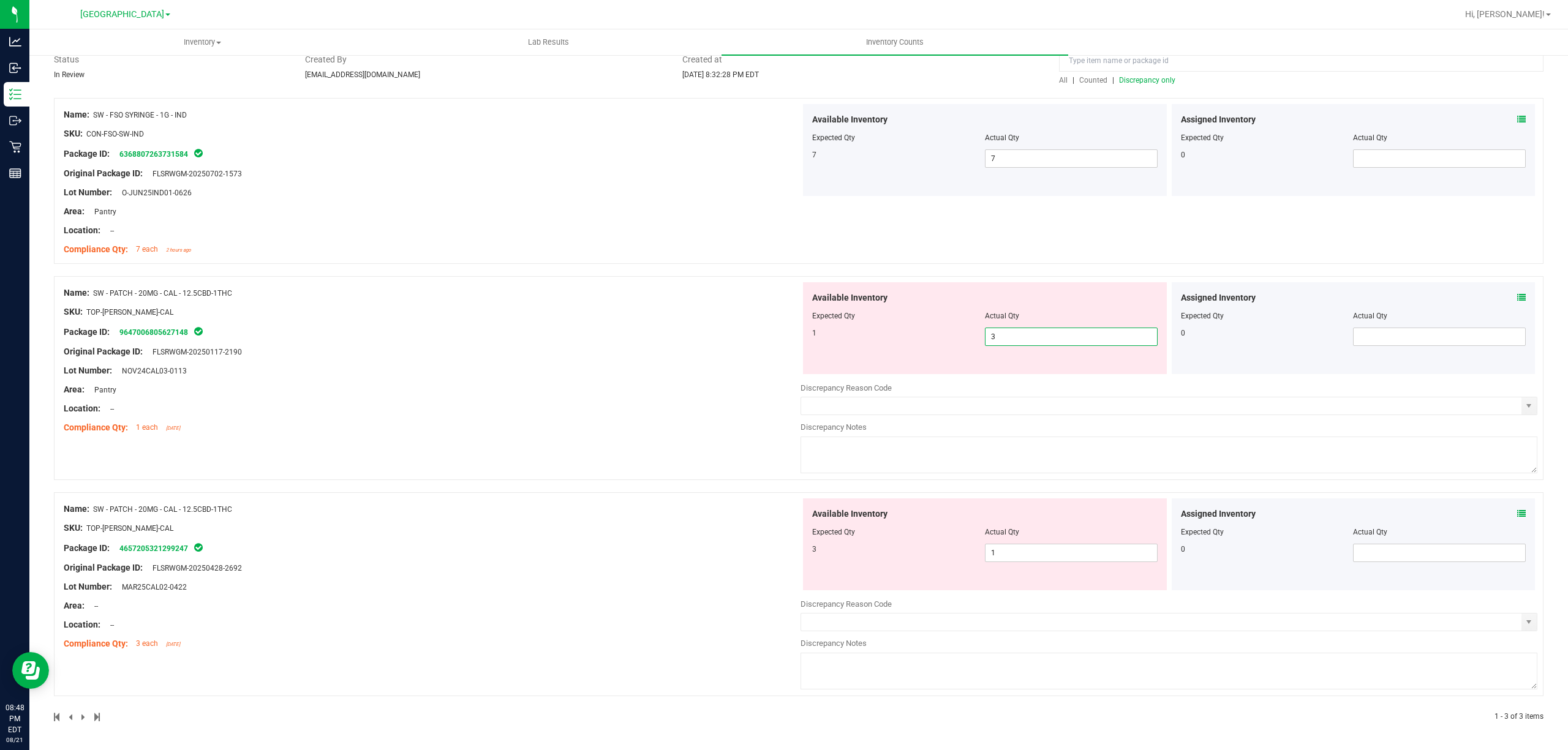
click at [1020, 329] on span "3 3" at bounding box center [1071, 336] width 172 height 18
type input "1"
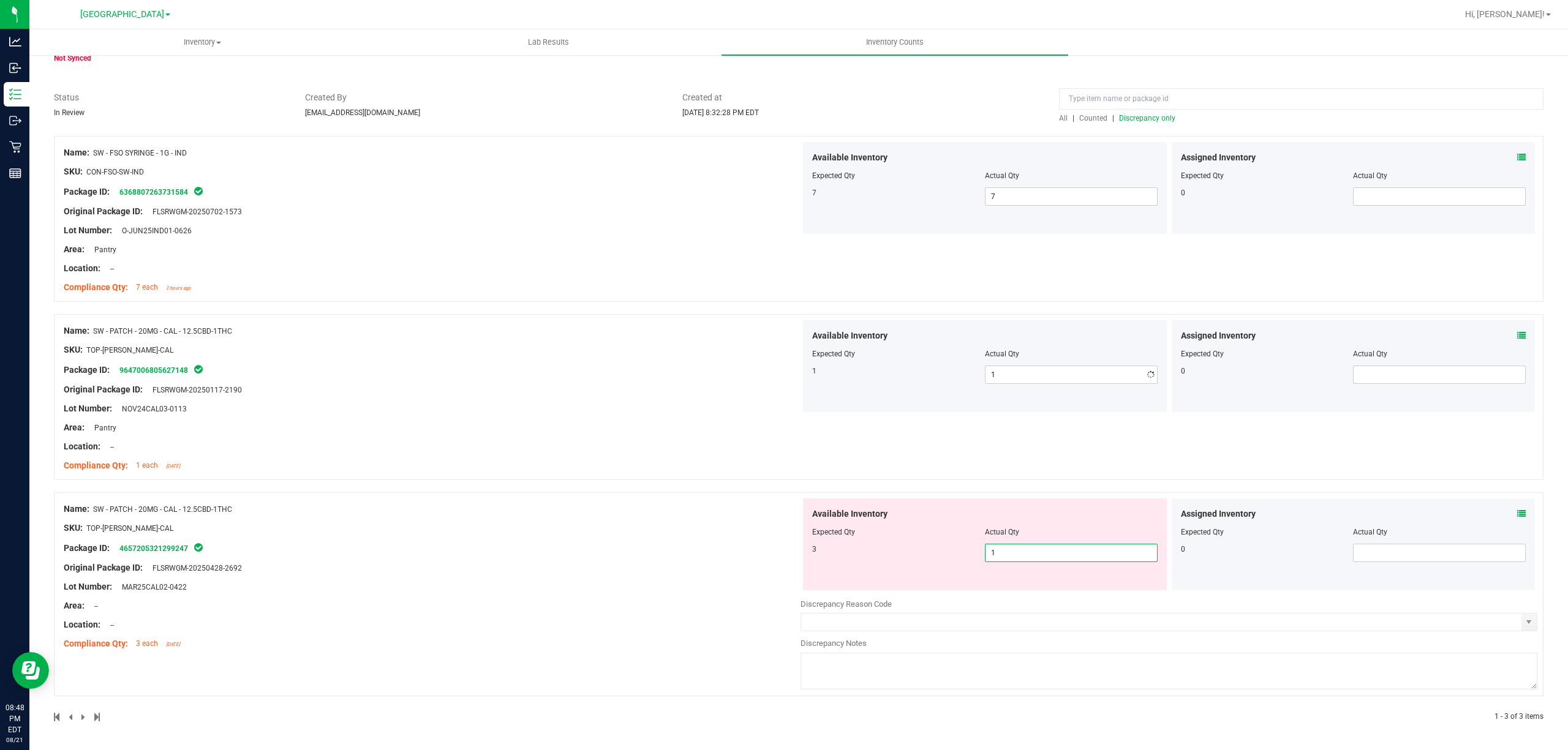
click at [1034, 548] on span "1 1" at bounding box center [1071, 552] width 172 height 18
type input "3"
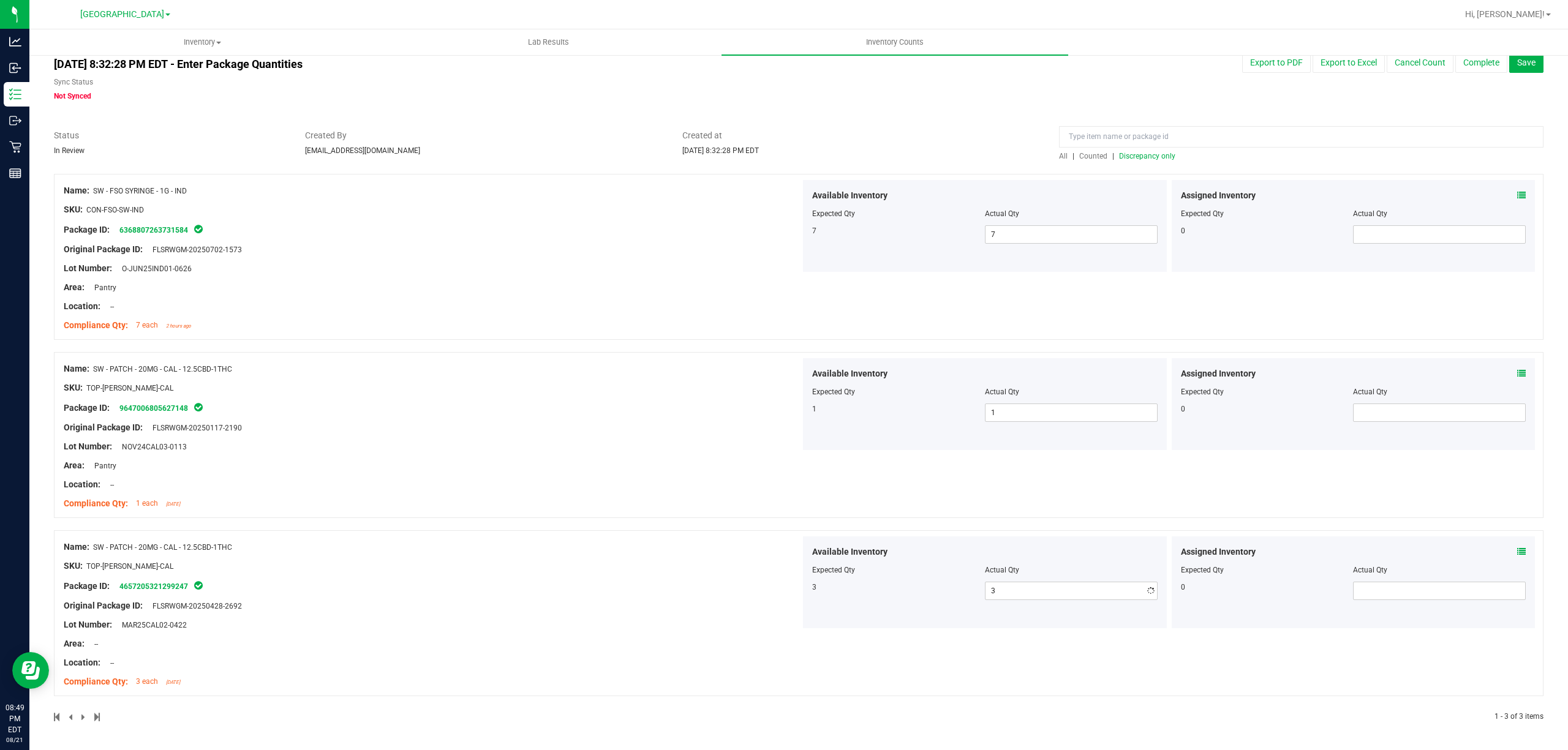
click at [680, 577] on div "Name: SW - PATCH - 20MG - CAL - 12.5CBD-1THC SKU: TOP-[PERSON_NAME]-CAL Package…" at bounding box center [432, 614] width 737 height 156
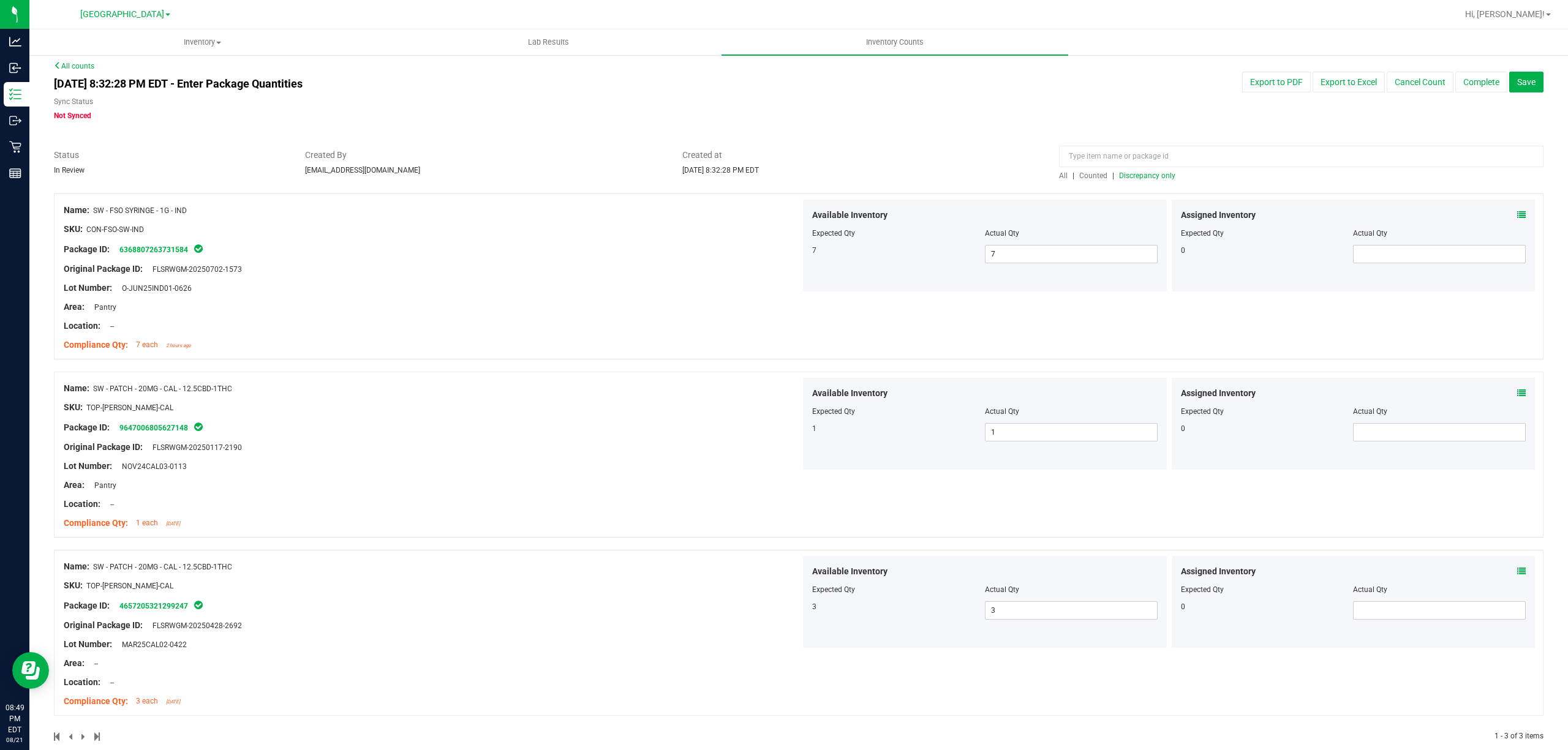
scroll to position [0, 0]
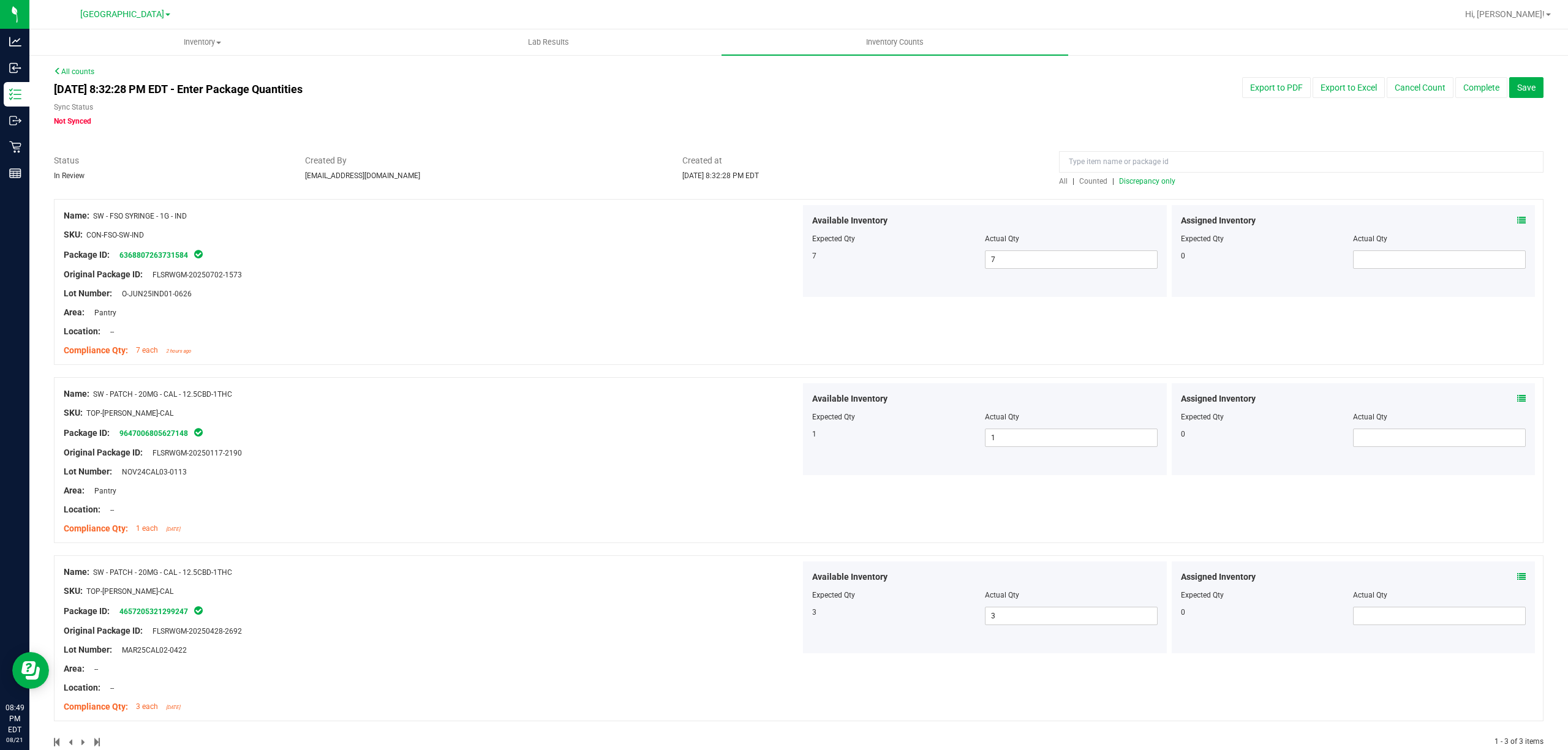
click at [1149, 177] on span "Discrepancy only" at bounding box center [1147, 181] width 56 height 9
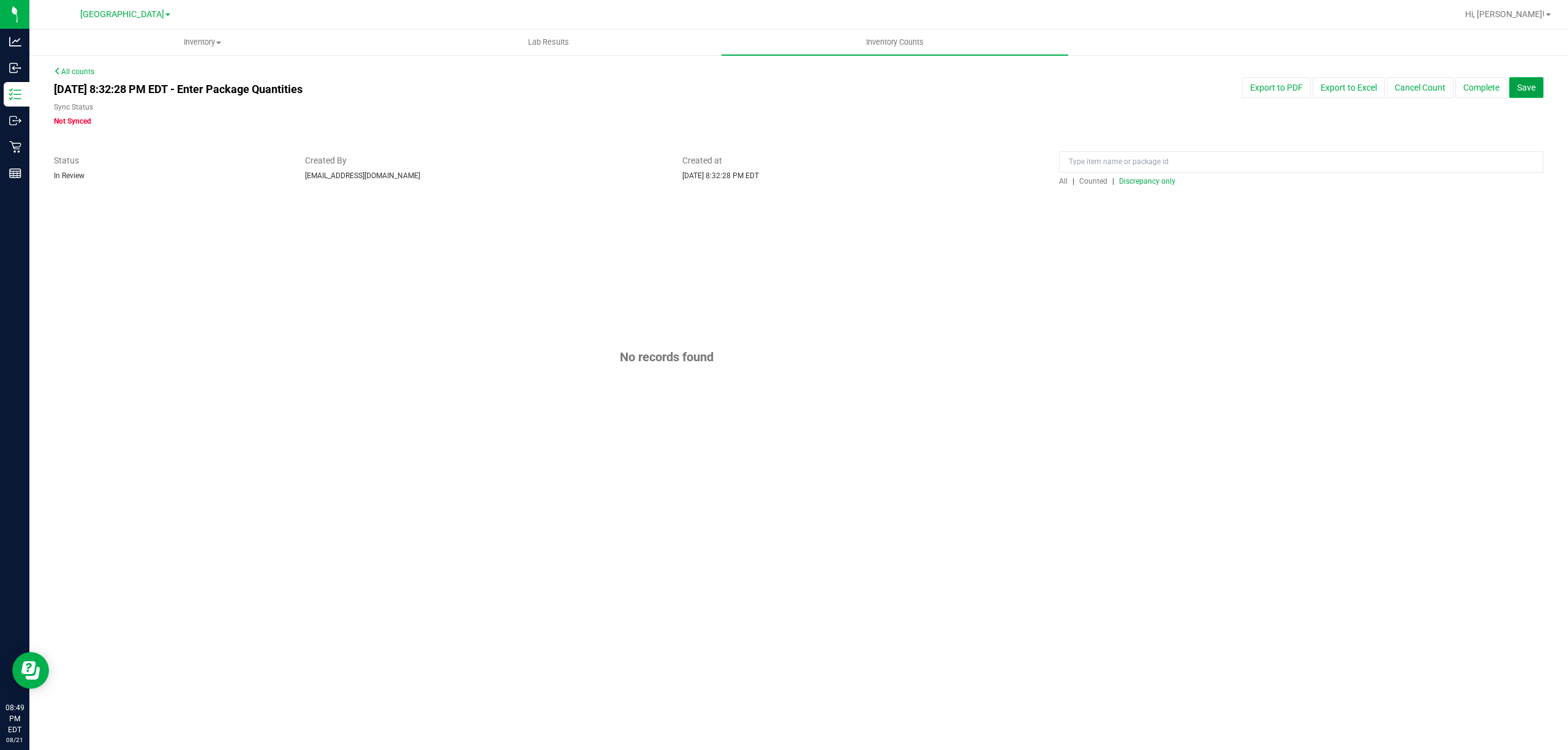
click at [1526, 91] on span "Save" at bounding box center [1526, 87] width 18 height 10
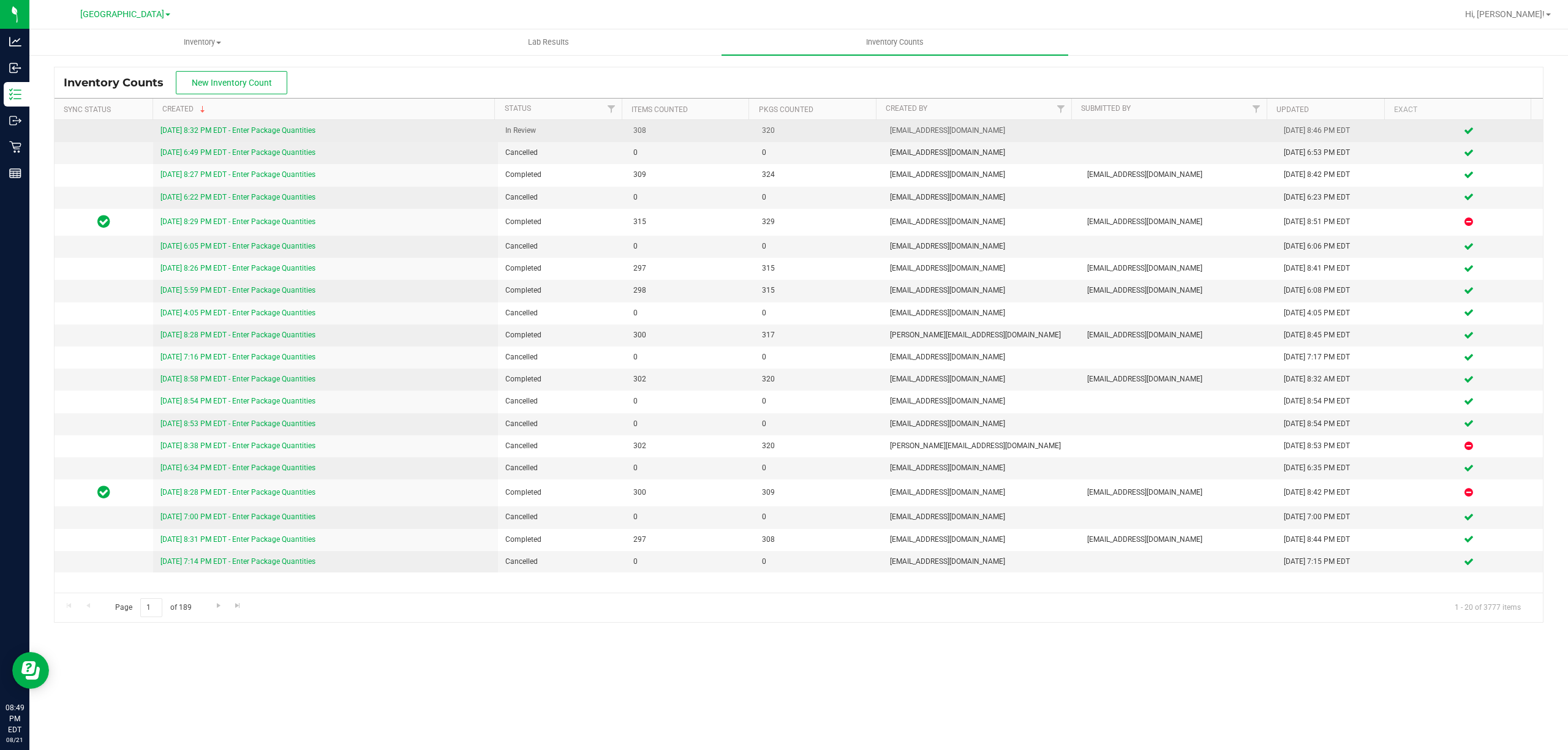
click at [275, 129] on link "[DATE] 8:32 PM EDT - Enter Package Quantities" at bounding box center [238, 130] width 155 height 9
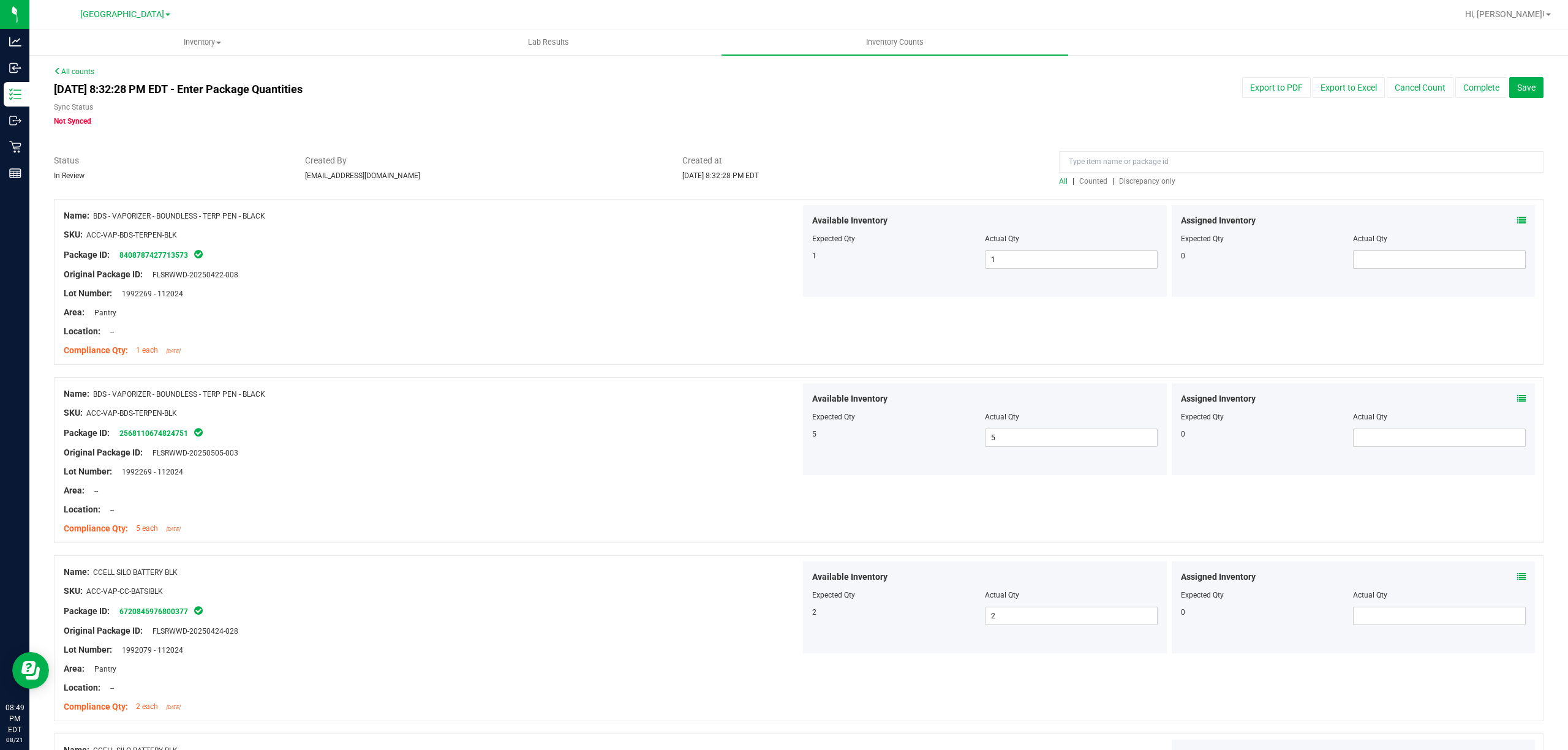
click at [1132, 177] on span "Discrepancy only" at bounding box center [1147, 181] width 56 height 9
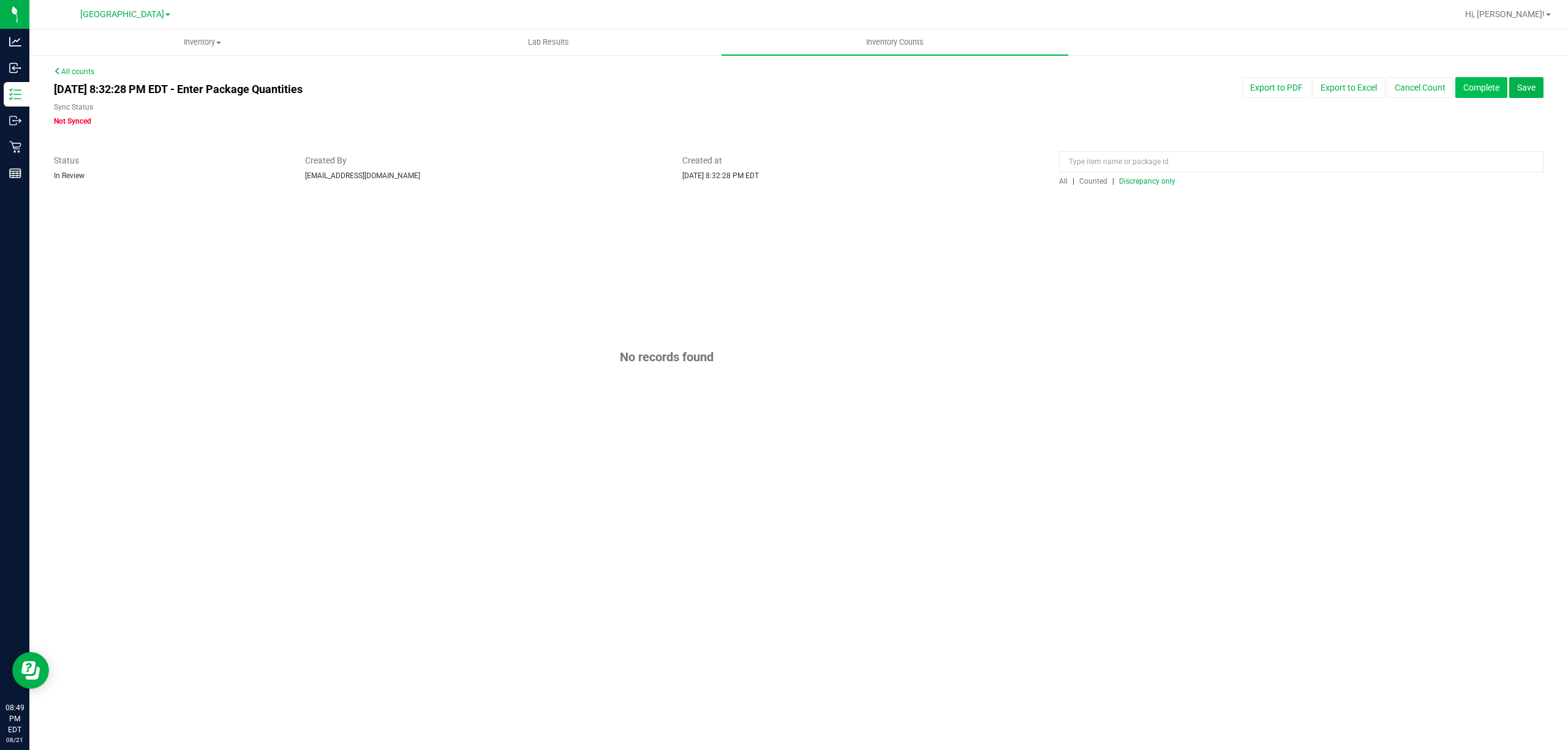
click at [1490, 84] on button "Complete" at bounding box center [1482, 87] width 52 height 20
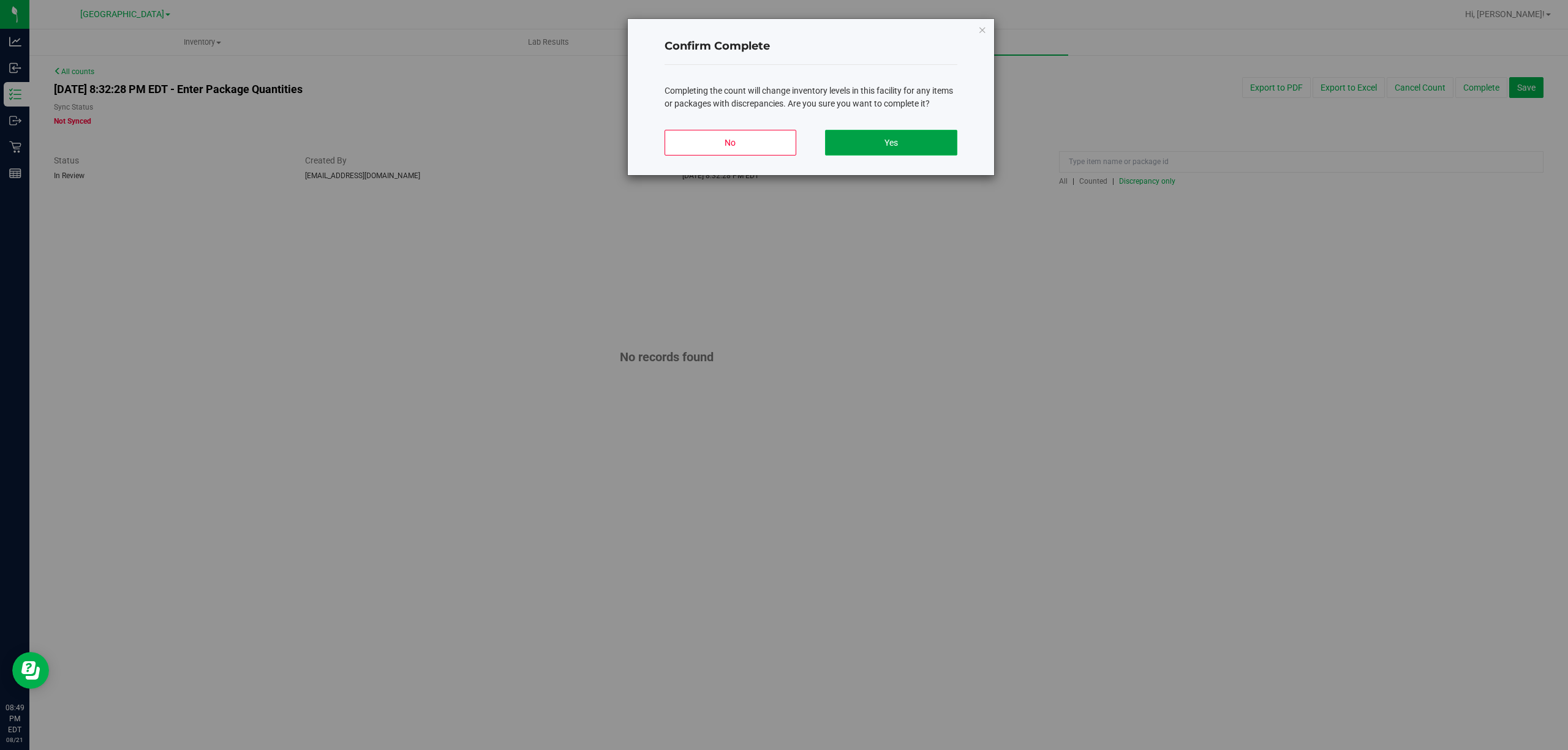
click at [936, 147] on button "Yes" at bounding box center [891, 142] width 132 height 26
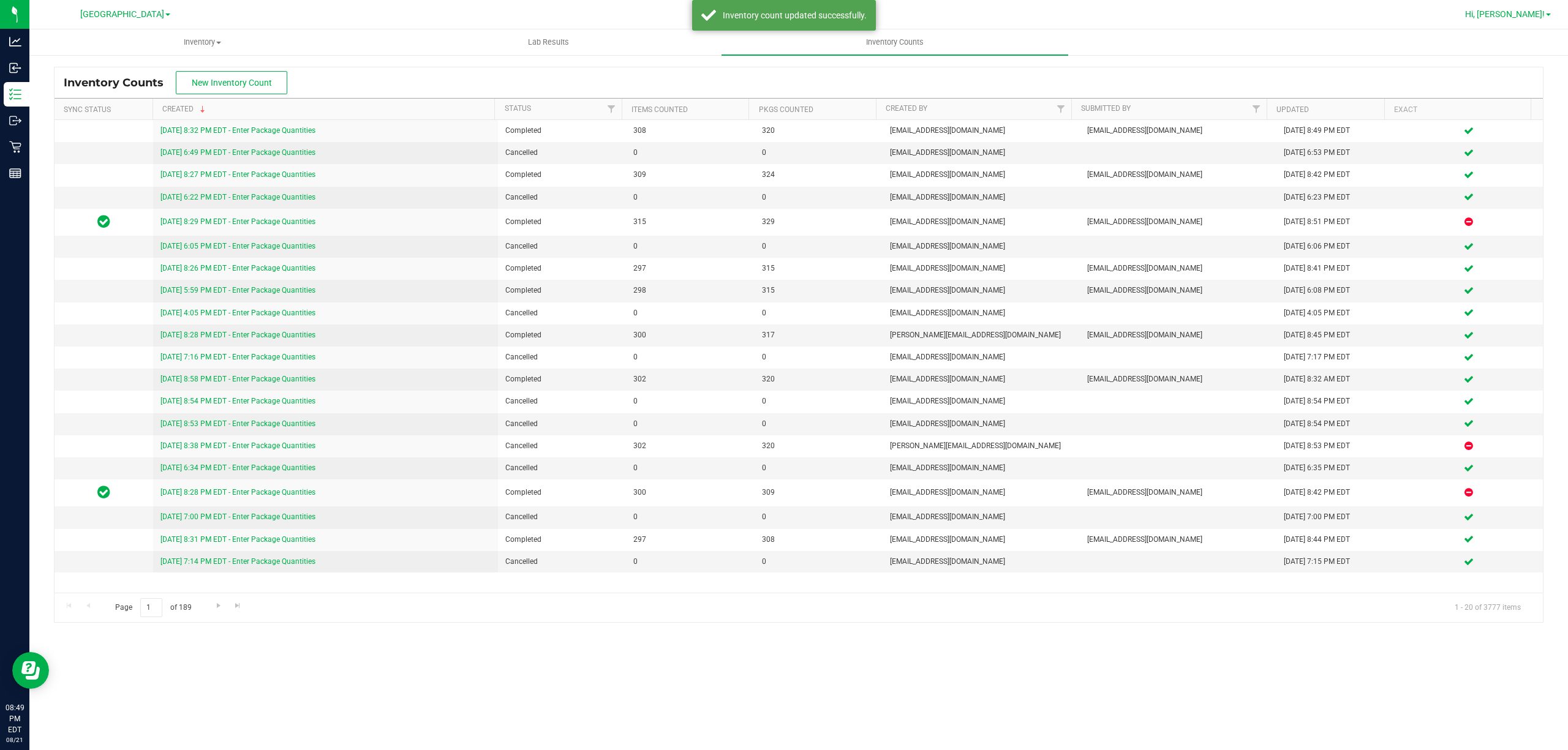
click at [1545, 9] on link "Hi, [PERSON_NAME]!" at bounding box center [1508, 14] width 96 height 13
click at [1500, 110] on span "Sign Out" at bounding box center [1504, 109] width 36 height 13
